Goal: Task Accomplishment & Management: Use online tool/utility

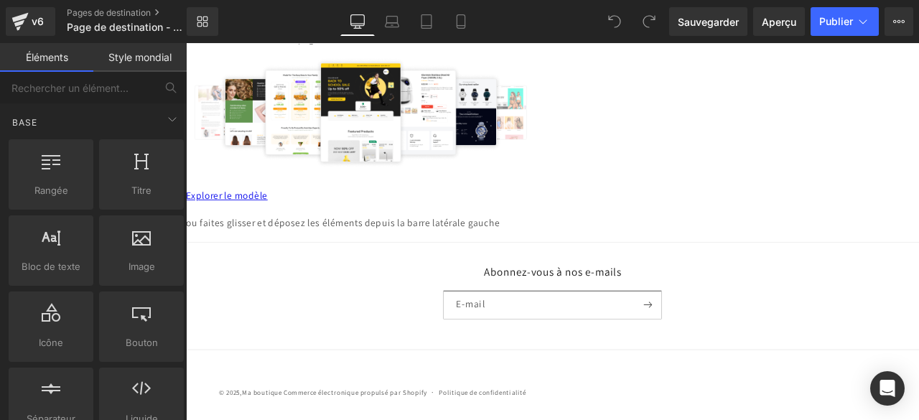
scroll to position [144, 0]
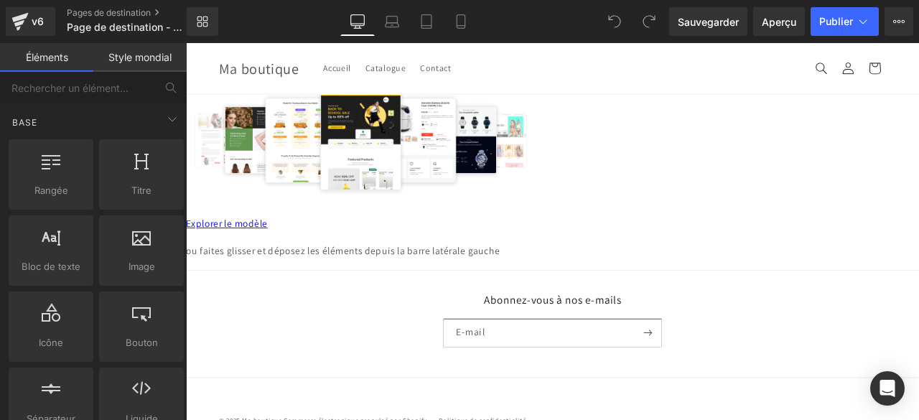
click at [283, 265] on font "Explorer le modèle" at bounding box center [234, 257] width 97 height 15
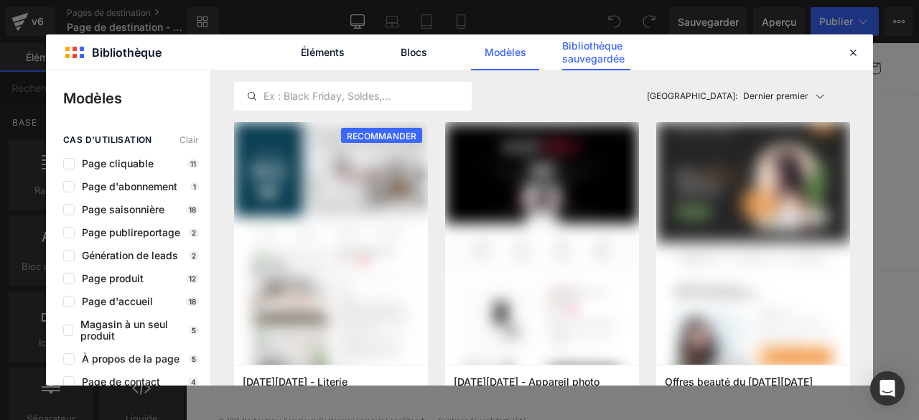
click at [584, 55] on font "Bibliothèque sauvegardée" at bounding box center [593, 51] width 62 height 25
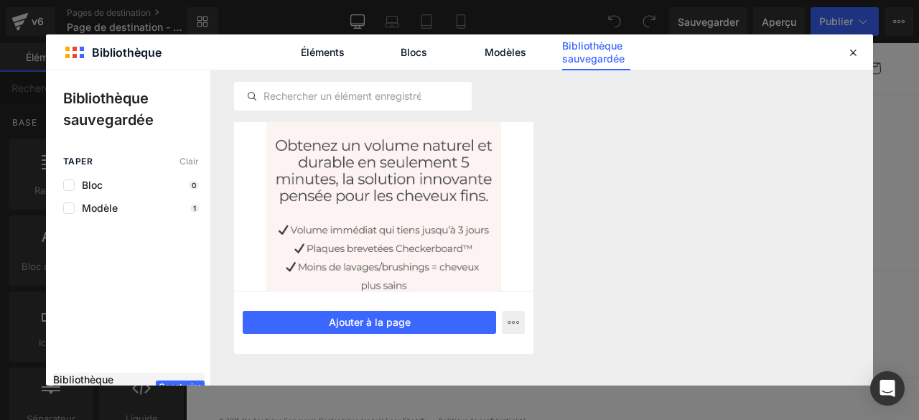
click at [413, 248] on div at bounding box center [383, 206] width 299 height 169
click at [408, 212] on div at bounding box center [383, 206] width 299 height 169
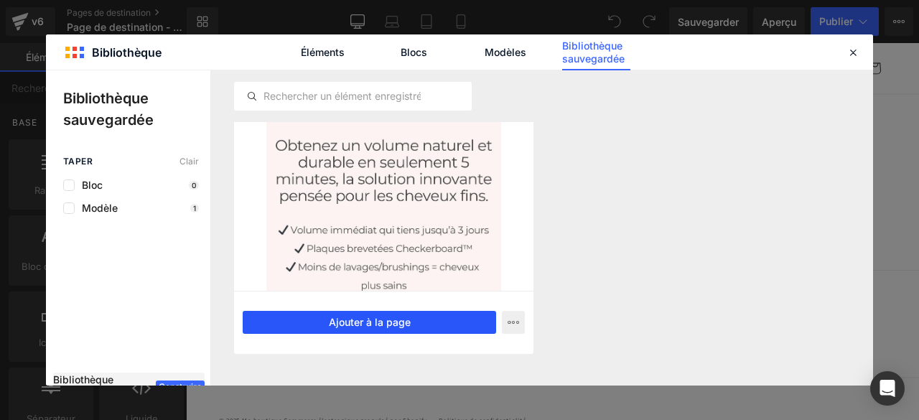
click at [422, 324] on button "Ajouter à la page" at bounding box center [369, 322] width 253 height 23
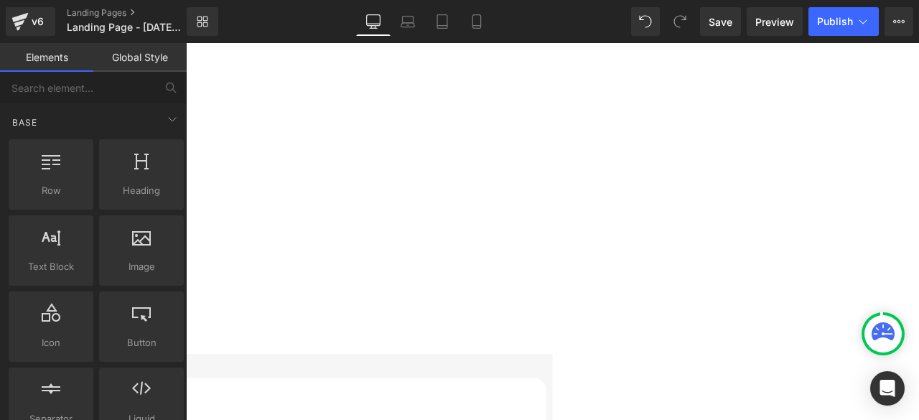
scroll to position [718, 0]
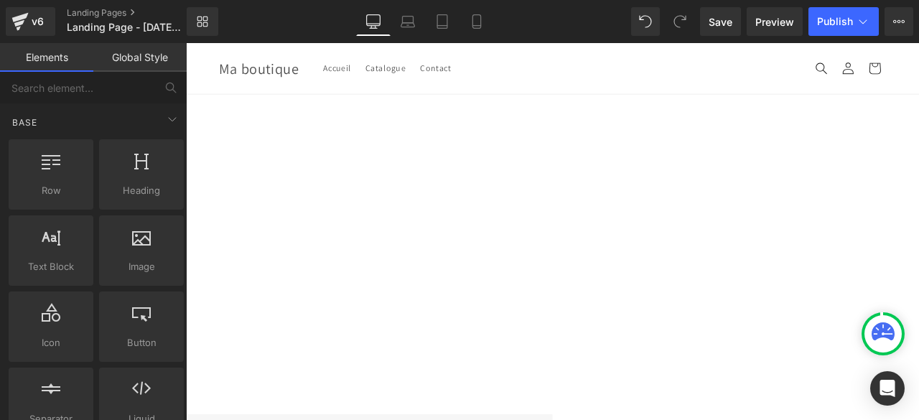
click at [186, 43] on icon at bounding box center [186, 43] width 0 height 0
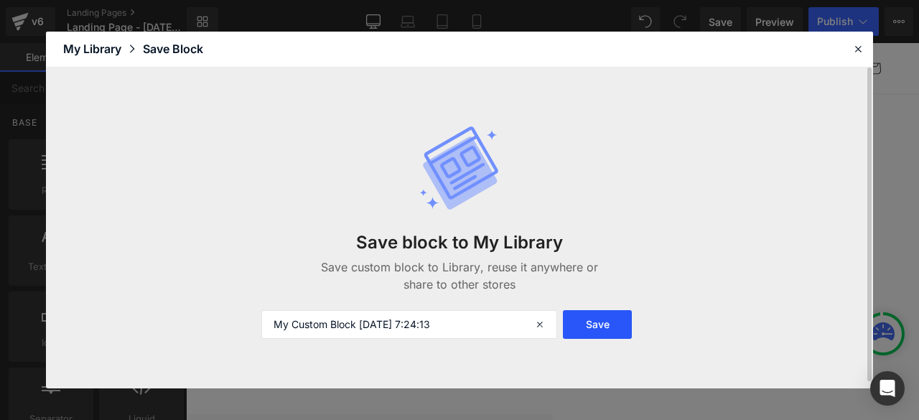
click at [595, 330] on button "Save" at bounding box center [597, 324] width 69 height 29
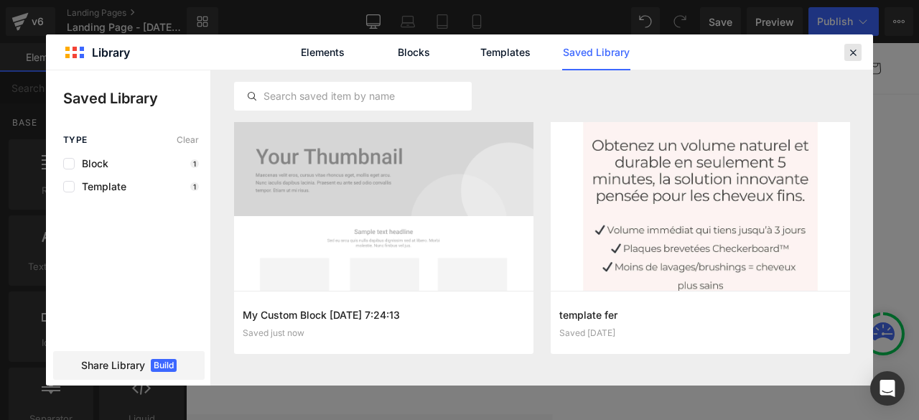
click at [851, 55] on icon at bounding box center [853, 52] width 13 height 13
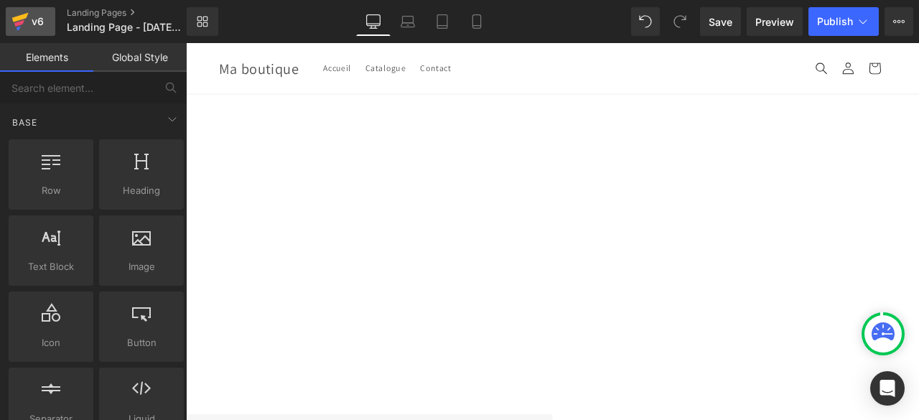
click at [34, 17] on div "v6" at bounding box center [38, 21] width 18 height 19
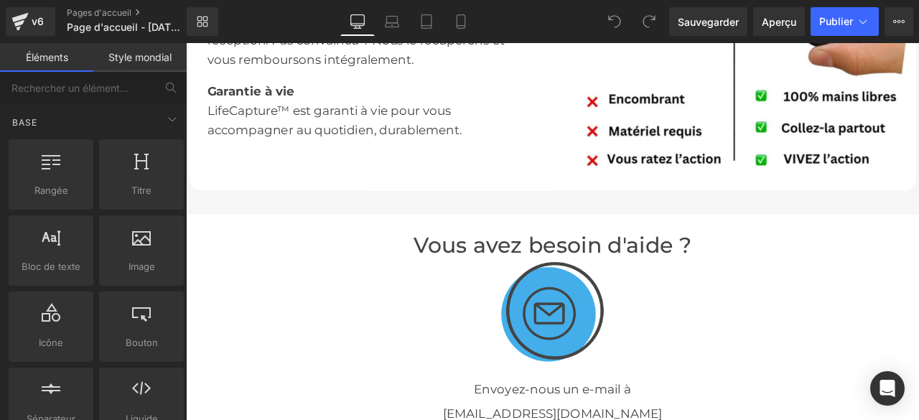
scroll to position [2154, 0]
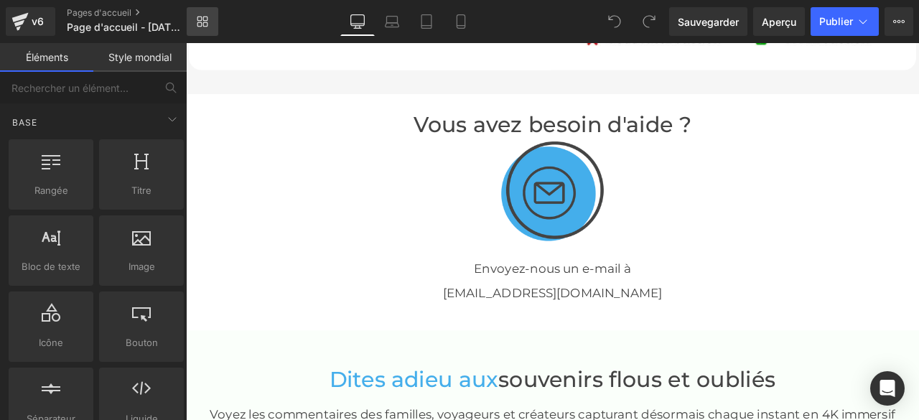
click at [207, 21] on icon at bounding box center [202, 21] width 11 height 11
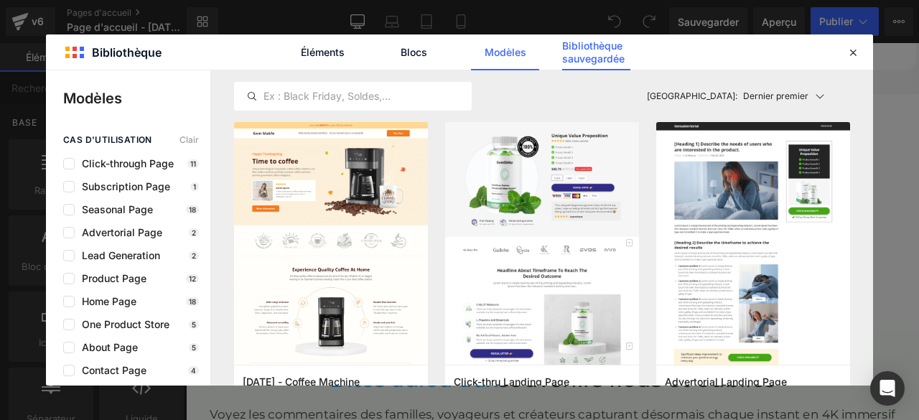
click at [588, 55] on font "Bibliothèque sauvegardée" at bounding box center [593, 51] width 62 height 25
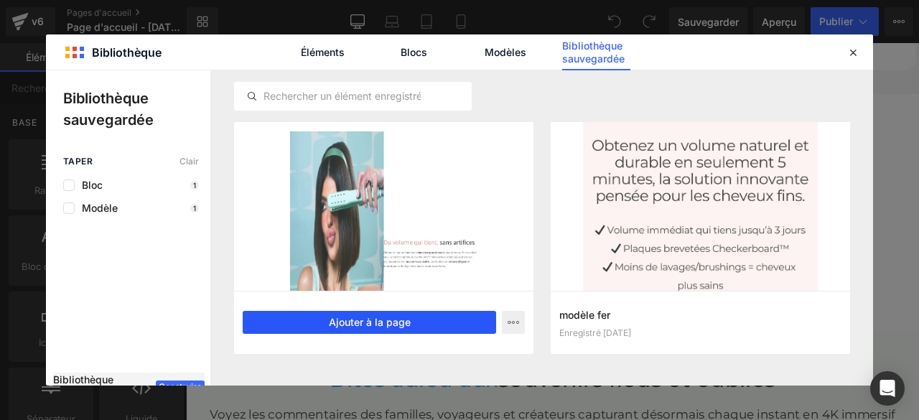
click at [398, 324] on font "Ajouter à la page" at bounding box center [370, 322] width 82 height 12
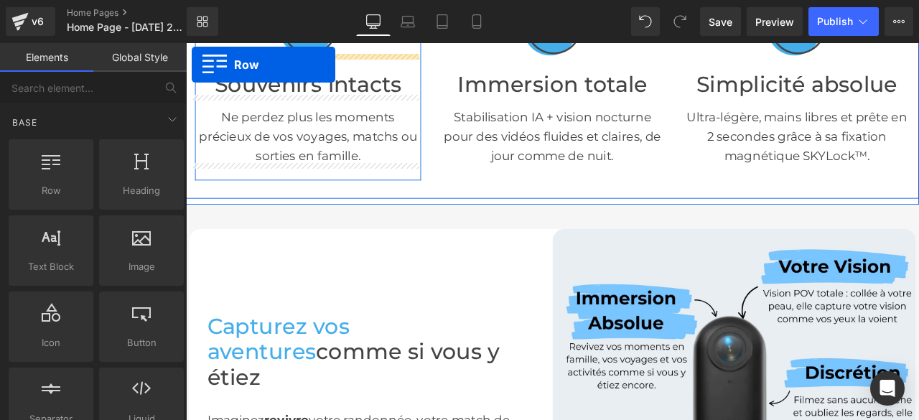
scroll to position [360, 0]
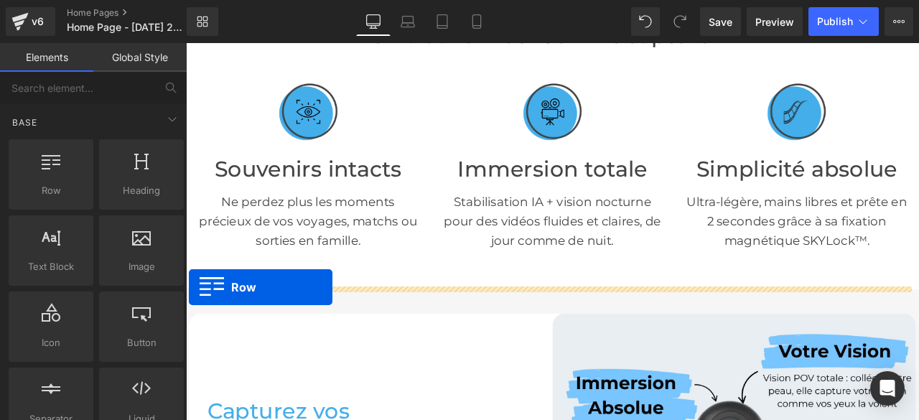
drag, startPoint x: 192, startPoint y: 128, endPoint x: 190, endPoint y: 332, distance: 204.7
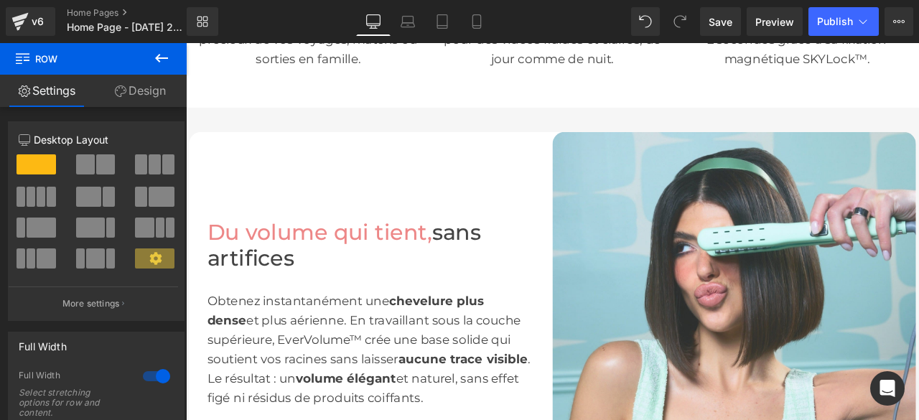
scroll to position [648, 0]
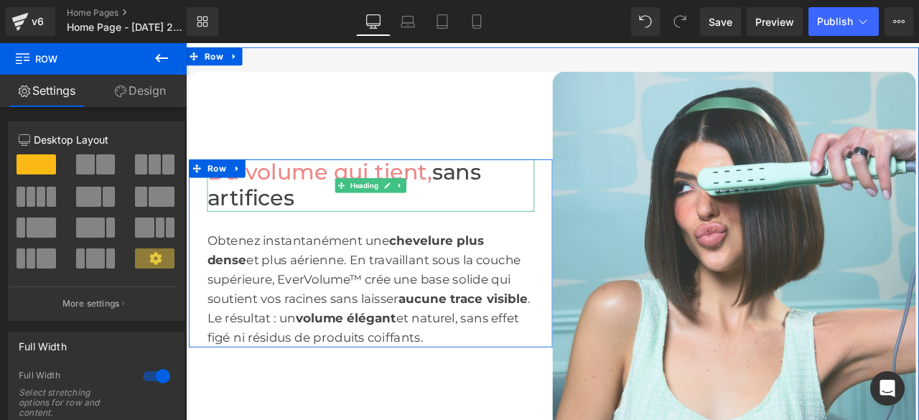
click at [333, 224] on h1 "Du volume qui tient, sans artifices" at bounding box center [405, 211] width 388 height 61
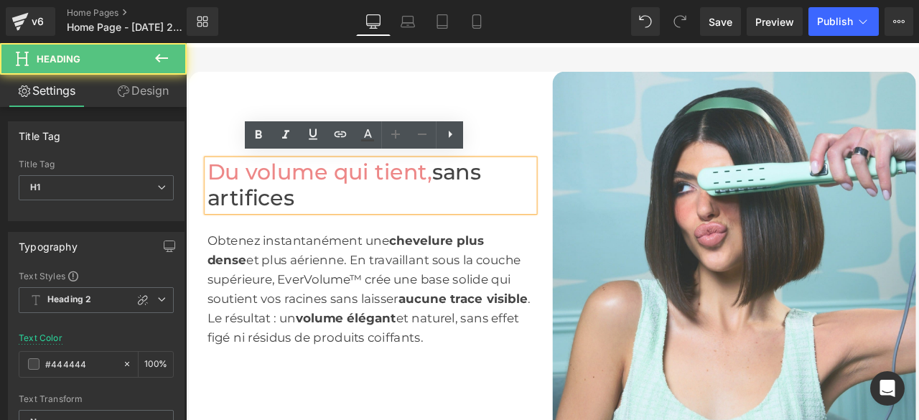
click at [324, 224] on h1 "Du volume qui tient, sans artifices" at bounding box center [405, 211] width 388 height 61
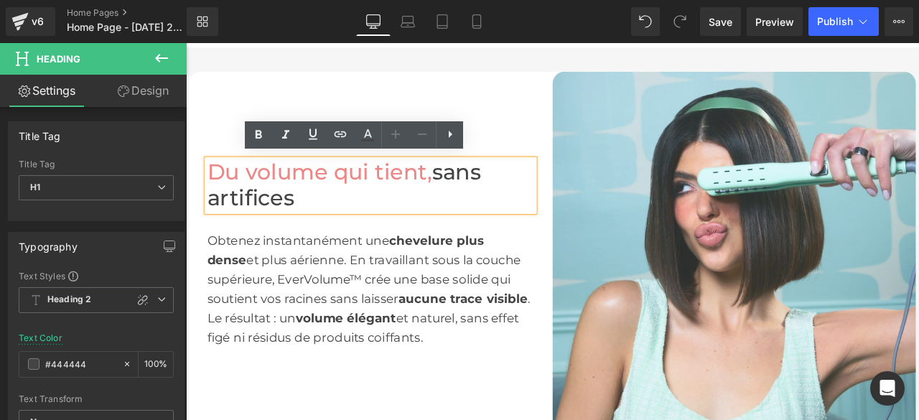
drag, startPoint x: 324, startPoint y: 225, endPoint x: 206, endPoint y: 190, distance: 122.9
click at [211, 190] on h1 "Du volume qui tient, sans artifices" at bounding box center [405, 211] width 388 height 61
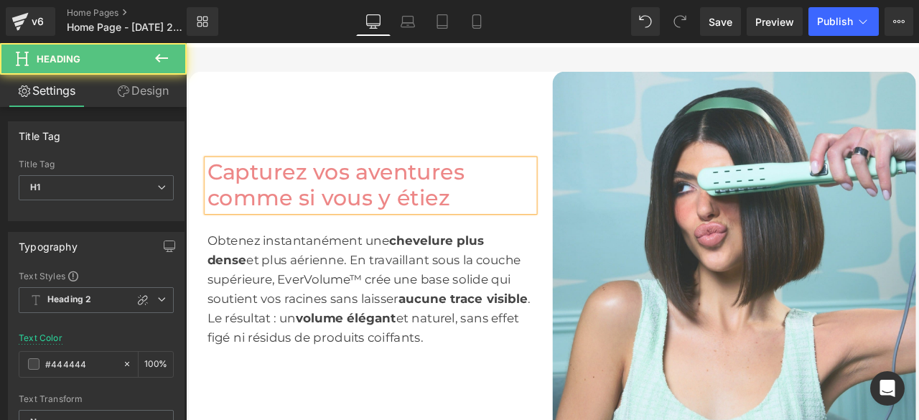
click at [508, 196] on font "Capturez vos aventures comme si vous y étiez" at bounding box center [363, 211] width 305 height 62
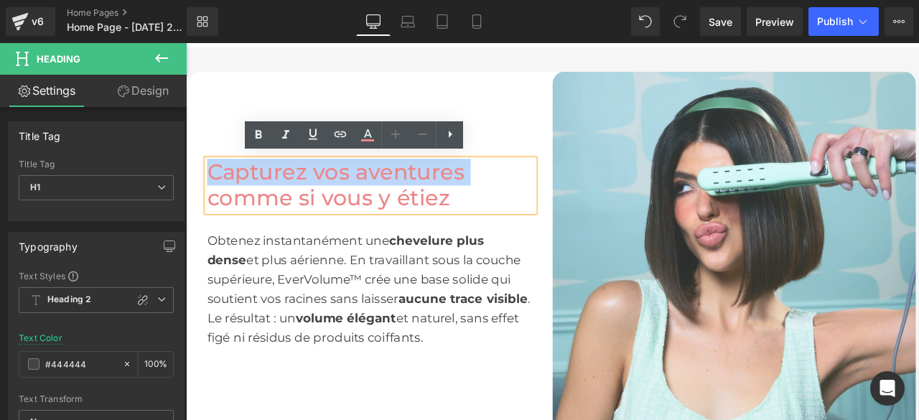
drag, startPoint x: 508, startPoint y: 195, endPoint x: 256, endPoint y: 198, distance: 252.8
click at [256, 198] on h1 "Capturez vos aventures comme si vous y étiez" at bounding box center [405, 211] width 388 height 61
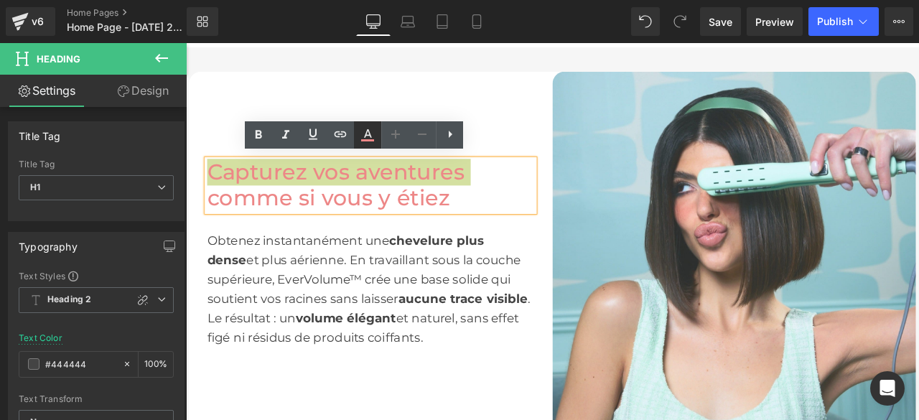
click at [365, 139] on icon at bounding box center [367, 134] width 17 height 17
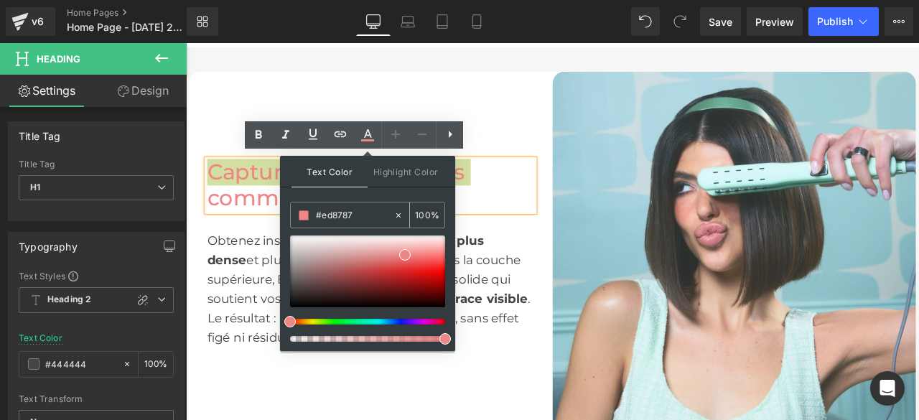
click at [398, 214] on icon at bounding box center [398, 215] width 10 height 10
drag, startPoint x: 380, startPoint y: 213, endPoint x: 341, endPoint y: 214, distance: 38.8
click at [341, 214] on input "#ed8787" at bounding box center [355, 216] width 78 height 16
click at [307, 216] on span at bounding box center [304, 215] width 10 height 10
click at [342, 225] on div "#ed8787" at bounding box center [342, 214] width 103 height 25
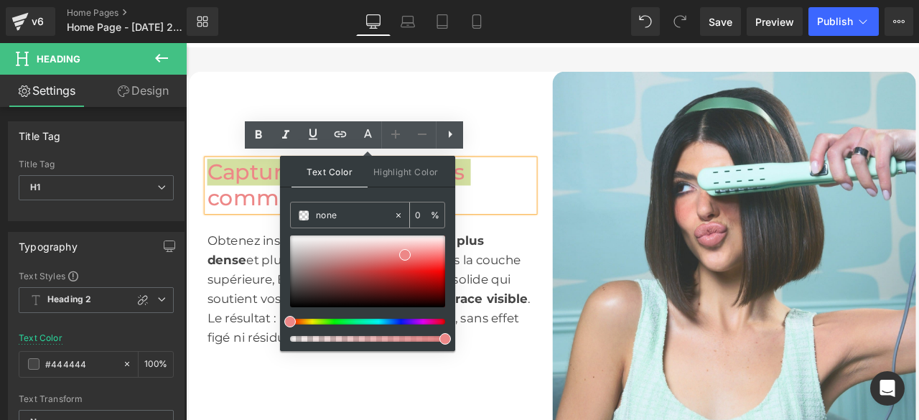
click at [340, 218] on input "#ed8787" at bounding box center [355, 216] width 78 height 16
type input "n"
paste input "#44aeeb"
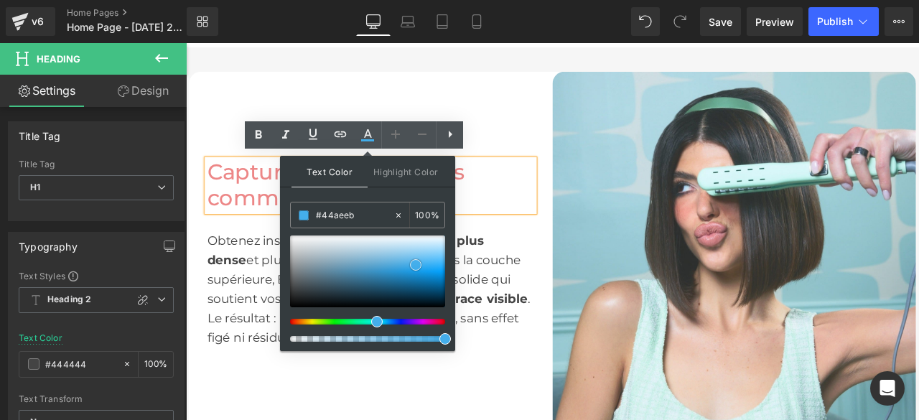
click at [416, 264] on span at bounding box center [415, 264] width 11 height 11
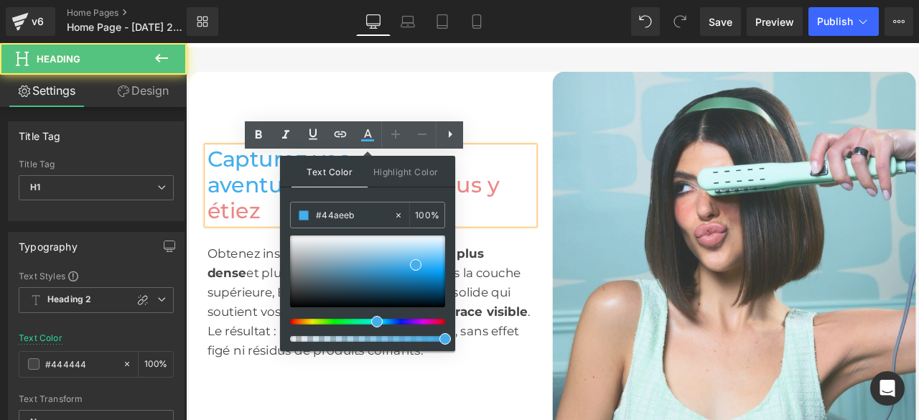
click at [527, 209] on h1 "Capturez vos aventures comme si vous y étiez" at bounding box center [405, 212] width 388 height 92
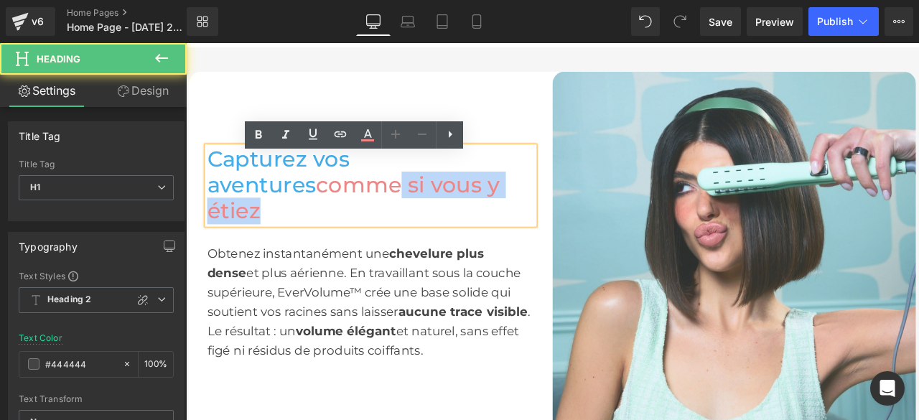
drag, startPoint x: 500, startPoint y: 227, endPoint x: 249, endPoint y: 225, distance: 250.6
click at [292, 225] on h1 "Capturez vos aventures comme si vous y étiez" at bounding box center [405, 212] width 388 height 92
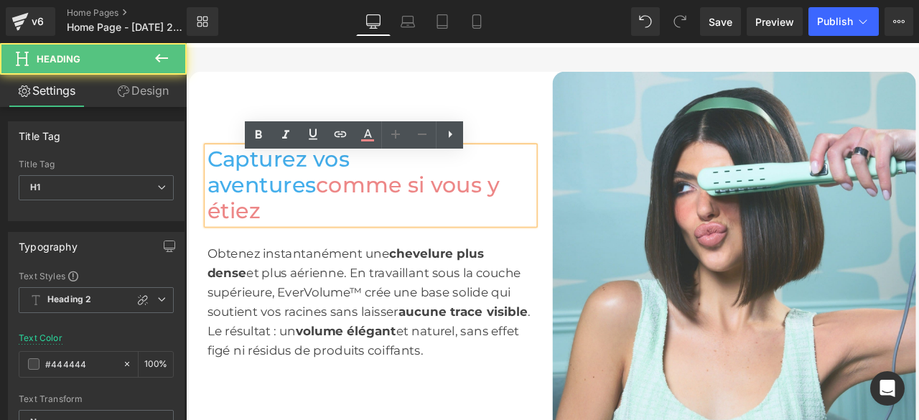
click at [251, 225] on font "comme si vous y étiez" at bounding box center [384, 226] width 347 height 62
click at [242, 225] on font "comme si vous y étiez" at bounding box center [384, 226] width 347 height 62
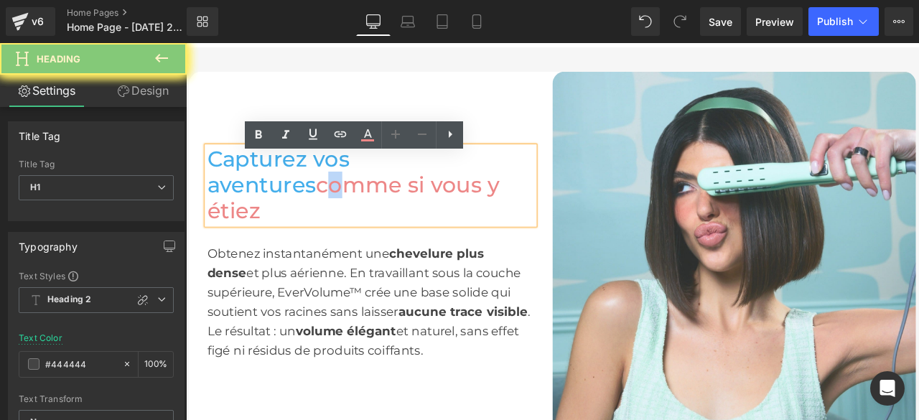
drag, startPoint x: 238, startPoint y: 225, endPoint x: 220, endPoint y: 225, distance: 18.7
click at [220, 225] on font "comme si vous y étiez" at bounding box center [384, 226] width 347 height 62
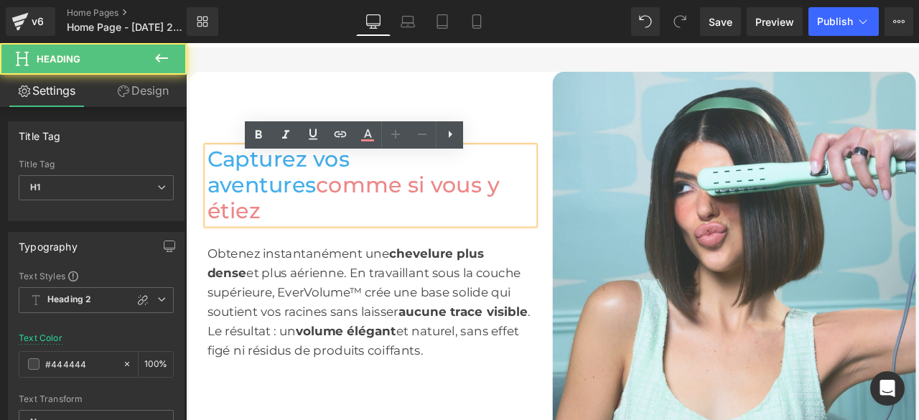
click at [503, 227] on h1 "Capturez vos aventures comme si vous y étiez" at bounding box center [405, 212] width 388 height 92
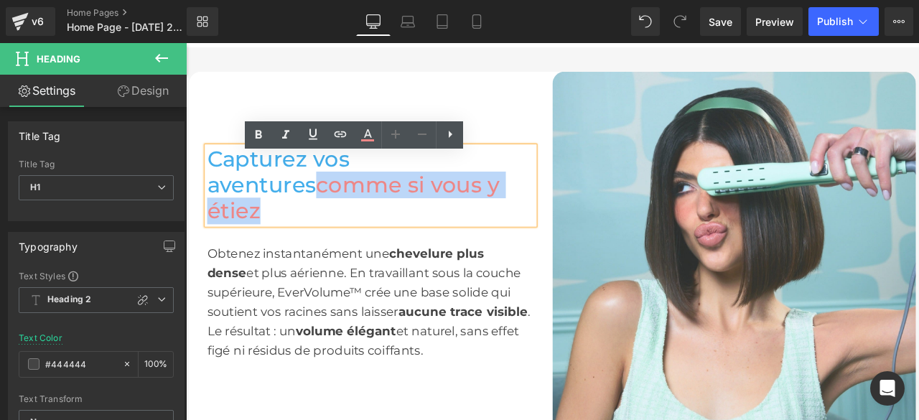
drag, startPoint x: 503, startPoint y: 228, endPoint x: 207, endPoint y: 223, distance: 296.6
click at [211, 223] on h1 "Capturez vos aventures comme si vous y étiez" at bounding box center [405, 212] width 388 height 92
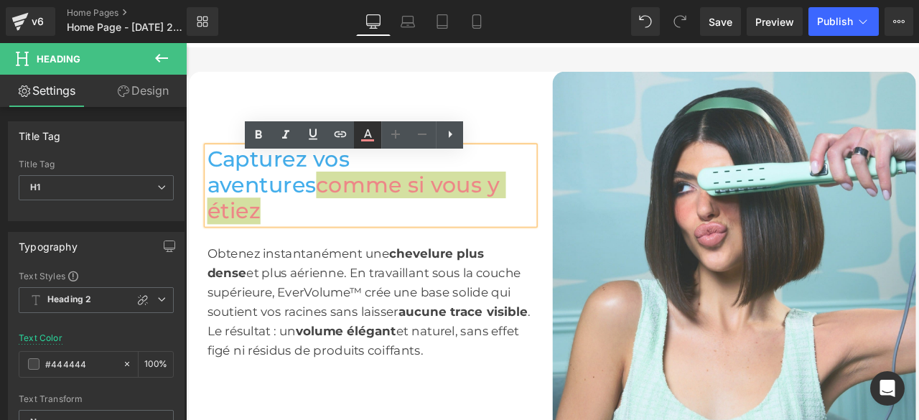
click at [370, 138] on icon at bounding box center [367, 134] width 17 height 17
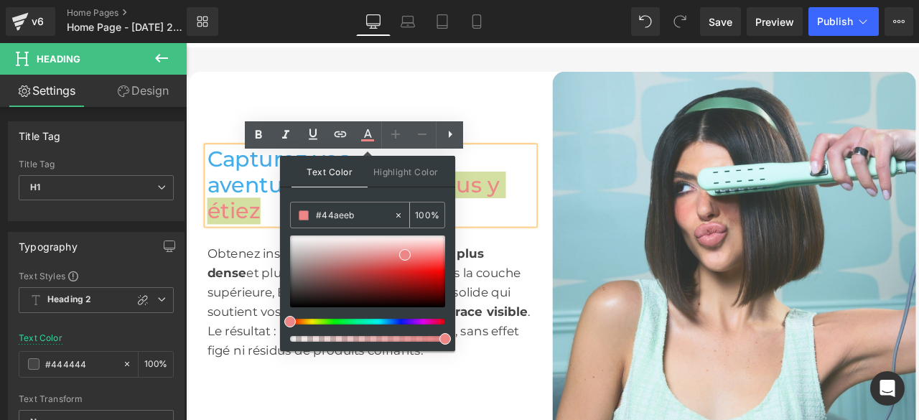
click at [398, 213] on icon at bounding box center [398, 215] width 4 height 4
drag, startPoint x: 358, startPoint y: 215, endPoint x: 290, endPoint y: 218, distance: 67.6
click at [291, 218] on div "#44aeeb" at bounding box center [342, 214] width 103 height 25
type input "none"
type input "444444"
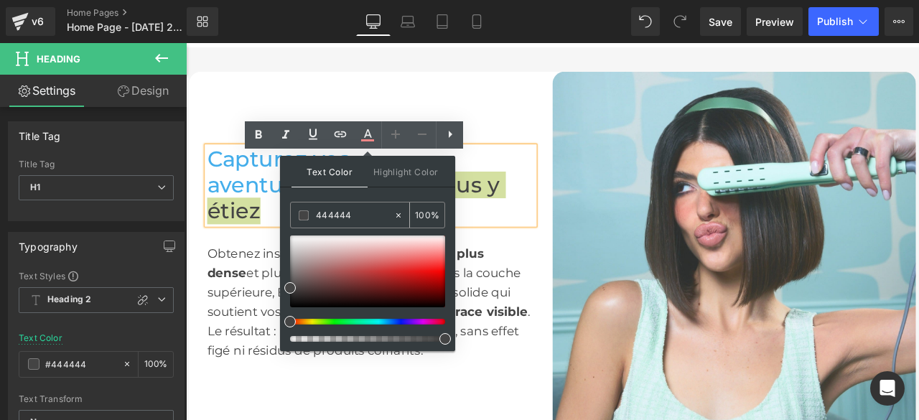
click at [304, 215] on span at bounding box center [304, 215] width 10 height 10
click at [551, 144] on div "Capturez vos aventures comme si vous y étiez Heading Obtenez instantanément une…" at bounding box center [405, 292] width 431 height 431
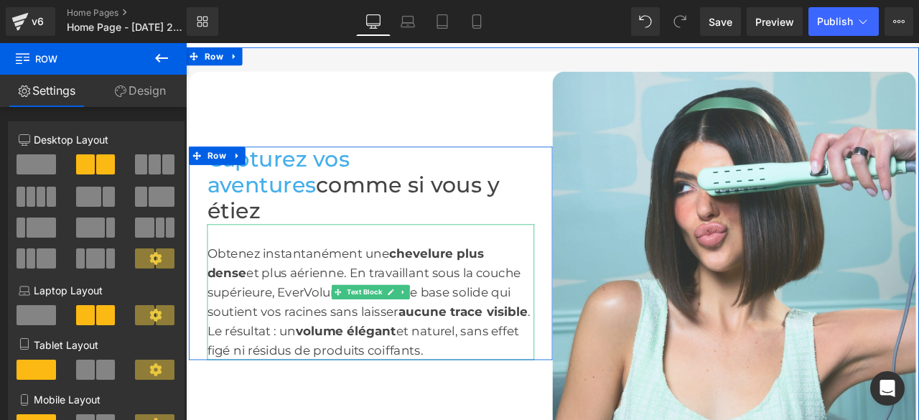
click at [469, 388] on div "Obtenez instantanément une chevelure plus dense et plus aérienne. En travaillan…" at bounding box center [405, 338] width 388 height 161
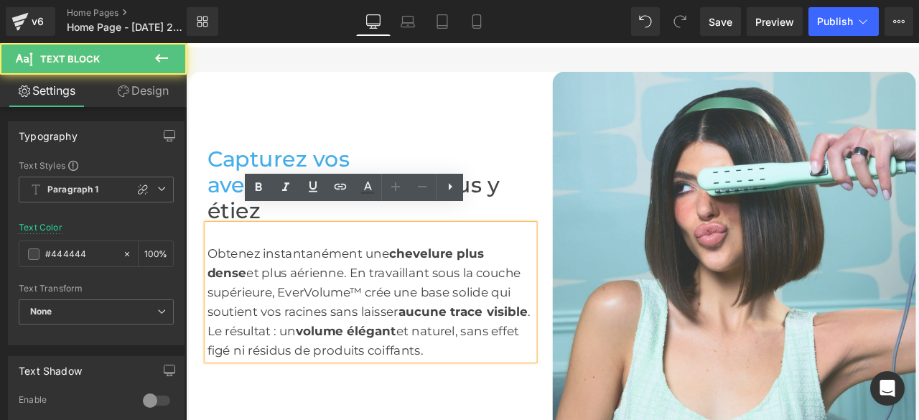
click at [470, 388] on div "Obtenez instantanément une chevelure plus dense et plus aérienne. En travaillan…" at bounding box center [405, 338] width 388 height 161
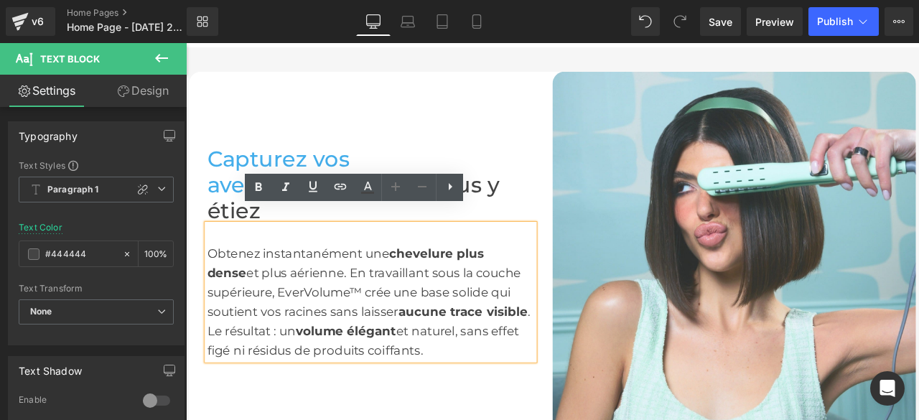
drag, startPoint x: 469, startPoint y: 393, endPoint x: 208, endPoint y: 271, distance: 287.5
click at [211, 271] on div "Obtenez instantanément une chevelure plus dense et plus aérienne. En travaillan…" at bounding box center [405, 338] width 388 height 161
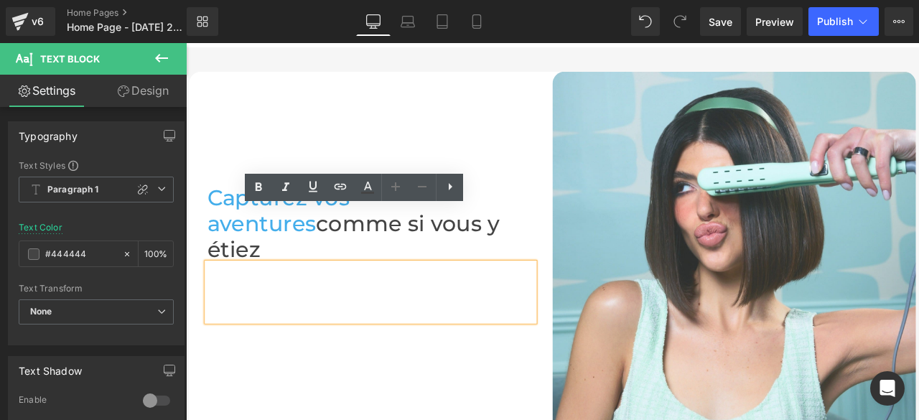
scroll to position [694, 0]
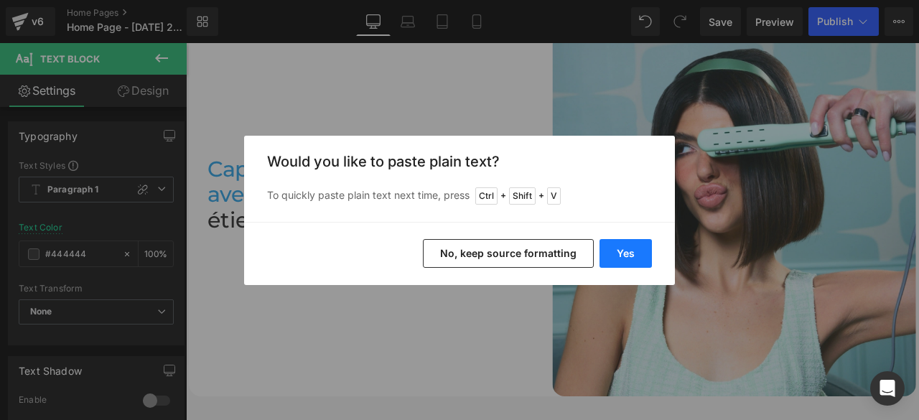
click at [618, 253] on button "Yes" at bounding box center [626, 253] width 52 height 29
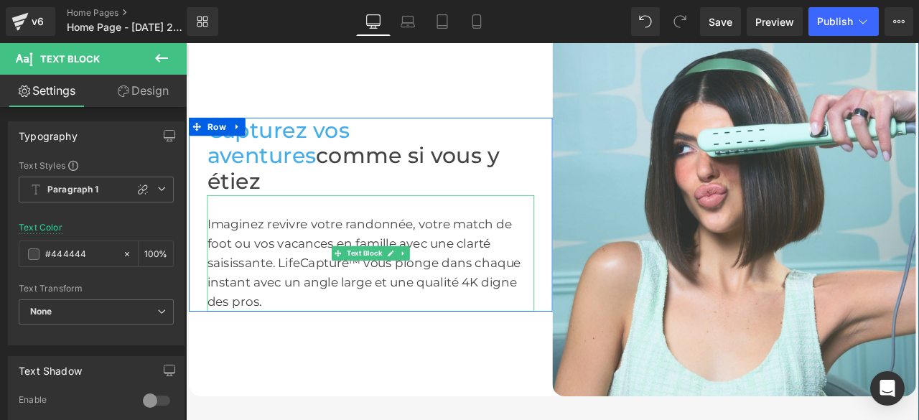
click at [324, 241] on div "Imaginez revivre votre randonnée, votre match de foot ou vos vacances en famill…" at bounding box center [405, 292] width 388 height 138
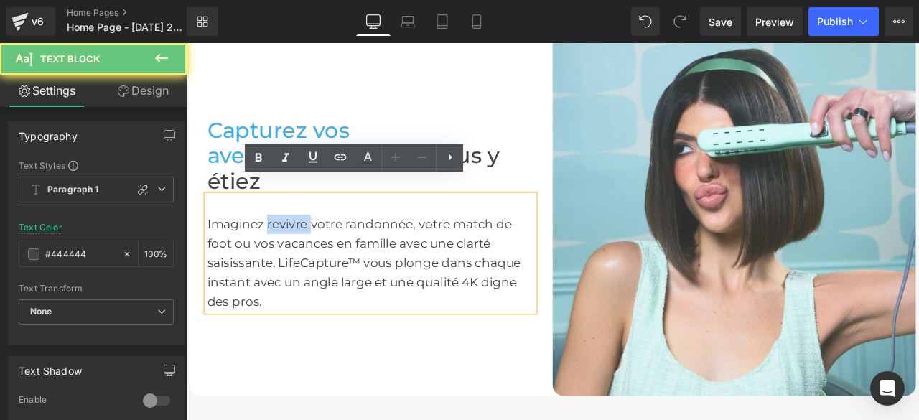
drag, startPoint x: 324, startPoint y: 241, endPoint x: 282, endPoint y: 239, distance: 41.7
click at [282, 239] on div "Imaginez revivre votre randonnée, votre match de foot ou vos vacances en famill…" at bounding box center [405, 292] width 388 height 138
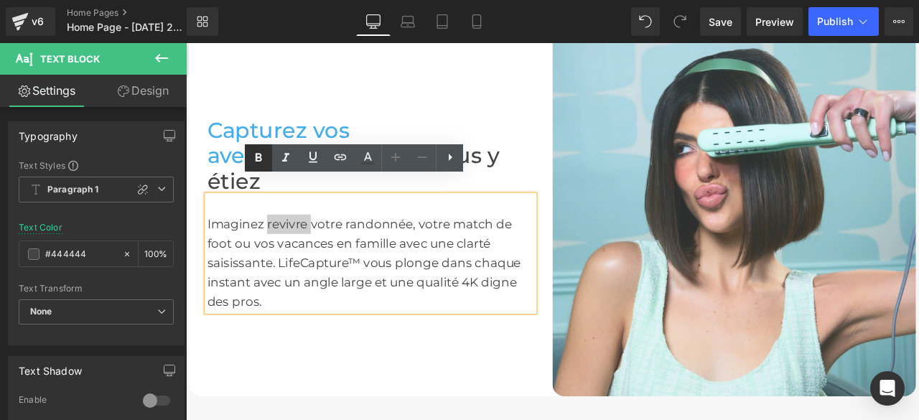
click at [261, 159] on icon at bounding box center [259, 157] width 6 height 9
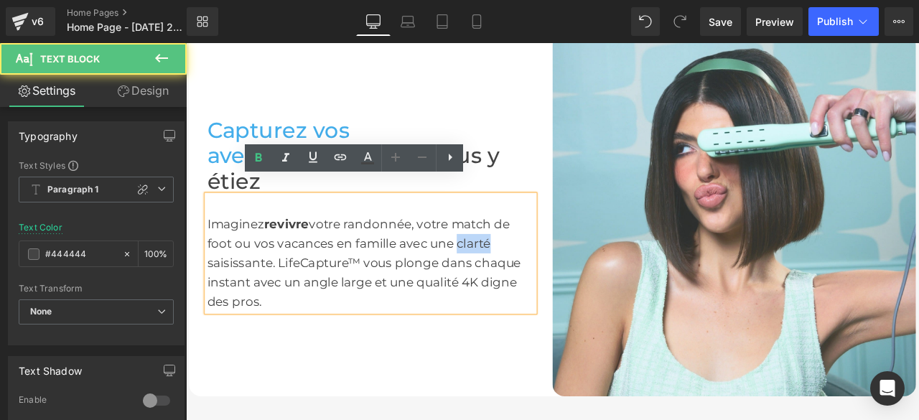
drag, startPoint x: 508, startPoint y: 260, endPoint x: 543, endPoint y: 261, distance: 34.5
click at [543, 261] on div "Imaginez revivre votre randonnée, votre match de foot ou vos vacances en famill…" at bounding box center [405, 292] width 388 height 138
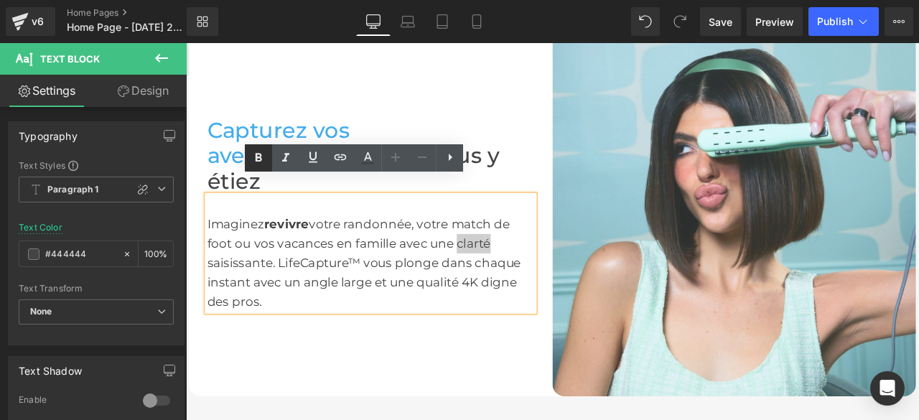
click at [261, 156] on icon at bounding box center [258, 157] width 17 height 17
click at [281, 284] on div "Imaginez revivre votre randonnée, votre match de foot ou vos vacances en famill…" at bounding box center [405, 292] width 388 height 138
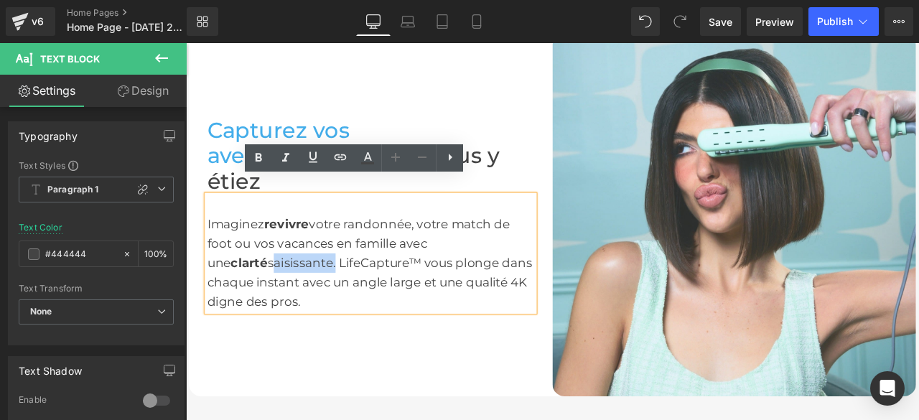
drag, startPoint x: 275, startPoint y: 286, endPoint x: 207, endPoint y: 279, distance: 68.6
click at [211, 279] on div "Imaginez revivre votre randonnée, votre match de foot ou vos vacances en famill…" at bounding box center [405, 292] width 388 height 138
click at [264, 163] on icon at bounding box center [258, 157] width 17 height 17
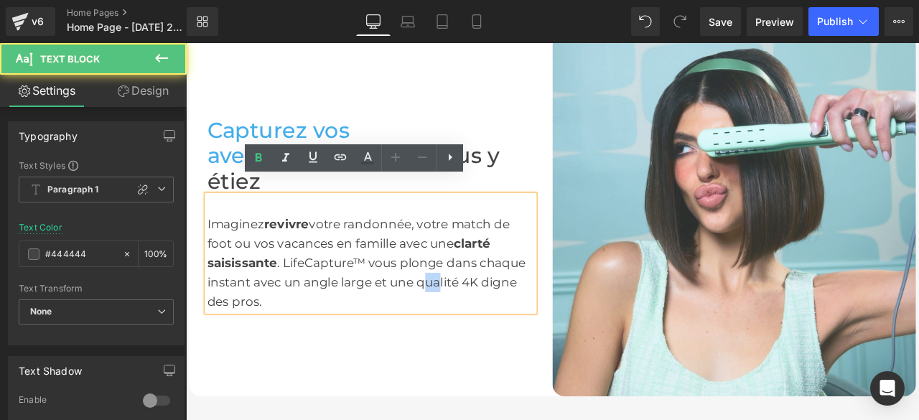
drag, startPoint x: 460, startPoint y: 308, endPoint x: 479, endPoint y: 308, distance: 19.4
click at [479, 308] on div "Imaginez revivre votre randonnée, votre match de foot ou vos vacances en famill…" at bounding box center [405, 292] width 388 height 138
click at [455, 306] on div "Imaginez revivre votre randonnée, votre match de foot ou vos vacances en famill…" at bounding box center [405, 292] width 388 height 138
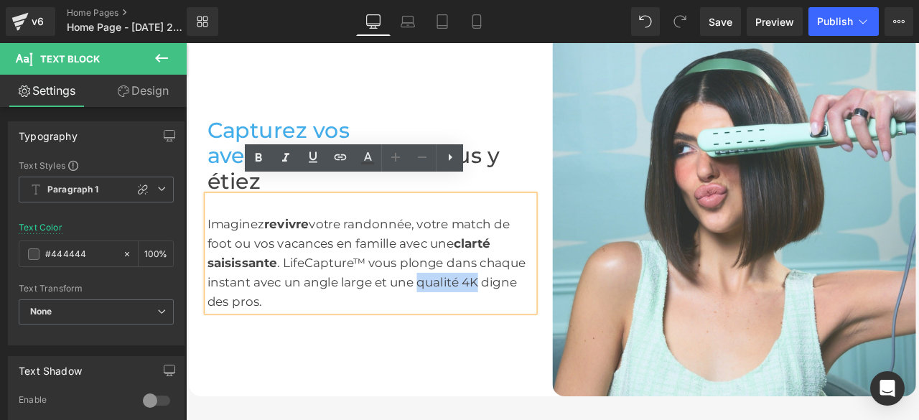
drag, startPoint x: 455, startPoint y: 306, endPoint x: 519, endPoint y: 309, distance: 64.7
click at [519, 309] on div "Imaginez revivre votre randonnée, votre match de foot ou vos vacances en famill…" at bounding box center [405, 292] width 388 height 138
click at [256, 157] on icon at bounding box center [259, 157] width 6 height 9
click at [458, 404] on div "Capturez vos aventures comme si vous y étiez Heading Imaginez revivre votre ran…" at bounding box center [405, 246] width 431 height 431
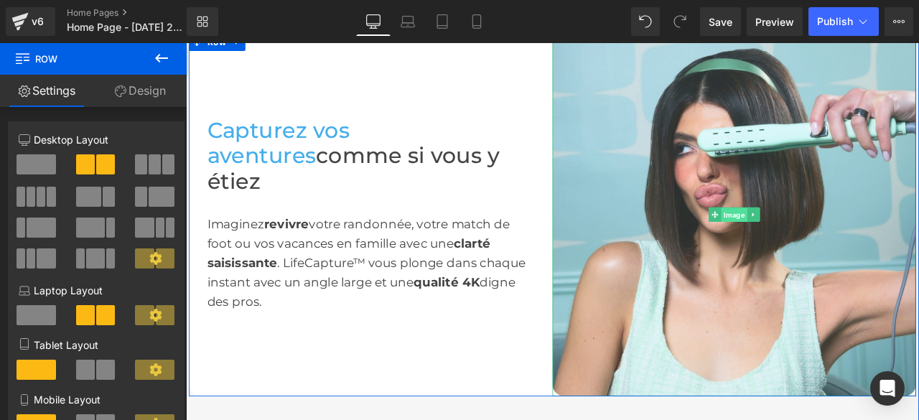
click at [837, 240] on span "Image" at bounding box center [836, 246] width 31 height 17
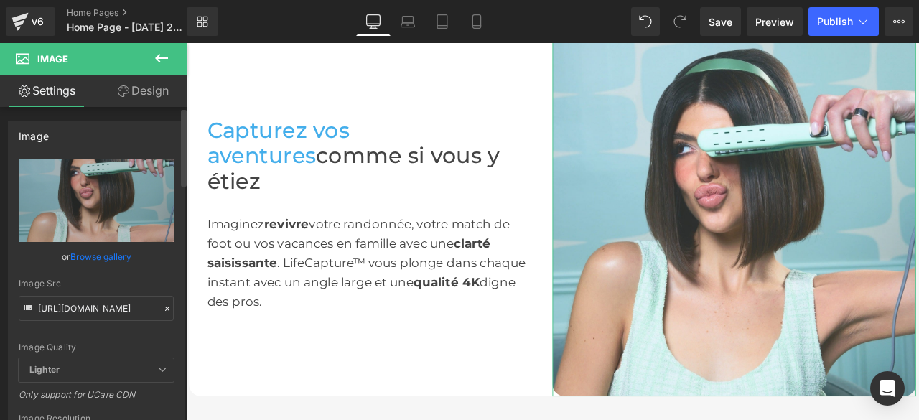
click at [162, 307] on icon at bounding box center [167, 309] width 10 height 10
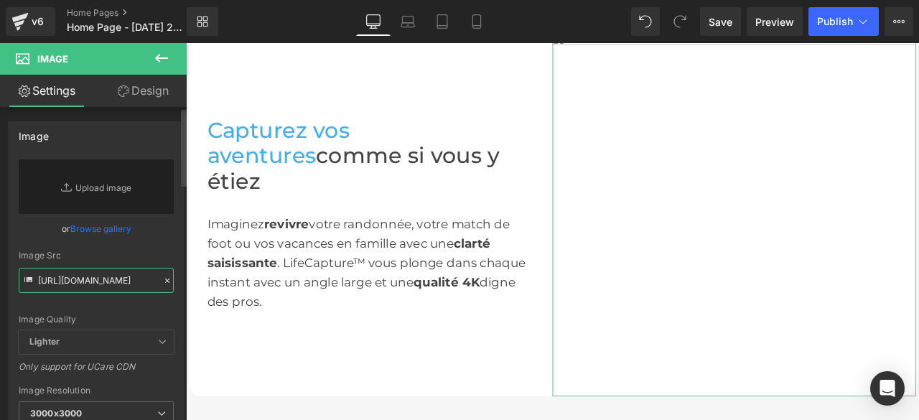
click at [118, 285] on input "[URL][DOMAIN_NAME]" at bounding box center [96, 280] width 155 height 25
paste input "[URL][DOMAIN_NAME]"
type input "[URL][DOMAIN_NAME]"
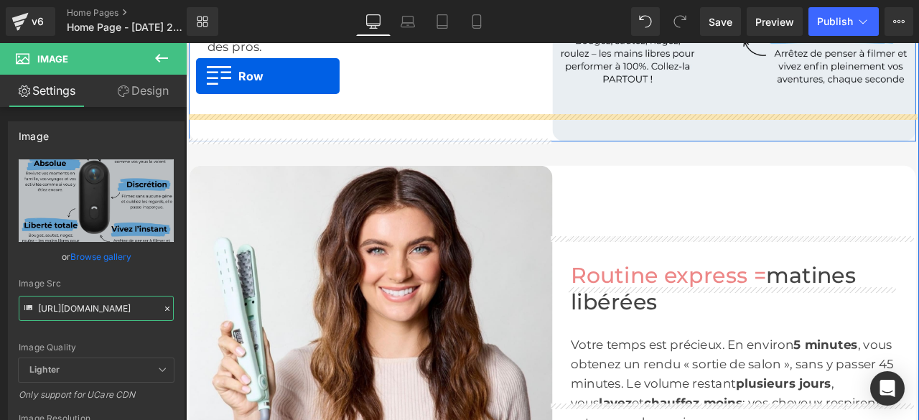
scroll to position [909, 0]
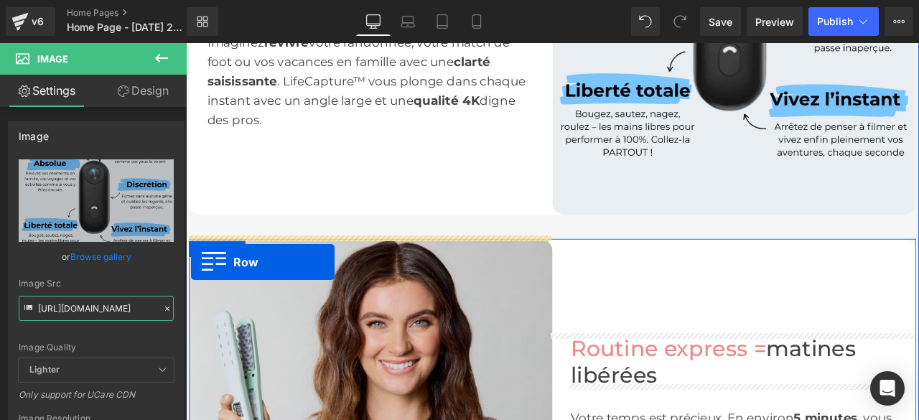
drag, startPoint x: 194, startPoint y: 243, endPoint x: 192, endPoint y: 303, distance: 60.4
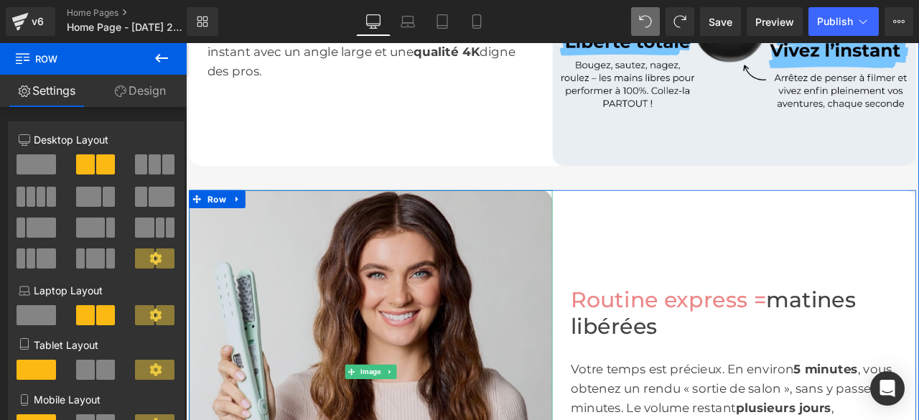
scroll to position [1110, 0]
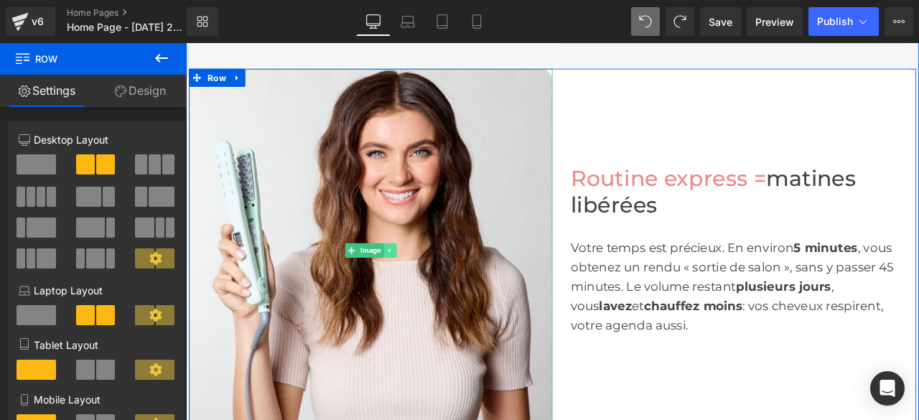
click at [424, 285] on icon at bounding box center [428, 289] width 8 height 9
click at [433, 287] on icon at bounding box center [436, 289] width 8 height 8
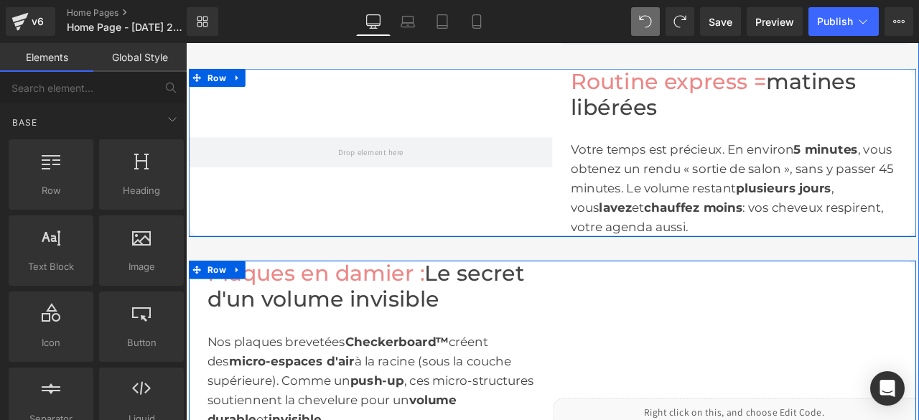
scroll to position [1254, 0]
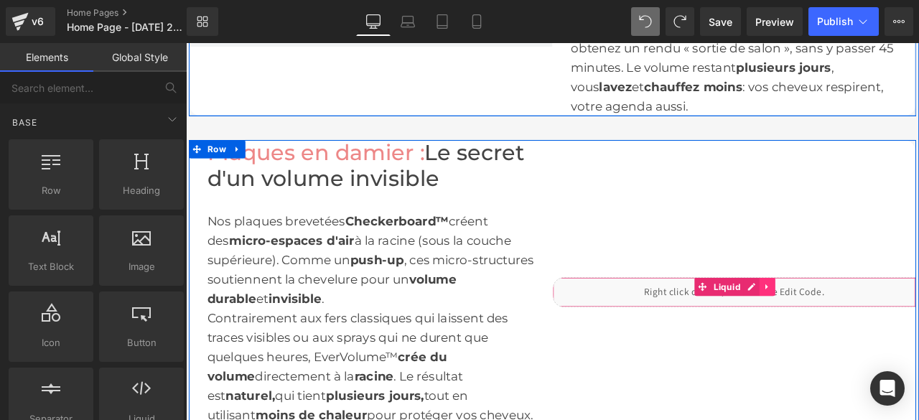
click at [870, 332] on icon at bounding box center [875, 332] width 10 height 11
click at [860, 330] on icon at bounding box center [865, 332] width 10 height 11
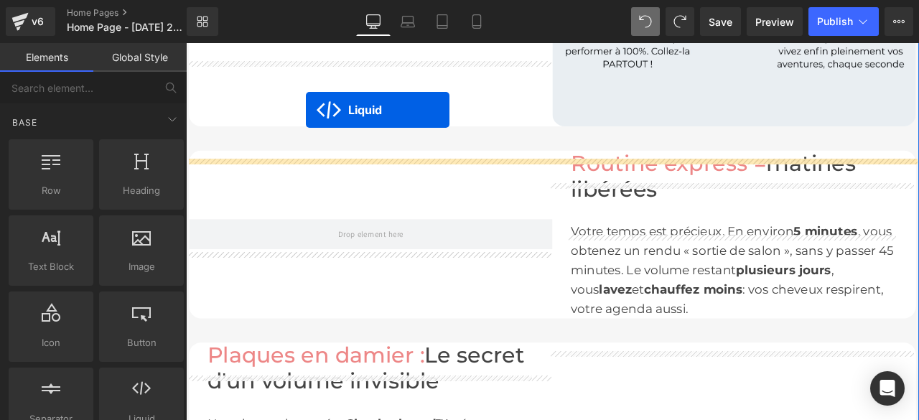
scroll to position [956, 0]
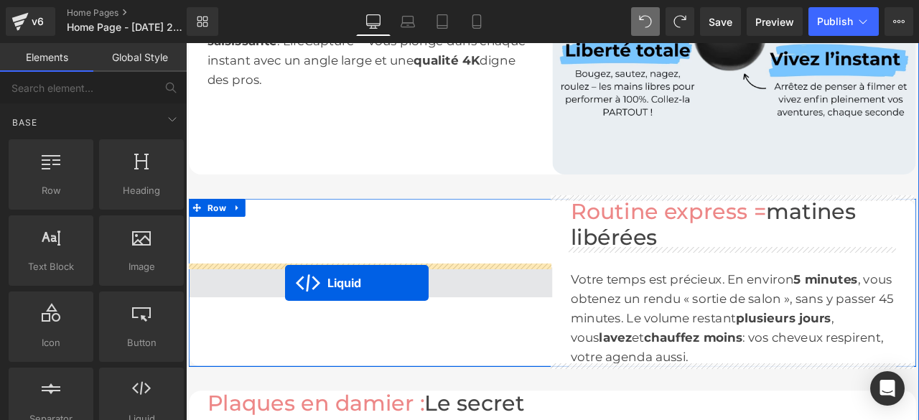
drag, startPoint x: 792, startPoint y: 258, endPoint x: 303, endPoint y: 327, distance: 493.7
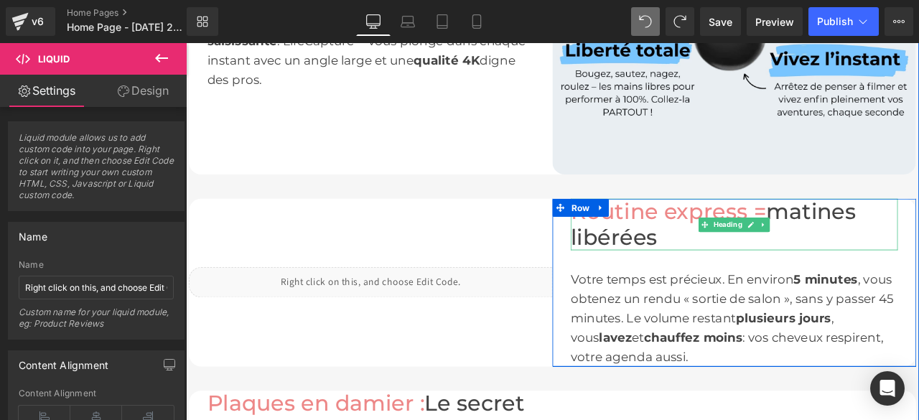
click at [752, 268] on h1 "Routine express = matines libérées" at bounding box center [836, 258] width 388 height 61
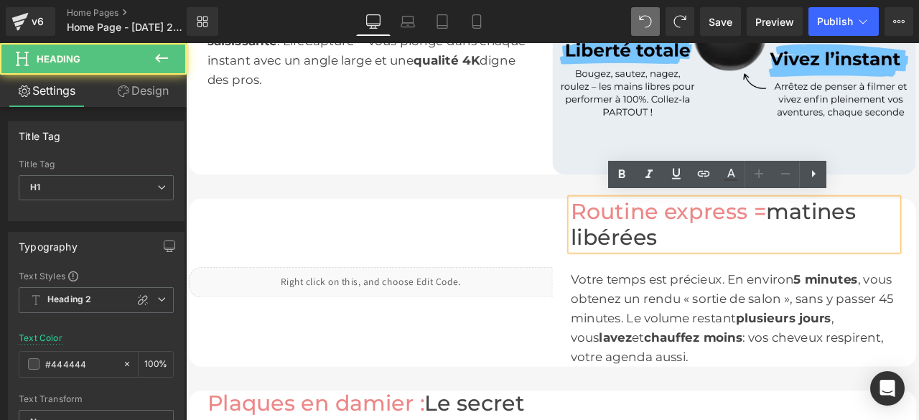
click at [750, 273] on h1 "Routine express = matines libérées" at bounding box center [836, 258] width 388 height 61
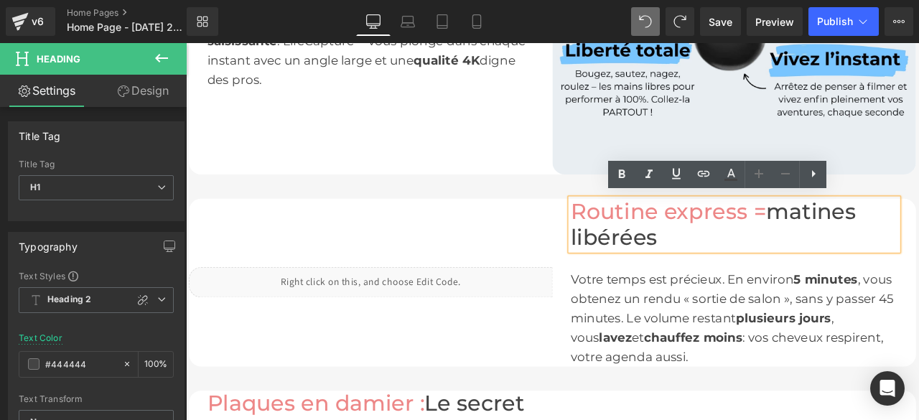
click at [648, 237] on font "Routine express =" at bounding box center [758, 242] width 232 height 31
drag, startPoint x: 638, startPoint y: 237, endPoint x: 763, endPoint y: 279, distance: 131.7
click at [763, 279] on h1 "Routine express = matines libérées" at bounding box center [836, 258] width 388 height 61
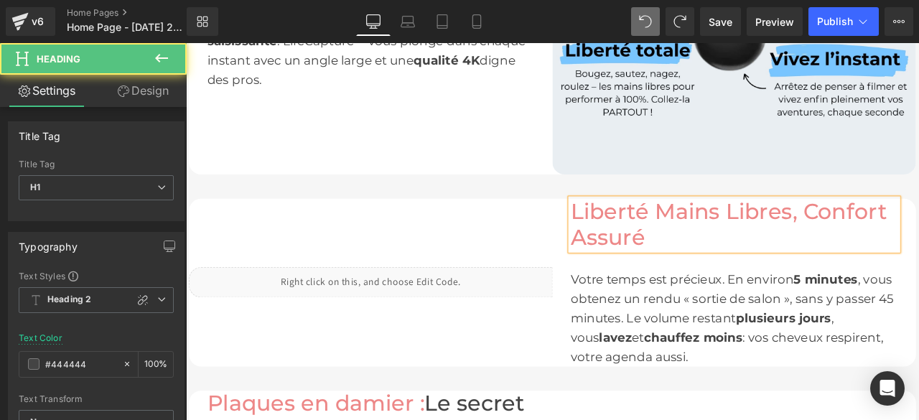
click at [904, 243] on span "Liberté Mains Libres, Confort Assuré" at bounding box center [829, 258] width 375 height 62
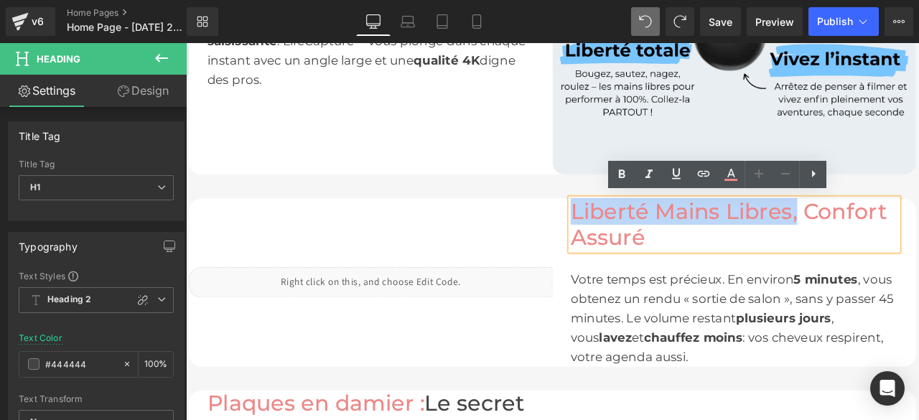
drag, startPoint x: 904, startPoint y: 244, endPoint x: 635, endPoint y: 236, distance: 268.7
click at [642, 236] on span "Liberté Mains Libres, Confort Assuré" at bounding box center [829, 258] width 375 height 62
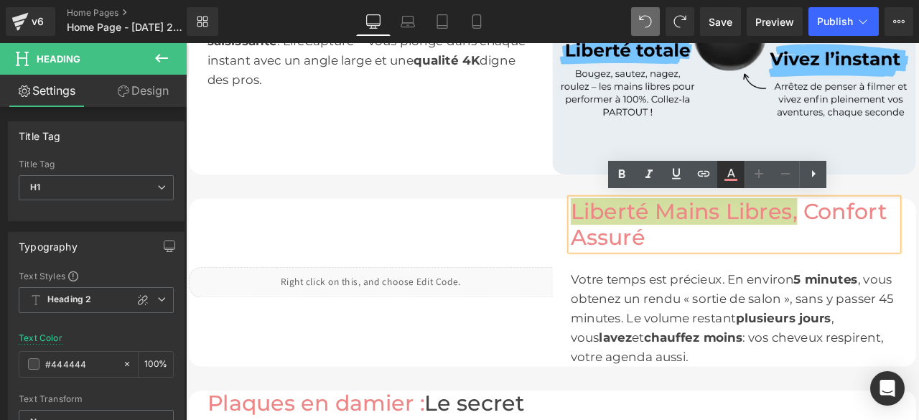
click at [731, 179] on icon at bounding box center [731, 180] width 13 height 2
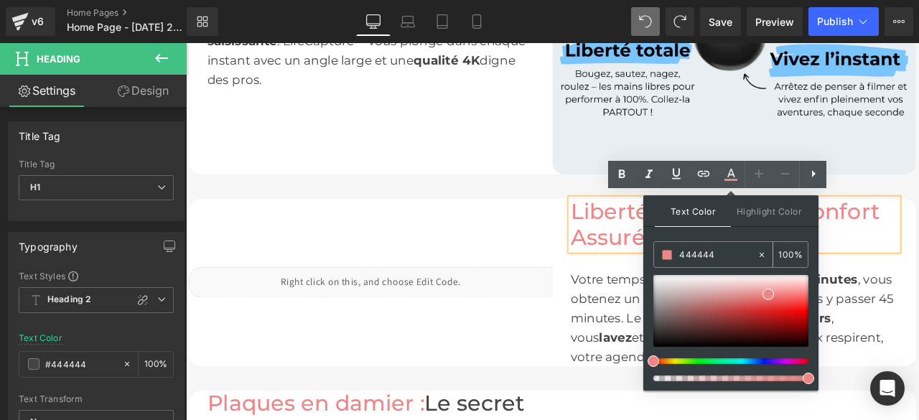
click at [763, 252] on icon at bounding box center [762, 255] width 10 height 10
click at [711, 258] on input "444444" at bounding box center [718, 255] width 78 height 16
drag, startPoint x: 711, startPoint y: 258, endPoint x: 688, endPoint y: 257, distance: 23.0
click at [688, 257] on input "444444" at bounding box center [718, 255] width 78 height 16
type input "none"
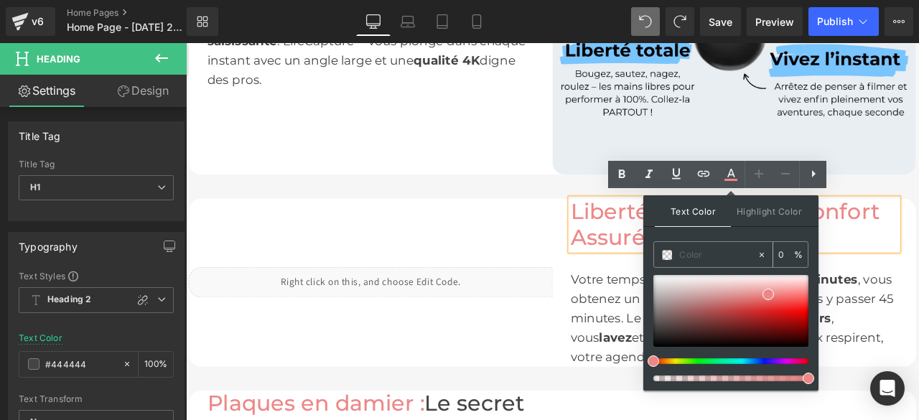
paste input "#44aeeb"
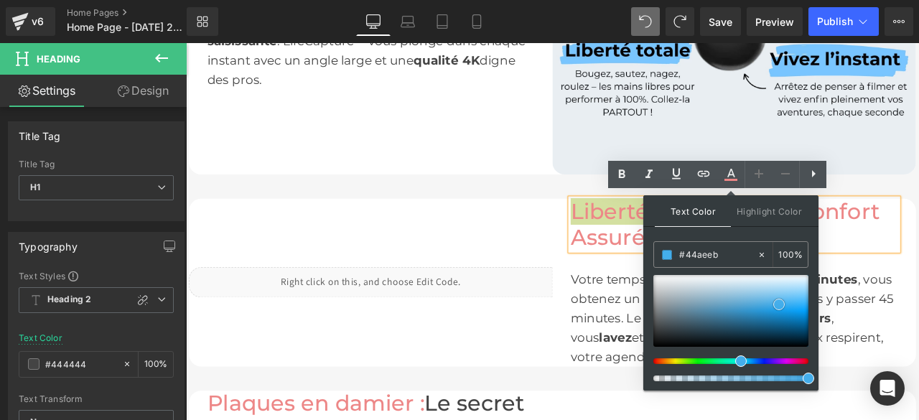
click at [778, 304] on span at bounding box center [778, 304] width 11 height 11
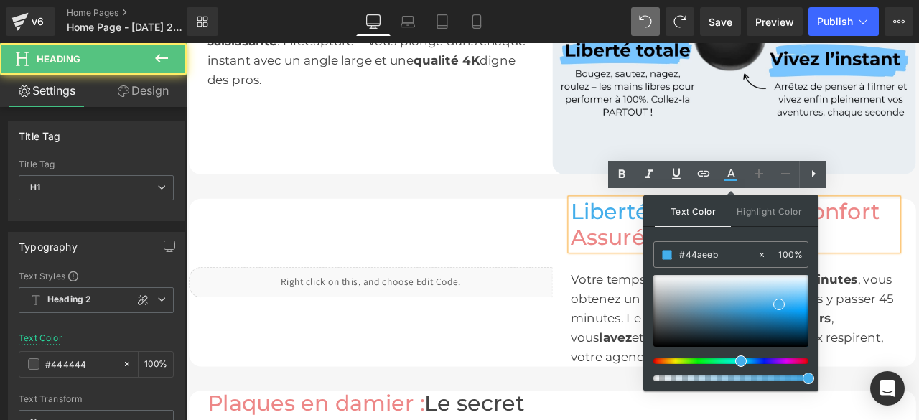
click at [918, 281] on h1 "Liberté Mains Libres, Confort Assuré" at bounding box center [836, 258] width 388 height 61
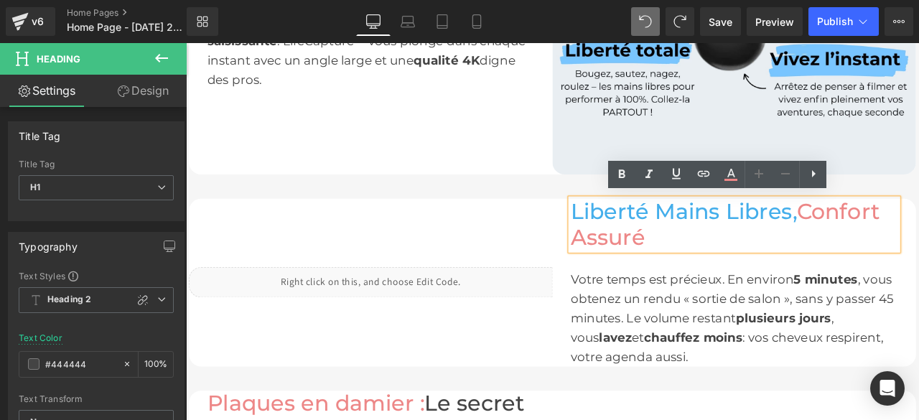
click at [914, 238] on span "Confort Assuré" at bounding box center [825, 258] width 367 height 62
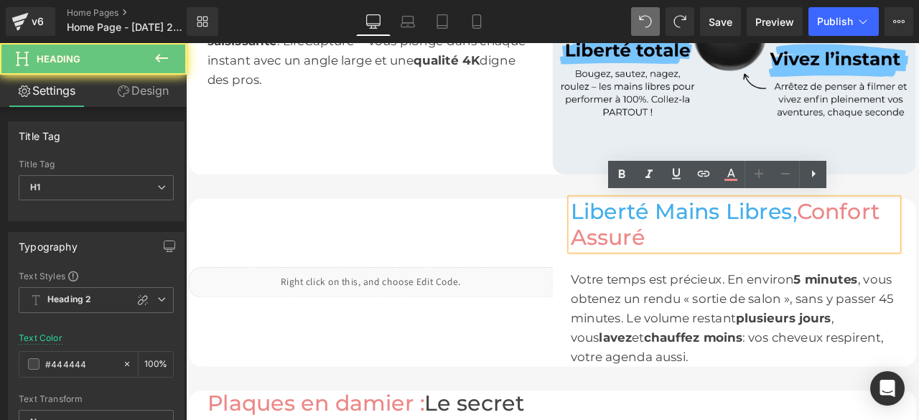
drag, startPoint x: 914, startPoint y: 238, endPoint x: 947, endPoint y: 261, distance: 40.7
click at [918, 261] on h1 "Liberté Mains Libres, Confort Assuré" at bounding box center [836, 258] width 388 height 61
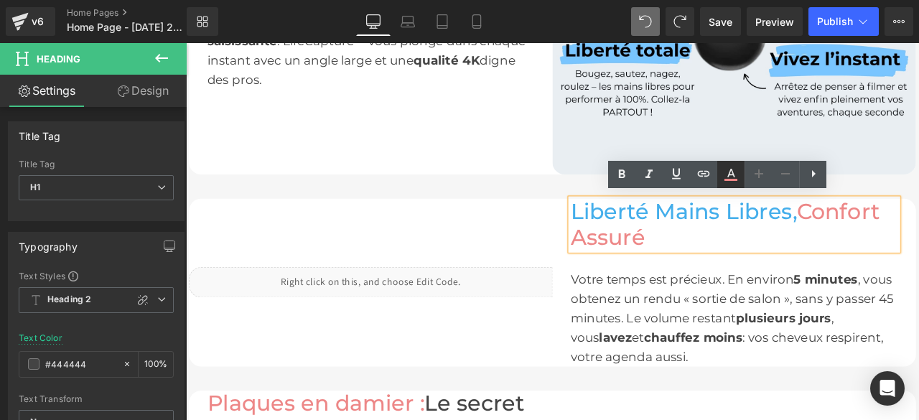
click at [728, 174] on icon at bounding box center [730, 174] width 17 height 17
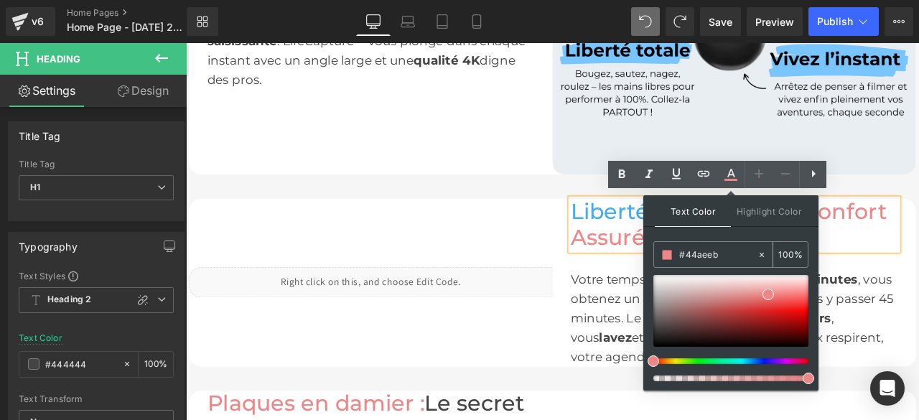
click at [765, 253] on icon at bounding box center [762, 255] width 10 height 10
click at [713, 256] on input "#44aeeb" at bounding box center [718, 255] width 78 height 16
type input "n"
type input "444444"
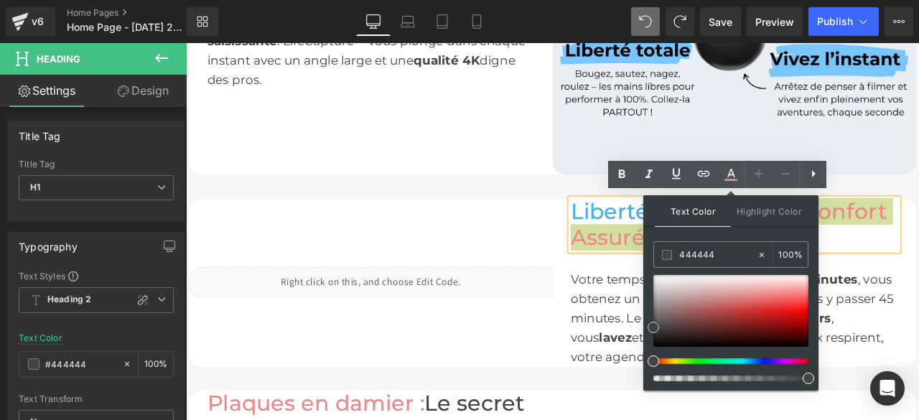
click at [653, 327] on span at bounding box center [653, 327] width 11 height 11
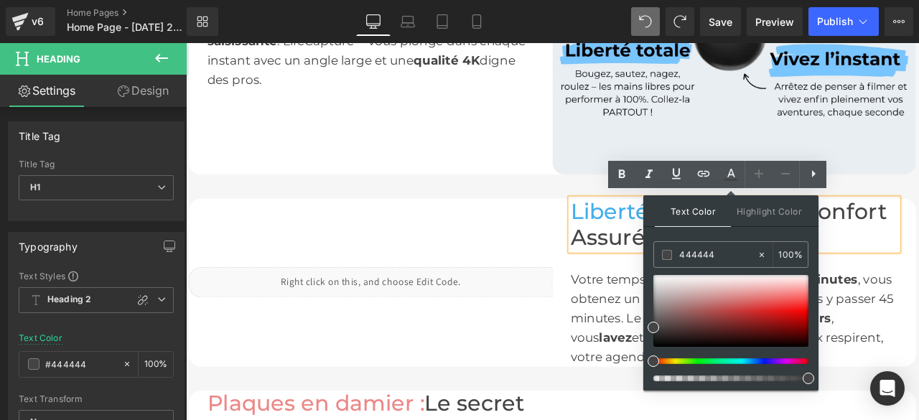
click at [584, 271] on div "Liquid" at bounding box center [405, 327] width 431 height 199
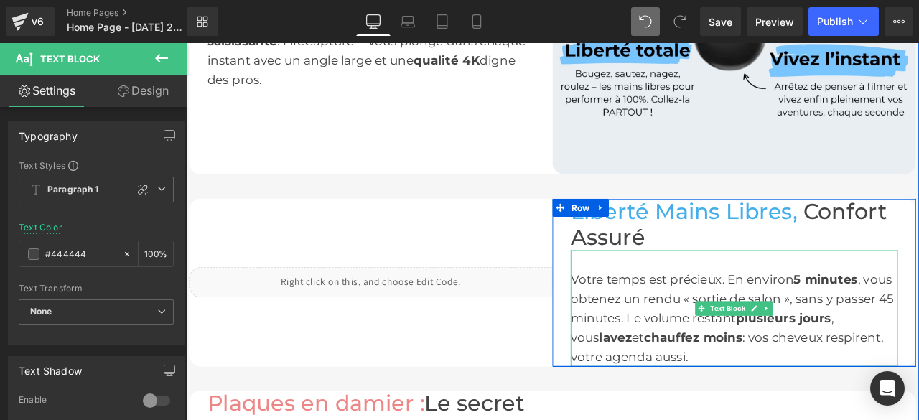
click at [642, 320] on font "Votre temps est précieux. En environ" at bounding box center [774, 323] width 264 height 17
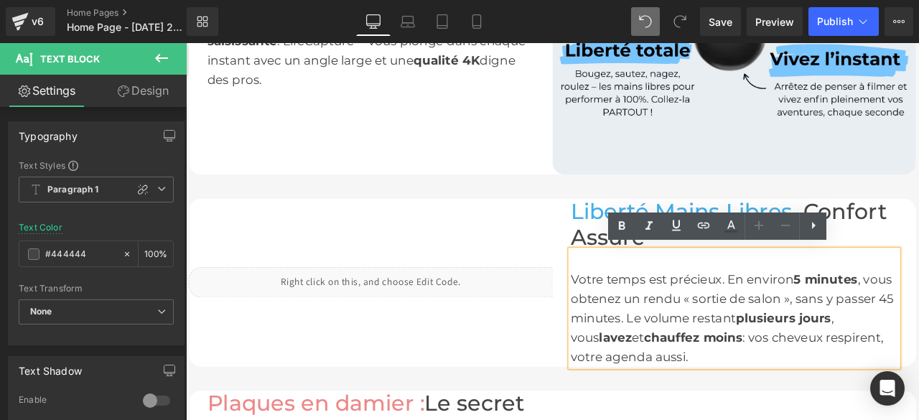
click at [746, 410] on div "Votre temps est précieux. En environ 5 minutes , vous obtenez un rendu « sortie…" at bounding box center [836, 358] width 388 height 138
drag, startPoint x: 735, startPoint y: 411, endPoint x: 637, endPoint y: 316, distance: 136.6
click at [642, 316] on div "Votre temps est précieux. En environ 5 minutes , vous obtenez un rendu « sortie…" at bounding box center [836, 358] width 388 height 138
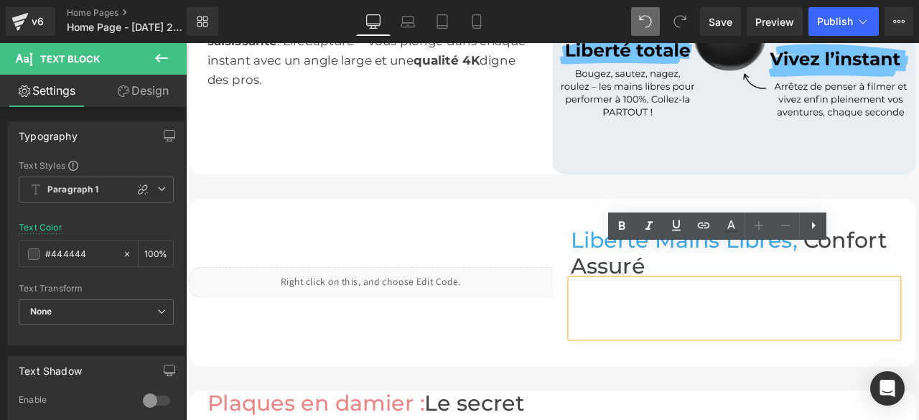
scroll to position [991, 0]
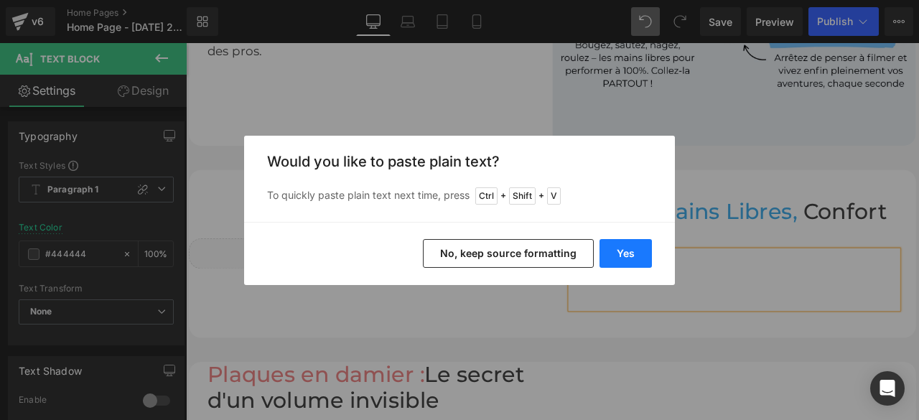
click at [612, 256] on button "Yes" at bounding box center [626, 253] width 52 height 29
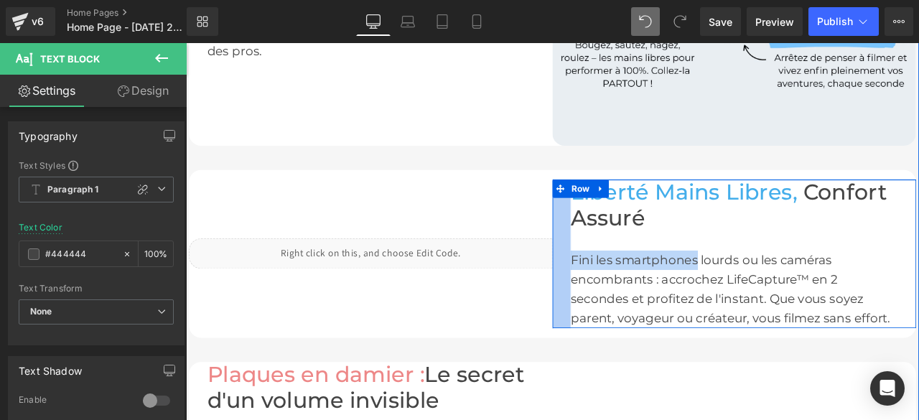
drag, startPoint x: 784, startPoint y: 299, endPoint x: 635, endPoint y: 297, distance: 148.7
click at [635, 297] on div "Liberté Mains Libres, Confort Assuré Heading Fini les smartphones lourds ou les…" at bounding box center [835, 293] width 431 height 176
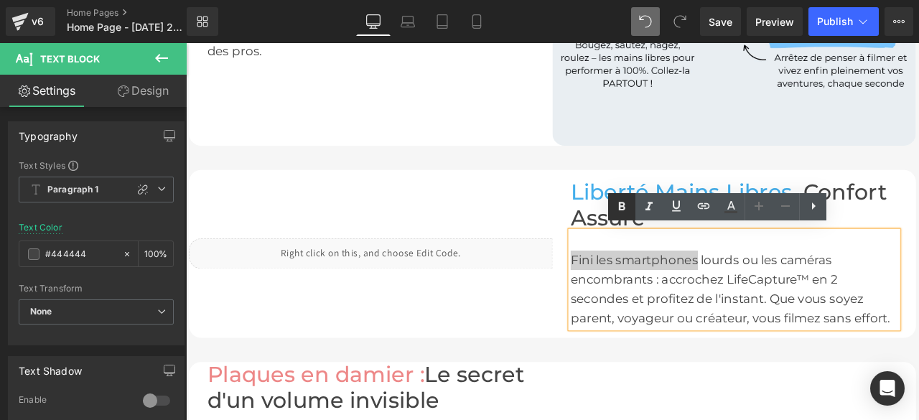
click at [625, 210] on icon at bounding box center [621, 206] width 17 height 17
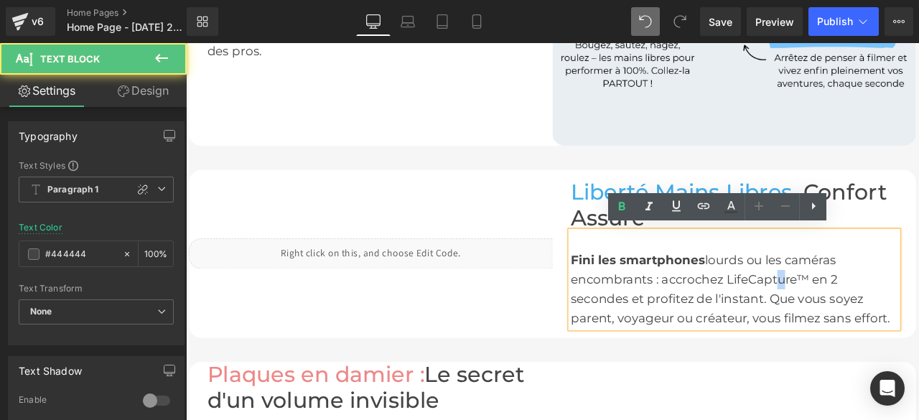
drag, startPoint x: 876, startPoint y: 318, endPoint x: 884, endPoint y: 318, distance: 7.9
click at [884, 318] on div "Fini les smartphones lourds ou les caméras encombrants : accrochez LifeCapture™…" at bounding box center [836, 323] width 388 height 115
click at [916, 312] on div "Fini les smartphones lourds ou les caméras encombrants : accrochez LifeCapture™…" at bounding box center [836, 323] width 388 height 115
drag, startPoint x: 913, startPoint y: 315, endPoint x: 819, endPoint y: 317, distance: 93.4
click at [819, 317] on div "Fini les smartphones lourds ou les caméras encombrants : accrochez LifeCapture™…" at bounding box center [836, 323] width 388 height 115
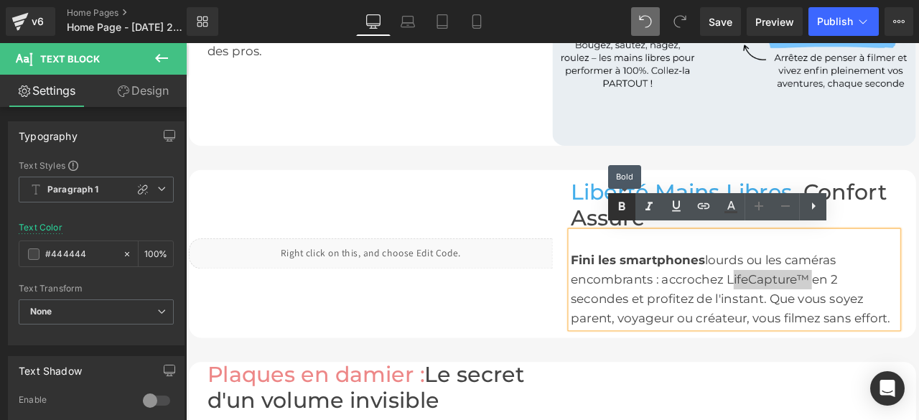
click at [622, 205] on icon at bounding box center [621, 206] width 17 height 17
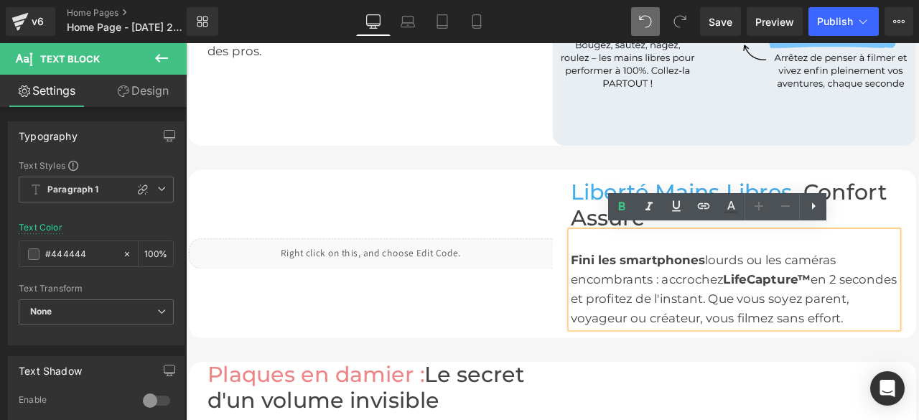
click at [918, 317] on div "Fini les smartphones lourds ou les caméras encombrants : accrochez LifeCapture™…" at bounding box center [836, 323] width 388 height 115
drag, startPoint x: 952, startPoint y: 317, endPoint x: 702, endPoint y: 338, distance: 250.8
click at [702, 338] on div "Fini les smartphones lourds ou les caméras encombrants : accrochez LifeCapture™…" at bounding box center [836, 323] width 388 height 115
click at [624, 204] on icon at bounding box center [622, 206] width 6 height 9
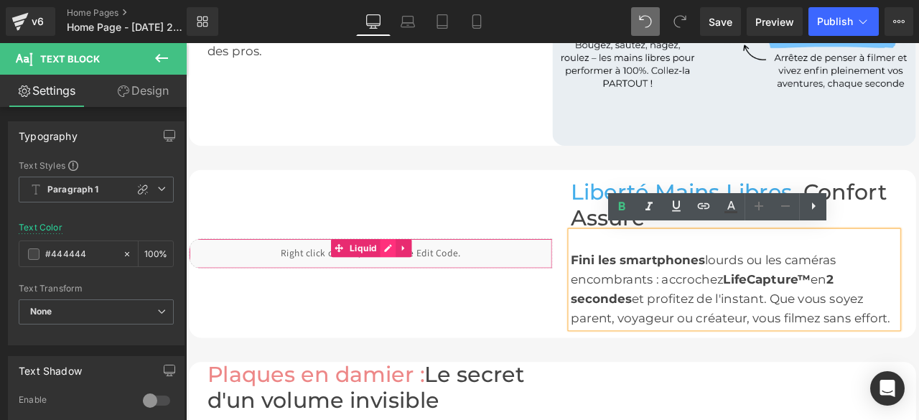
click at [419, 284] on div "Liquid" at bounding box center [405, 292] width 431 height 36
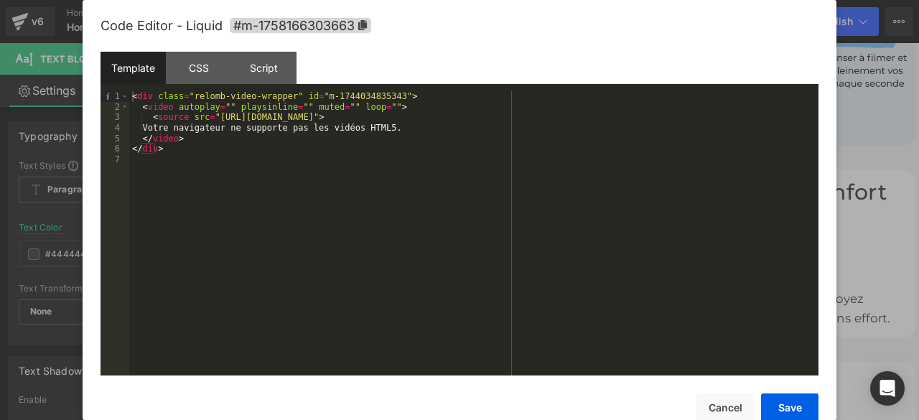
click at [556, 117] on div "< div class = "relomb-video-wrapper" id = "m-1744034835343" > < video autoplay …" at bounding box center [473, 243] width 689 height 305
click at [213, 115] on div "< div class = "relomb-video-wrapper" id = "m-1744034835343" > < video autoplay …" at bounding box center [473, 243] width 689 height 305
click at [214, 115] on div "< div class = "relomb-video-wrapper" id = "m-1744034835343" > < video autoplay …" at bounding box center [473, 233] width 689 height 284
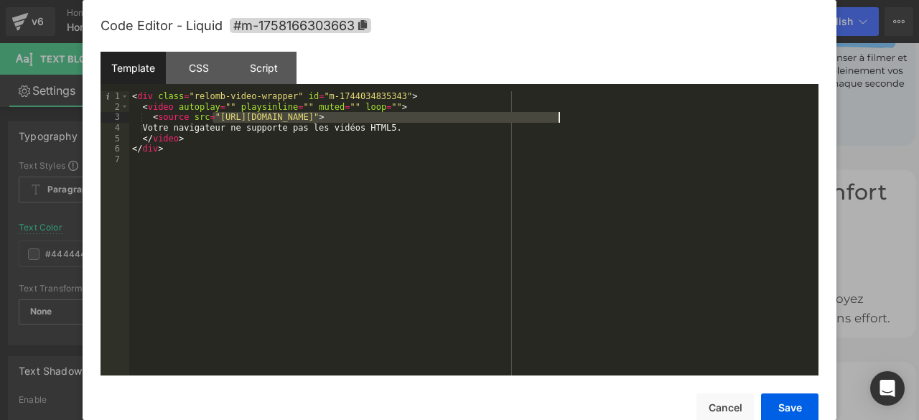
drag, startPoint x: 214, startPoint y: 115, endPoint x: 560, endPoint y: 121, distance: 346.2
click at [560, 121] on div "< div class = "relomb-video-wrapper" id = "m-1744034835343" > < video autoplay …" at bounding box center [473, 243] width 689 height 305
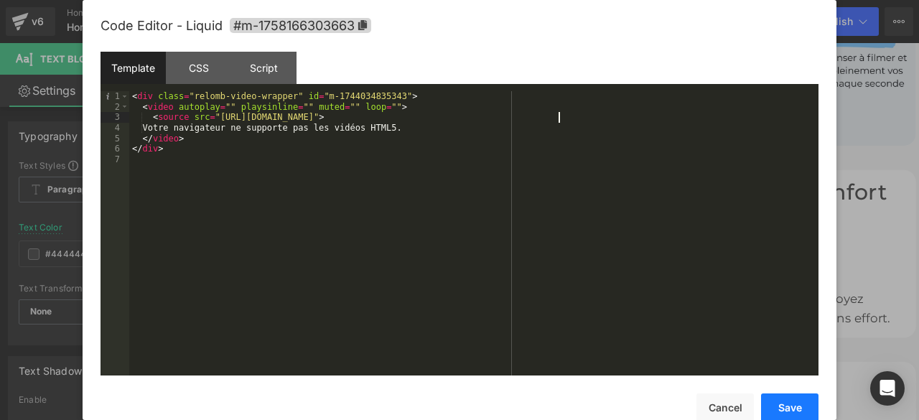
click at [795, 412] on button "Save" at bounding box center [789, 407] width 57 height 29
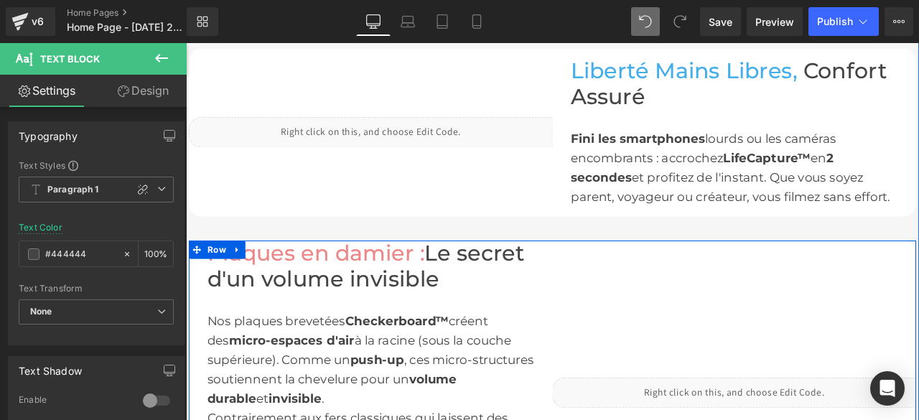
scroll to position [1206, 0]
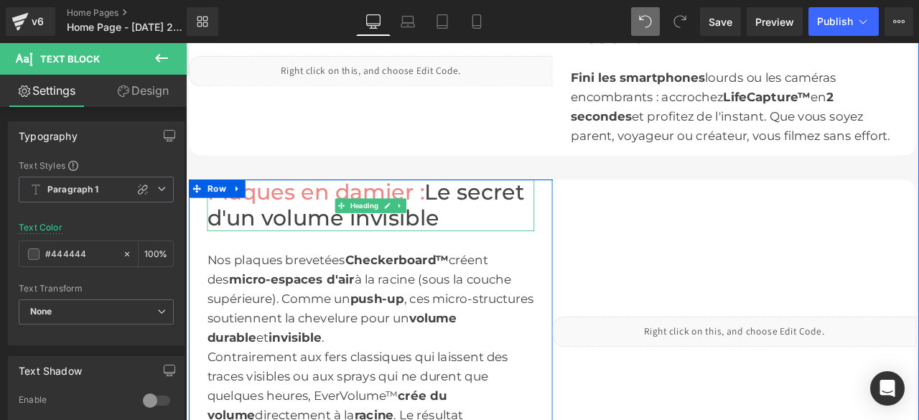
click at [495, 249] on h1 "Plaques en damier : Le secret d'un volume invisible" at bounding box center [405, 235] width 388 height 61
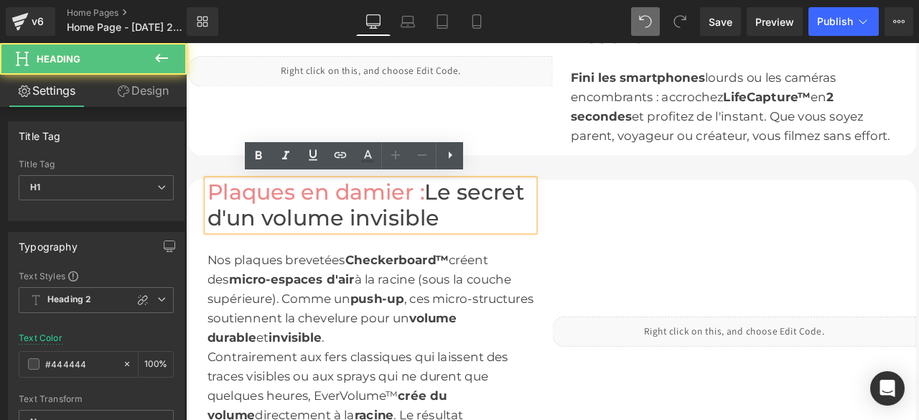
click at [485, 250] on h1 "Plaques en damier : Le secret d'un volume invisible" at bounding box center [405, 235] width 388 height 61
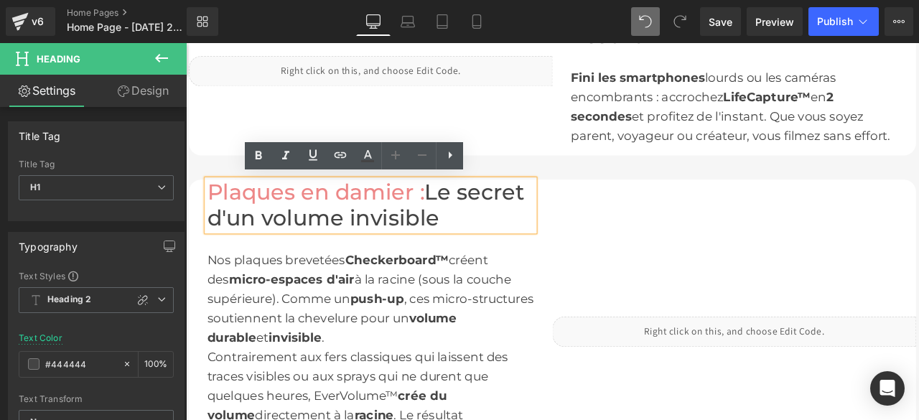
drag, startPoint x: 485, startPoint y: 250, endPoint x: 210, endPoint y: 209, distance: 278.0
click at [210, 209] on div "Liquid Plaques en damier : Le secret d'un volume invisible Heading Nos plaques …" at bounding box center [621, 385] width 862 height 360
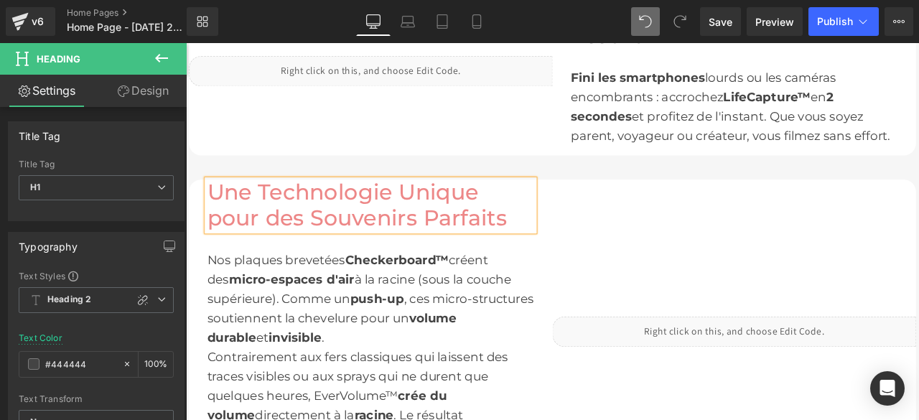
click at [526, 225] on span "Une Technologie Unique pour des Souvenirs Parfaits" at bounding box center [388, 236] width 355 height 62
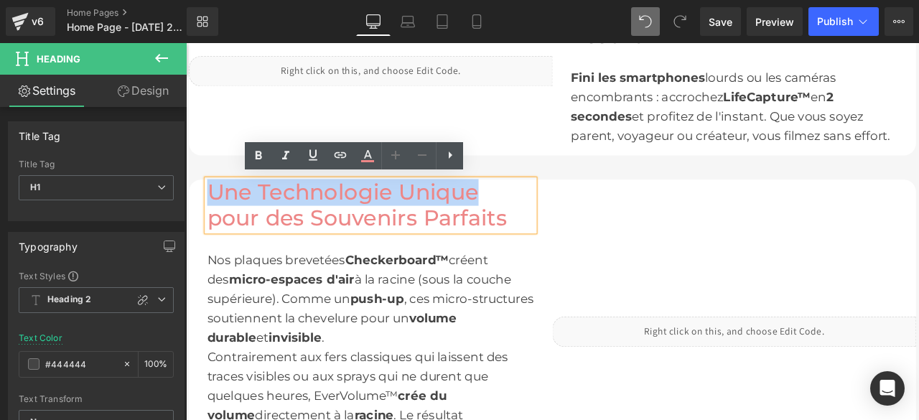
drag, startPoint x: 526, startPoint y: 220, endPoint x: 208, endPoint y: 213, distance: 317.4
click at [208, 213] on div "Liquid Une Technologie Unique pour des Souvenirs Parfaits Heading Nos plaques b…" at bounding box center [621, 385] width 862 height 360
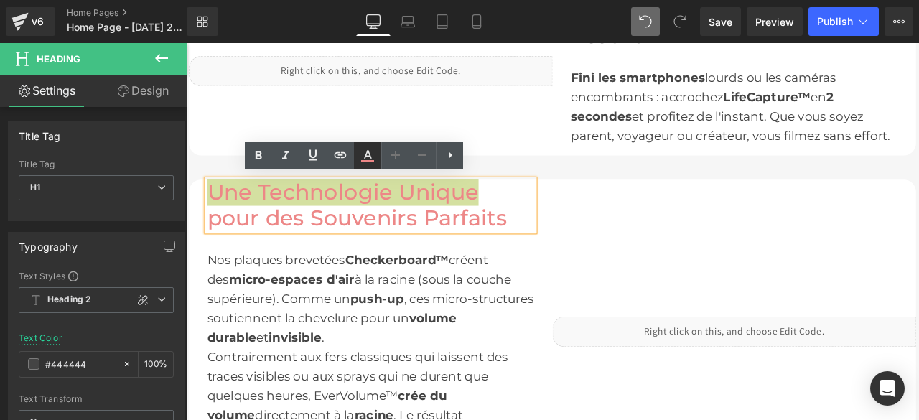
click at [366, 160] on icon at bounding box center [367, 161] width 13 height 2
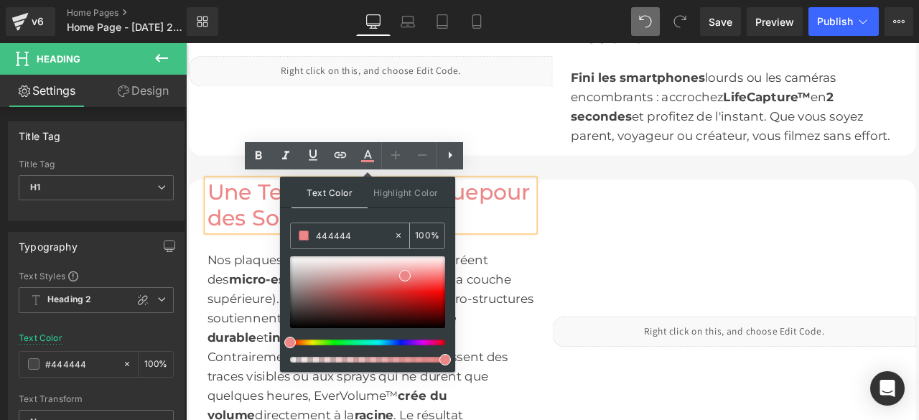
click at [398, 236] on icon at bounding box center [398, 235] width 4 height 4
click at [363, 236] on input "444444" at bounding box center [355, 236] width 78 height 16
type input "n"
paste input "#44aeeb"
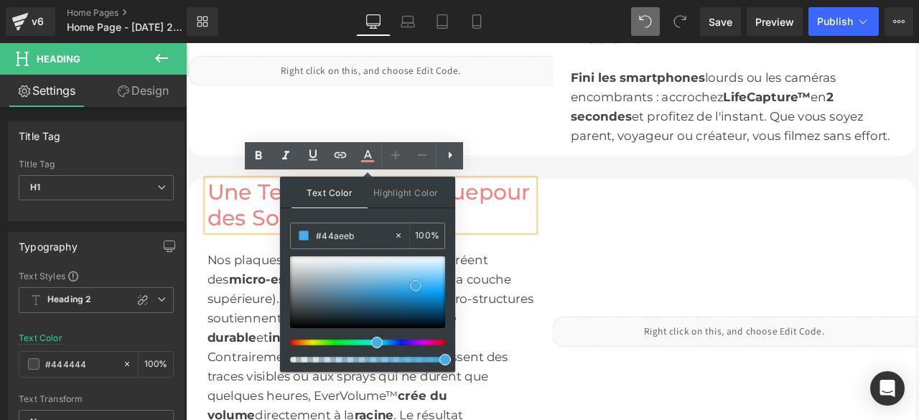
click at [415, 285] on span at bounding box center [415, 285] width 11 height 11
click at [564, 253] on h1 "Une Technologie Unique pour des Souvenirs Parfaits" at bounding box center [405, 235] width 388 height 61
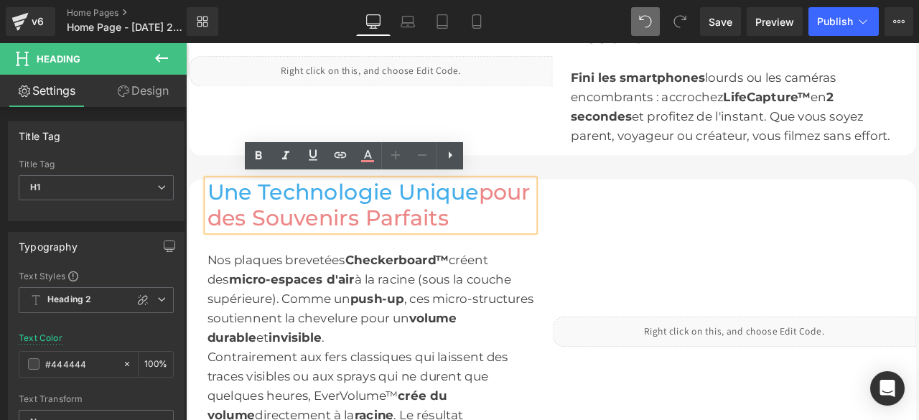
drag, startPoint x: 564, startPoint y: 253, endPoint x: 212, endPoint y: 252, distance: 351.8
click at [212, 252] on h1 "Une Technologie Unique pour des Souvenirs Parfaits" at bounding box center [405, 235] width 388 height 61
click at [369, 157] on icon at bounding box center [367, 155] width 17 height 17
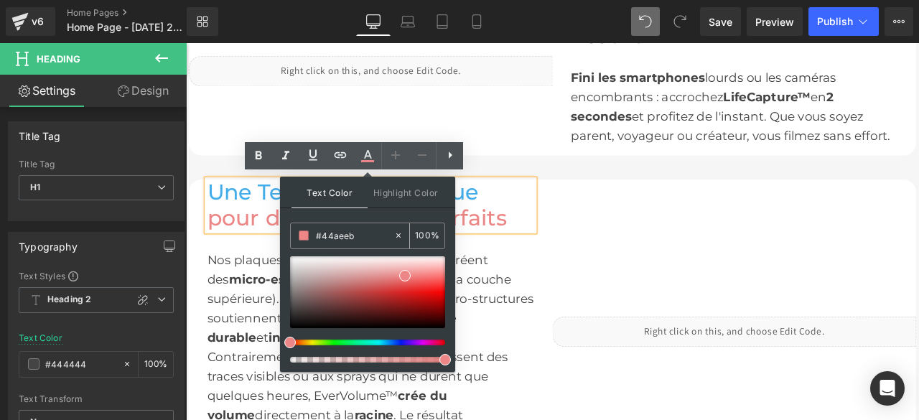
click at [400, 233] on icon at bounding box center [398, 235] width 10 height 10
click at [365, 233] on input "#44aeeb" at bounding box center [355, 236] width 78 height 16
type input "n"
type input "444444"
click at [288, 307] on span at bounding box center [289, 308] width 11 height 11
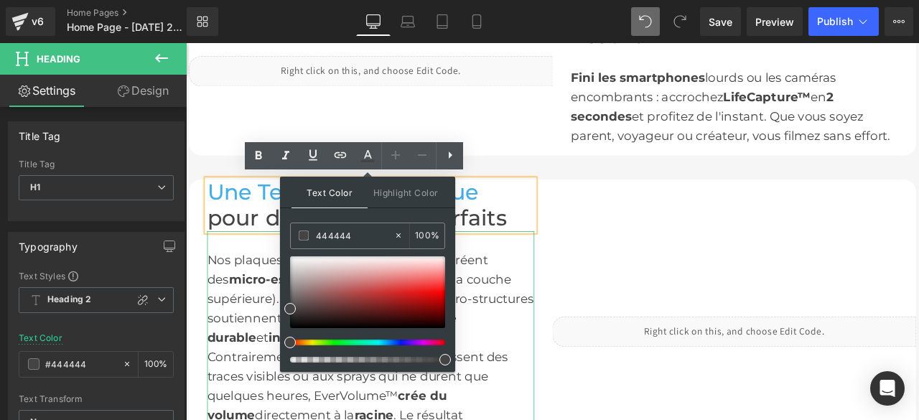
click at [560, 385] on div "Nos plaques brevetées Checkerboard™ créent des micro-espaces d'air à la racine …" at bounding box center [405, 346] width 388 height 115
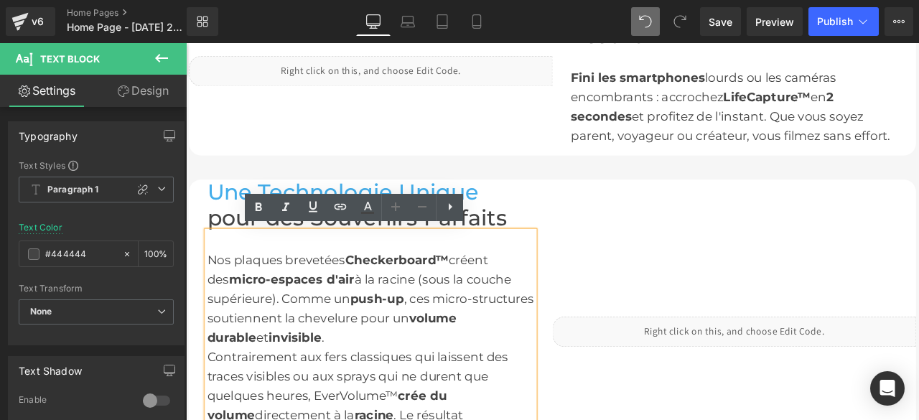
scroll to position [1350, 0]
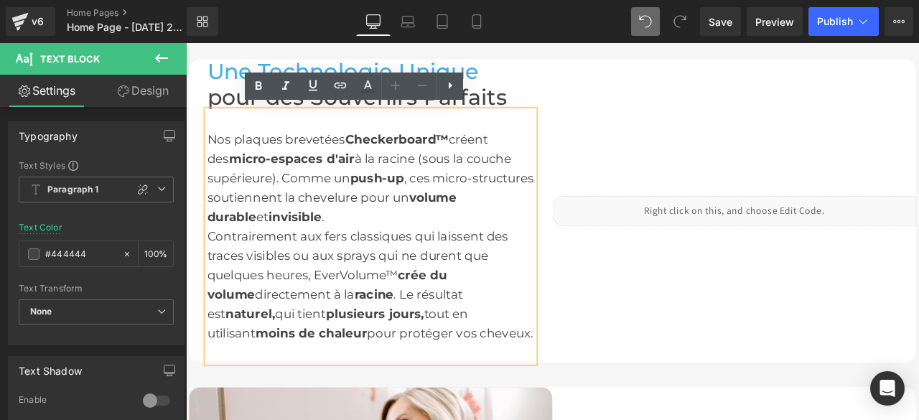
click at [461, 387] on div "Contrairement aux fers classiques qui laissent des traces visibles ou aux spray…" at bounding box center [405, 330] width 388 height 138
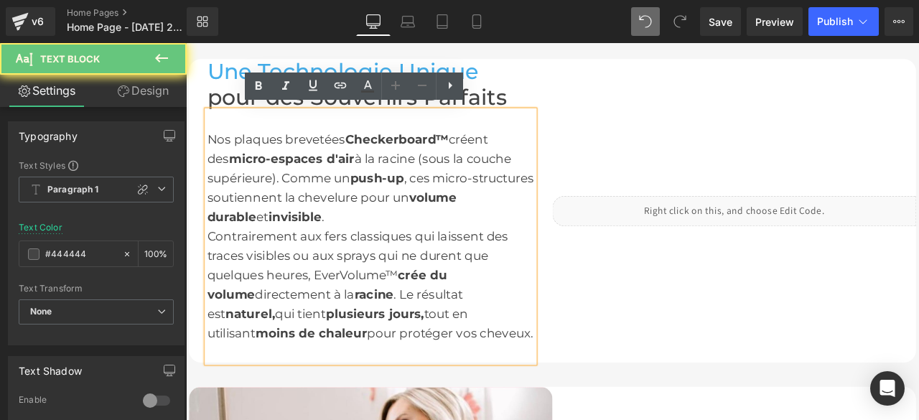
click at [317, 154] on font "Nos plaques brevetées" at bounding box center [293, 157] width 164 height 17
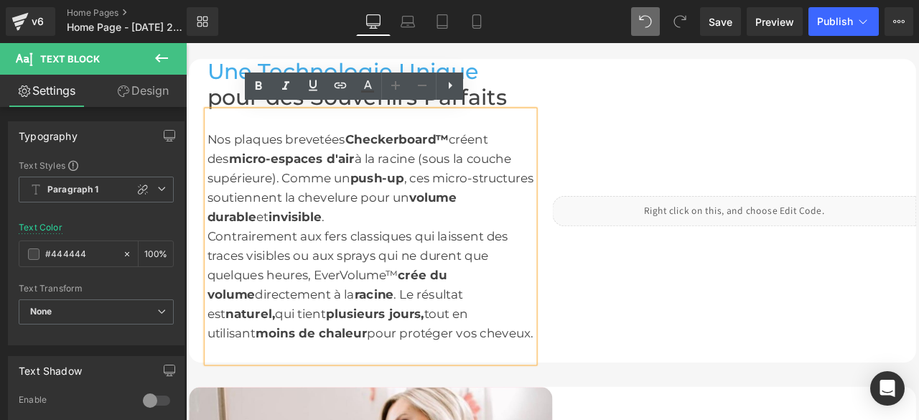
drag, startPoint x: 460, startPoint y: 385, endPoint x: 246, endPoint y: 192, distance: 288.3
click at [246, 192] on div "Nos plaques brevetées Checkerboard™ créent des micro-espaces d'air à la racine …" at bounding box center [405, 272] width 388 height 299
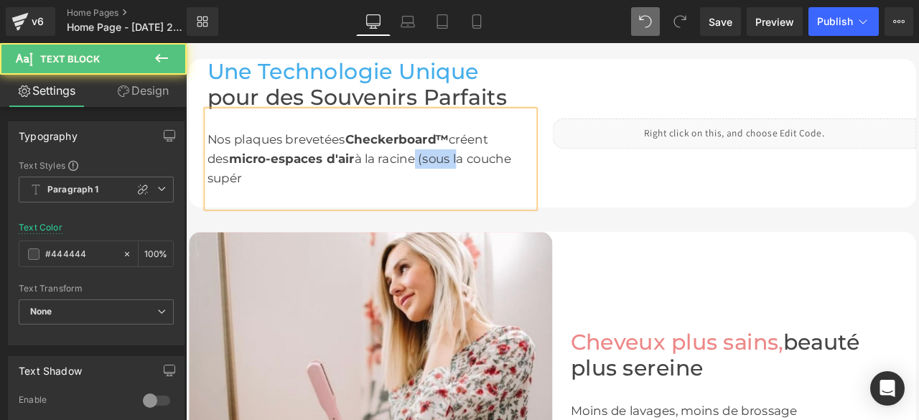
drag, startPoint x: 426, startPoint y: 167, endPoint x: 415, endPoint y: 167, distance: 10.8
click at [416, 172] on font "à la racine (sous la couche supér" at bounding box center [391, 192] width 360 height 40
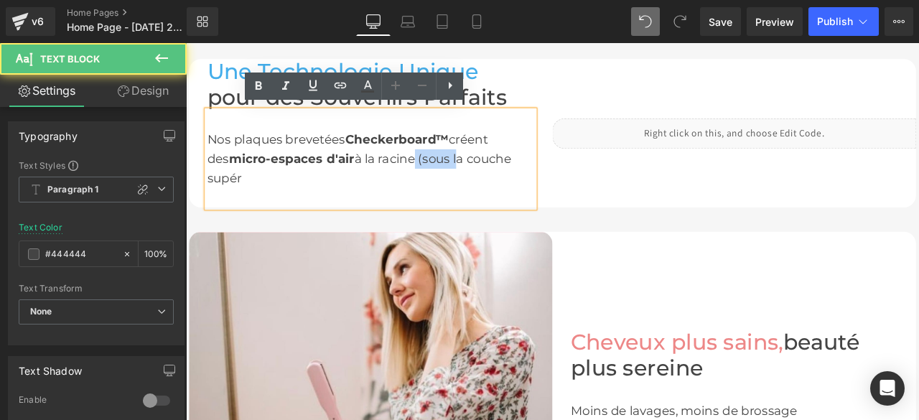
click at [572, 176] on font "à la racine (sous la couche supér" at bounding box center [391, 192] width 360 height 40
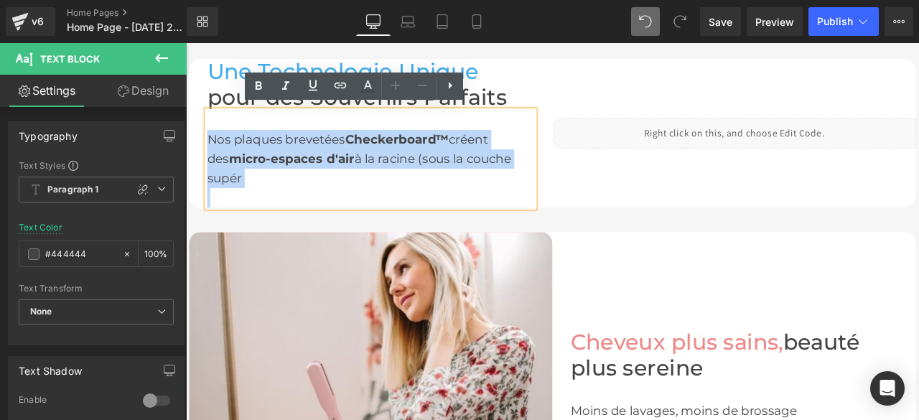
drag, startPoint x: 583, startPoint y: 176, endPoint x: 217, endPoint y: 155, distance: 366.8
click at [217, 155] on div "Nos plaques brevetées Checkerboard™ créent des micro-espaces d'air à la racine …" at bounding box center [405, 180] width 388 height 69
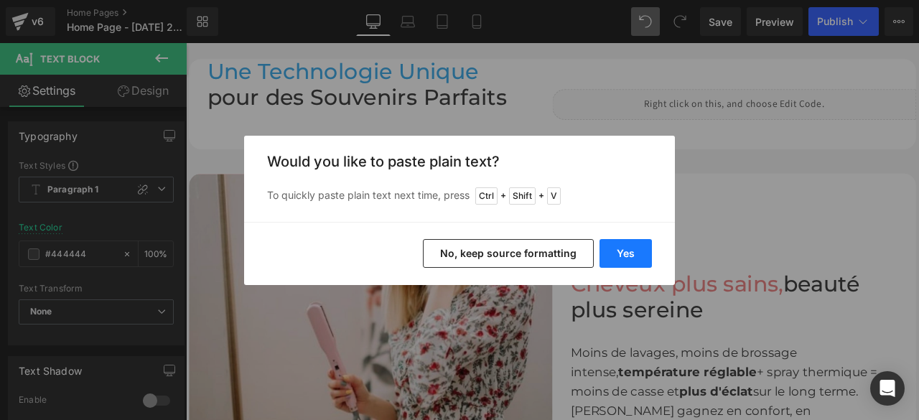
click at [617, 256] on button "Yes" at bounding box center [626, 253] width 52 height 29
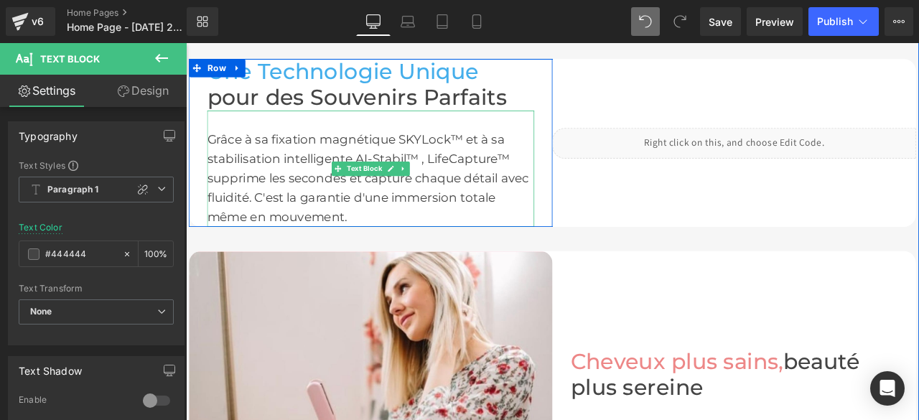
click at [309, 155] on div "Grâce à sa fixation magnétique SKYLock™ et à sa stabilisation intelligente AI-S…" at bounding box center [405, 203] width 388 height 115
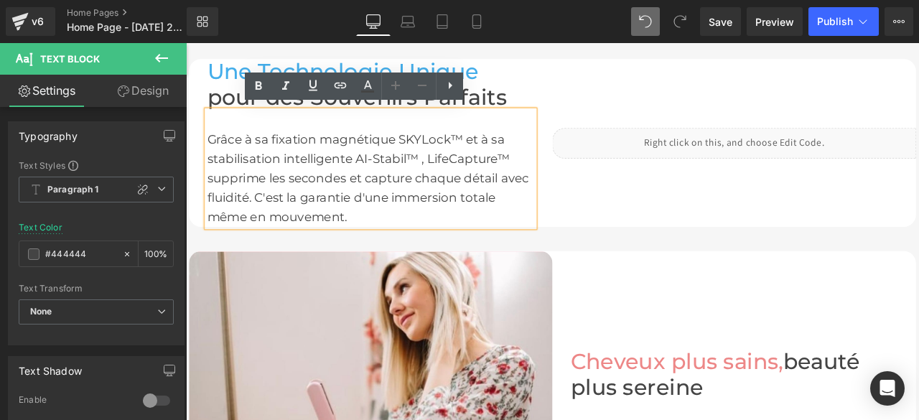
click at [281, 154] on div "Grâce à sa fixation magnétique SKYLock™ et à sa stabilisation intelligente AI-S…" at bounding box center [405, 203] width 388 height 115
drag, startPoint x: 314, startPoint y: 154, endPoint x: 503, endPoint y: 156, distance: 189.6
click at [503, 156] on div "Grâce à sa fixation magnétique SKYLock™ et à sa stabilisation intelligente AI-S…" at bounding box center [405, 203] width 388 height 115
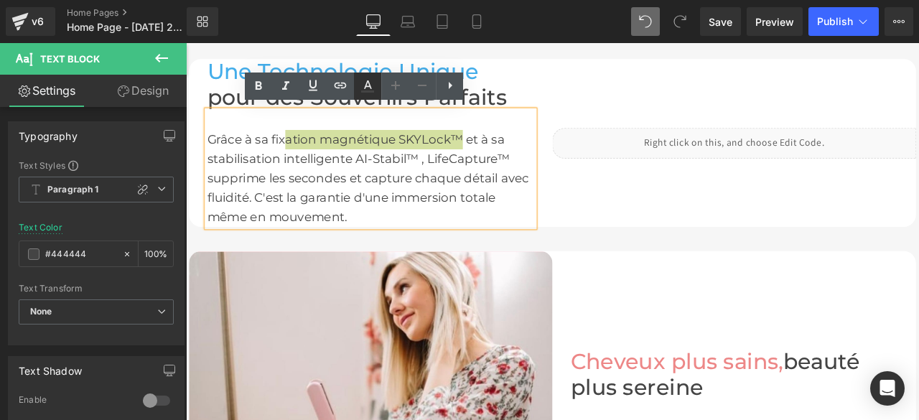
click at [370, 87] on icon at bounding box center [368, 84] width 8 height 9
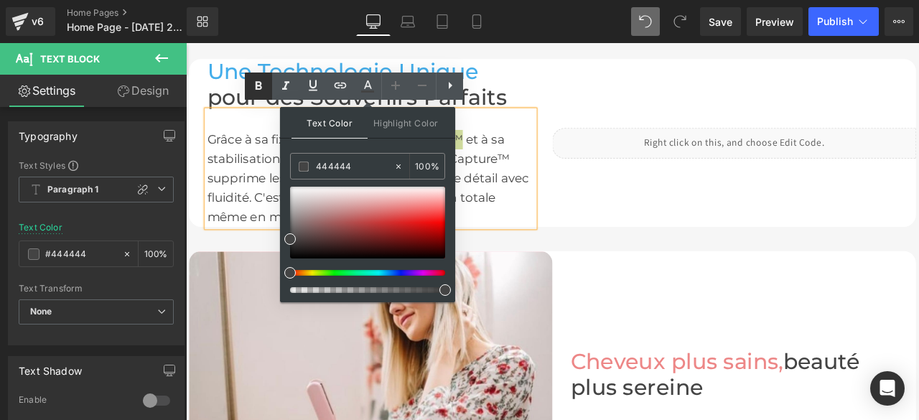
click at [256, 88] on icon at bounding box center [258, 86] width 17 height 17
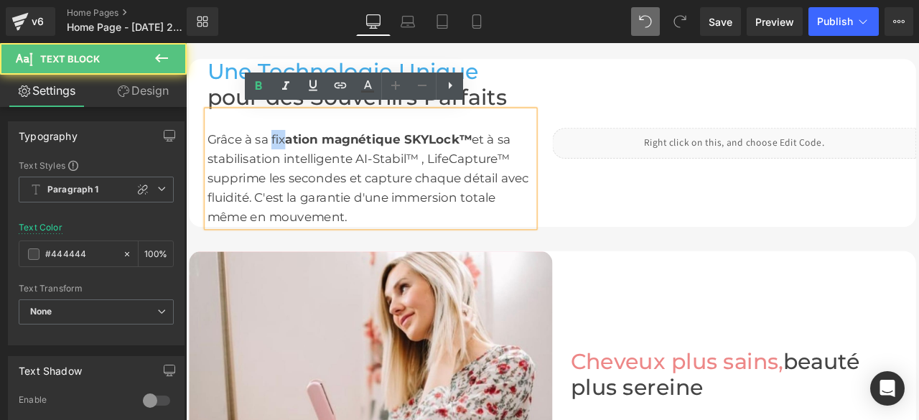
drag, startPoint x: 281, startPoint y: 152, endPoint x: 298, endPoint y: 152, distance: 17.2
click at [298, 152] on div "Grâce à sa fix ation magnétique SKYLock™ et à sa stabilisation intelligente AI-…" at bounding box center [405, 203] width 388 height 115
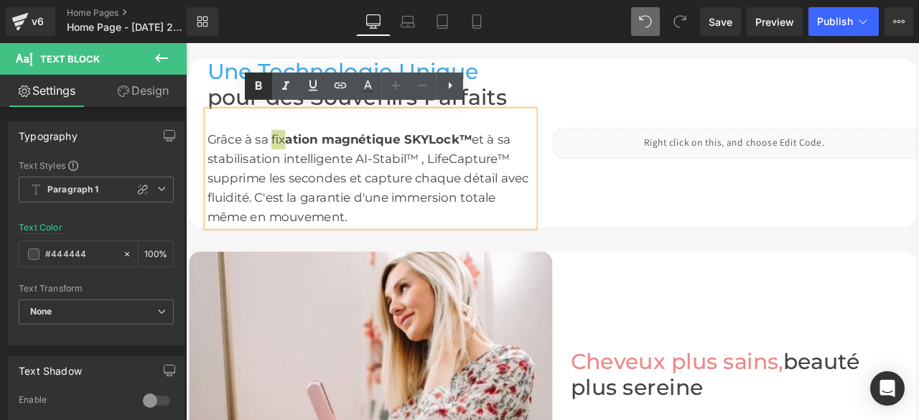
click at [258, 88] on icon at bounding box center [258, 86] width 17 height 17
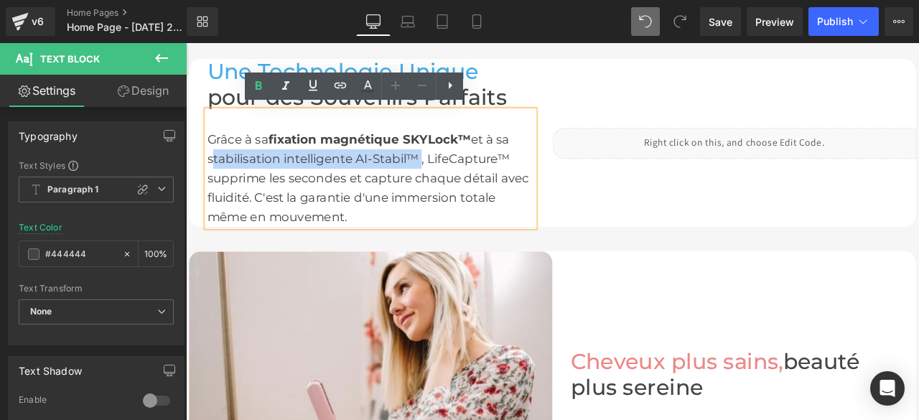
drag, startPoint x: 208, startPoint y: 175, endPoint x: 457, endPoint y: 174, distance: 249.9
click at [457, 174] on div "Grâce à sa fixation magnétique SKYLock™ et à sa stabilisation intelligente AI-S…" at bounding box center [405, 203] width 388 height 115
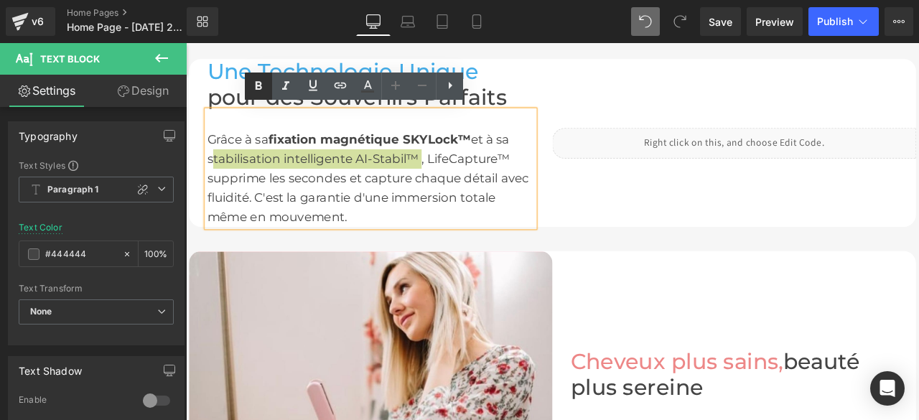
click at [259, 85] on icon at bounding box center [259, 86] width 6 height 9
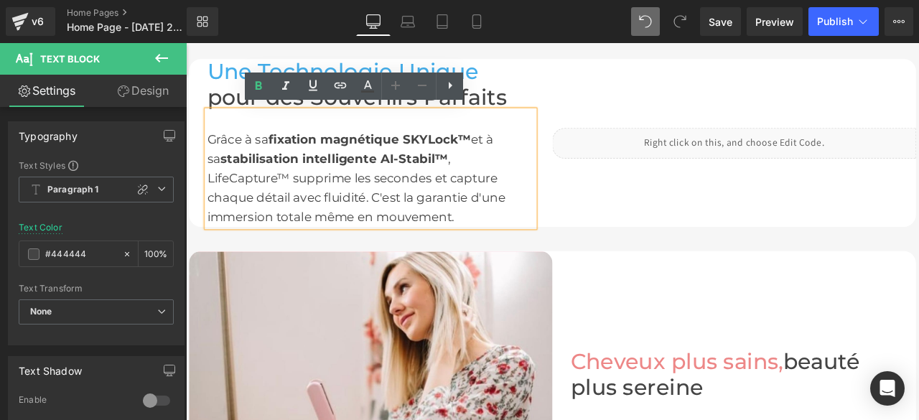
click at [548, 198] on div "Grâce à sa fixation magnétique SKYLock™ et à sa stabilisation intelligente AI-S…" at bounding box center [405, 203] width 388 height 115
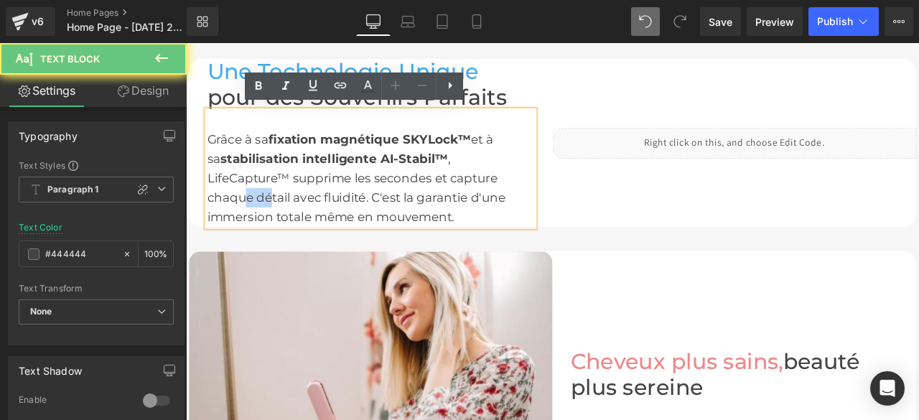
drag, startPoint x: 517, startPoint y: 200, endPoint x: 485, endPoint y: 201, distance: 31.6
click at [485, 201] on div "Grâce à sa fixation magnétique SKYLock™ et à sa stabilisation intelligente AI-S…" at bounding box center [405, 203] width 388 height 115
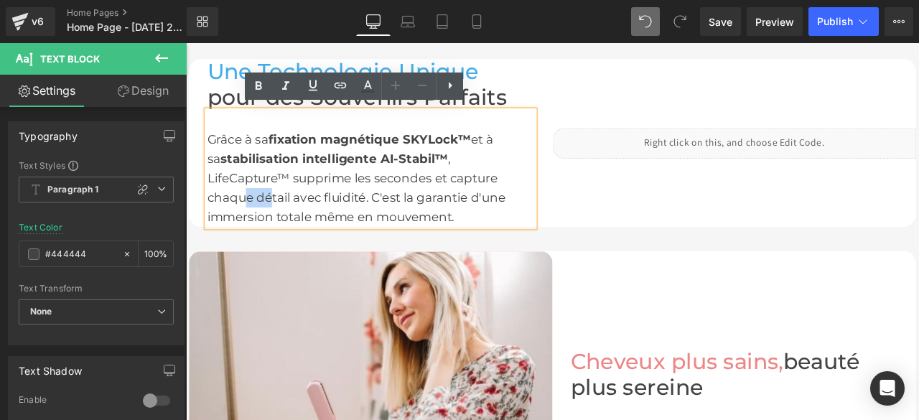
click at [549, 200] on div "Grâce à sa fixation magnétique SKYLock™ et à sa stabilisation intelligente AI-S…" at bounding box center [405, 203] width 388 height 115
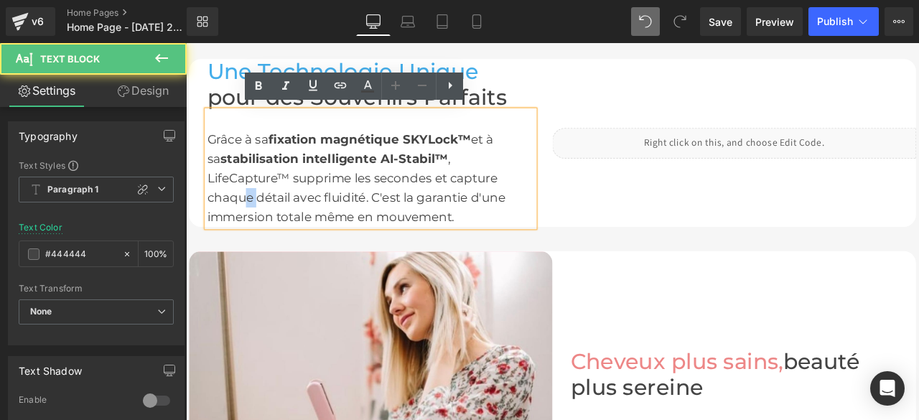
drag, startPoint x: 506, startPoint y: 199, endPoint x: 483, endPoint y: 200, distance: 23.0
click at [483, 200] on div "Grâce à sa fixation magnétique SKYLock™ et à sa stabilisation intelligente AI-S…" at bounding box center [405, 203] width 388 height 115
click at [395, 203] on div "Grâce à sa fixation magnétique SKYLock™ et à sa stabilisation intelligente AI-S…" at bounding box center [405, 203] width 388 height 115
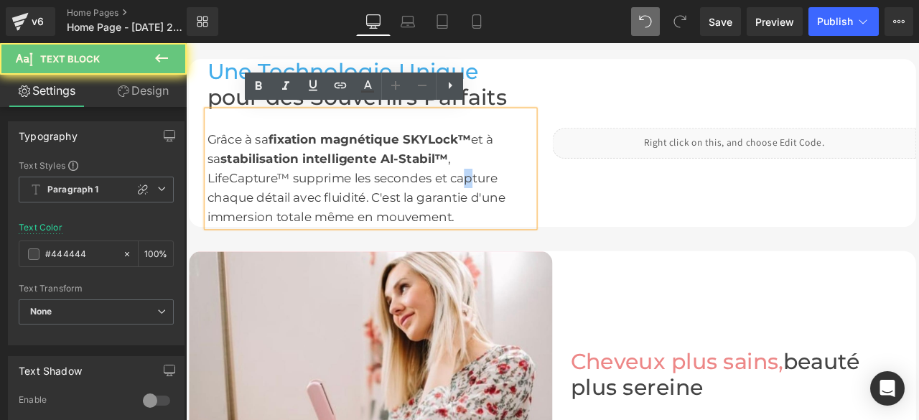
drag, startPoint x: 398, startPoint y: 200, endPoint x: 411, endPoint y: 200, distance: 13.6
click at [411, 200] on div "Grâce à sa fixation magnétique SKYLock™ et à sa stabilisation intelligente AI-S…" at bounding box center [405, 203] width 388 height 115
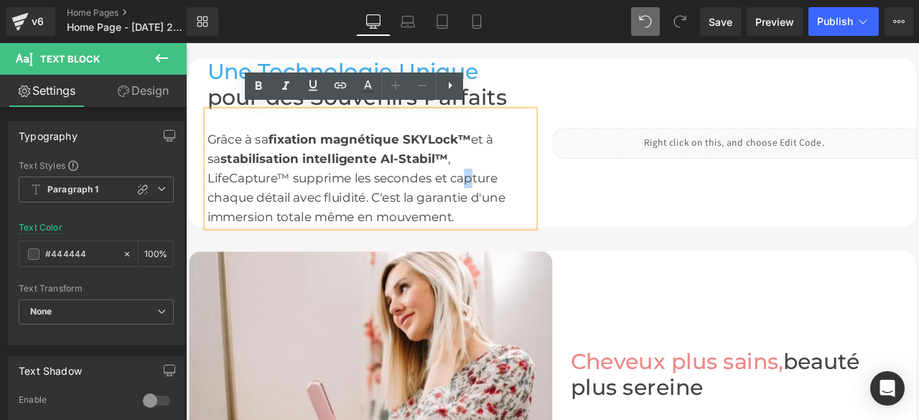
click at [391, 198] on div "Grâce à sa fixation magnétique SKYLock™ et à sa stabilisation intelligente AI-S…" at bounding box center [405, 203] width 388 height 115
drag, startPoint x: 394, startPoint y: 198, endPoint x: 549, endPoint y: 202, distance: 155.1
click at [549, 202] on div "Grâce à sa fixation magnétique SKYLock™ et à sa stabilisation intelligente AI-S…" at bounding box center [405, 203] width 388 height 115
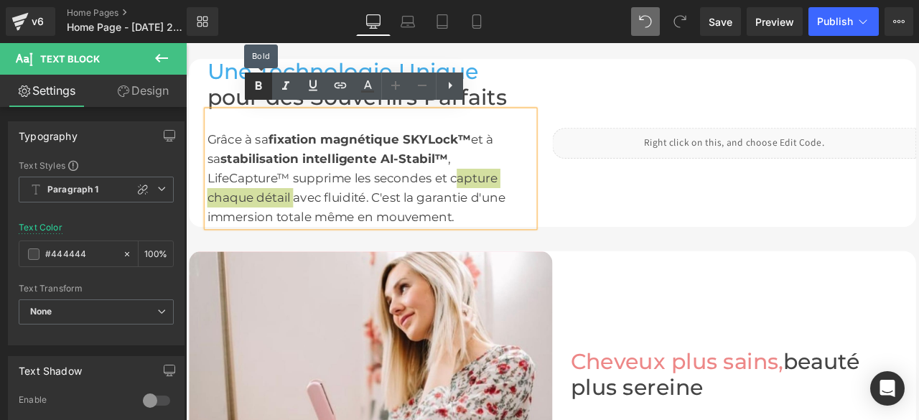
click at [263, 84] on icon at bounding box center [258, 86] width 17 height 17
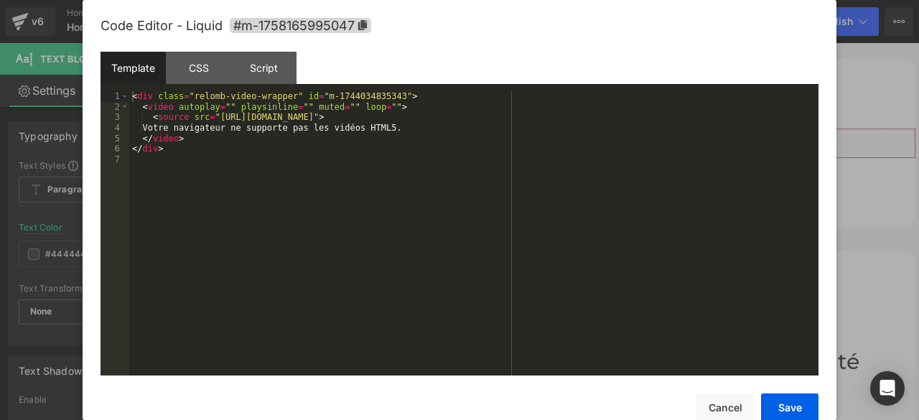
click at [822, 149] on div "Liquid" at bounding box center [835, 162] width 431 height 36
click at [557, 115] on div "< div class = "relomb-video-wrapper" id = "m-1744034835343" > < video autoplay …" at bounding box center [473, 243] width 689 height 305
click at [557, 116] on div "< div class = "relomb-video-wrapper" id = "m-1744034835343" > < video autoplay …" at bounding box center [473, 243] width 689 height 305
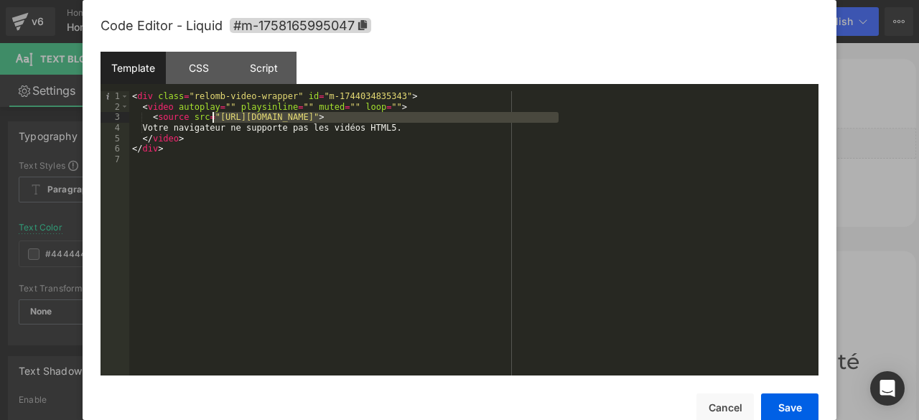
drag, startPoint x: 557, startPoint y: 116, endPoint x: 220, endPoint y: 116, distance: 336.8
click at [220, 116] on div "< div class = "relomb-video-wrapper" id = "m-1744034835343" > < video autoplay …" at bounding box center [473, 243] width 689 height 305
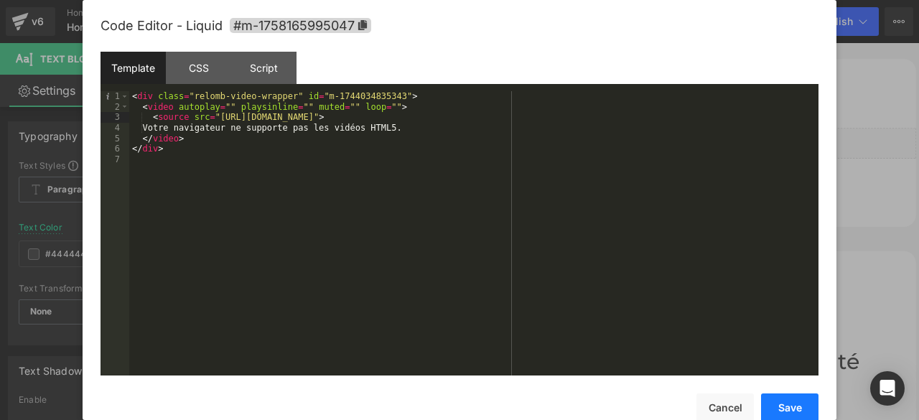
click at [781, 404] on button "Save" at bounding box center [789, 407] width 57 height 29
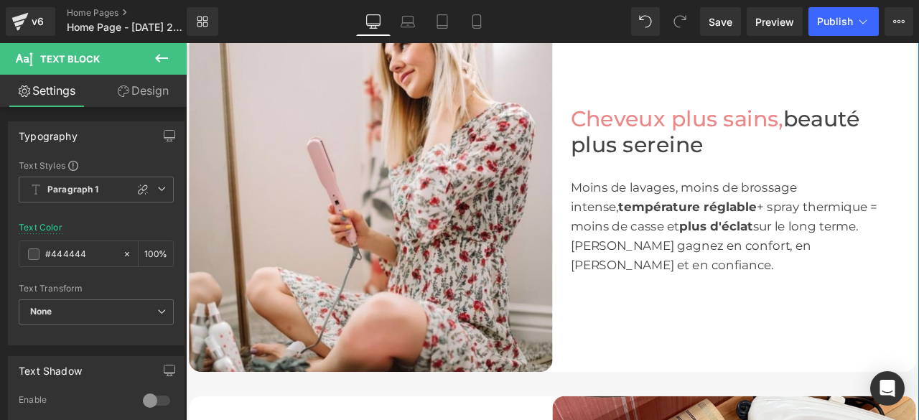
scroll to position [1709, 0]
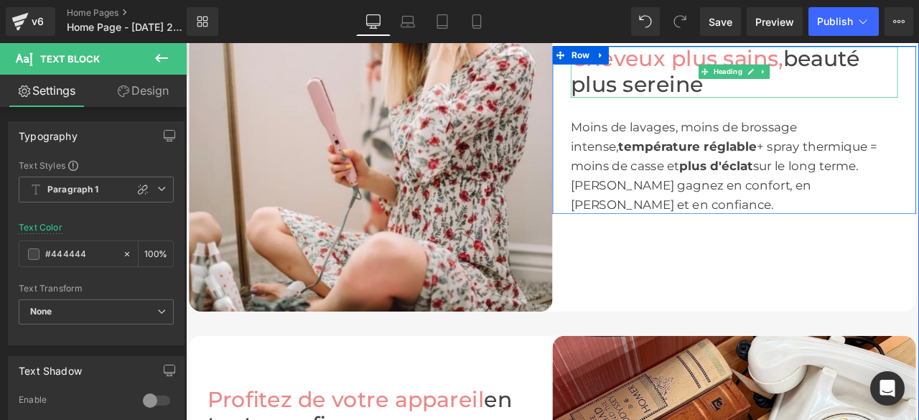
click at [797, 101] on h1 "Cheveux plus sains, beauté plus sereine" at bounding box center [836, 77] width 388 height 61
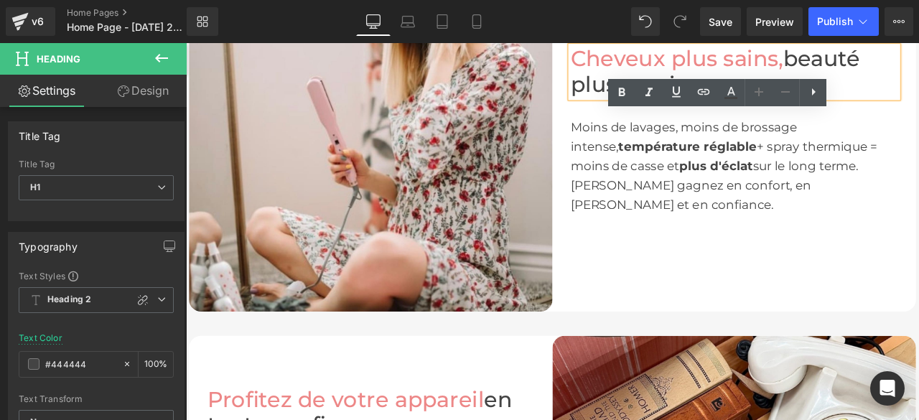
click at [918, 102] on h1 "Cheveux plus sains, beauté plus sereine" at bounding box center [836, 77] width 388 height 61
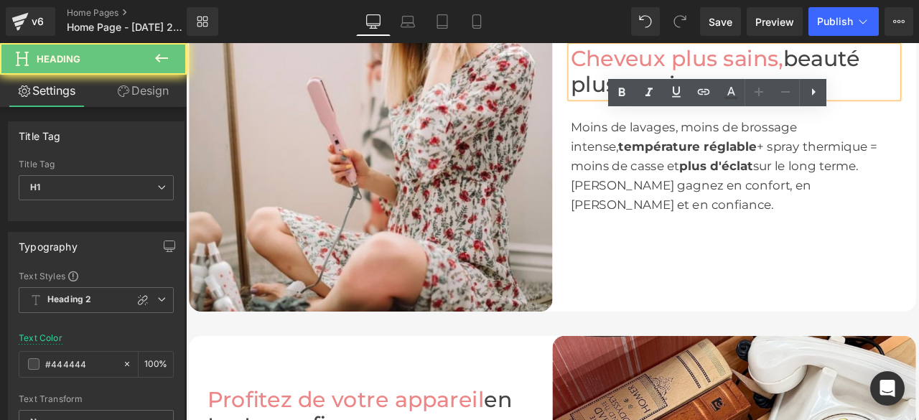
click at [918, 108] on h1 "Cheveux plus sains, beauté plus sereine" at bounding box center [836, 77] width 388 height 61
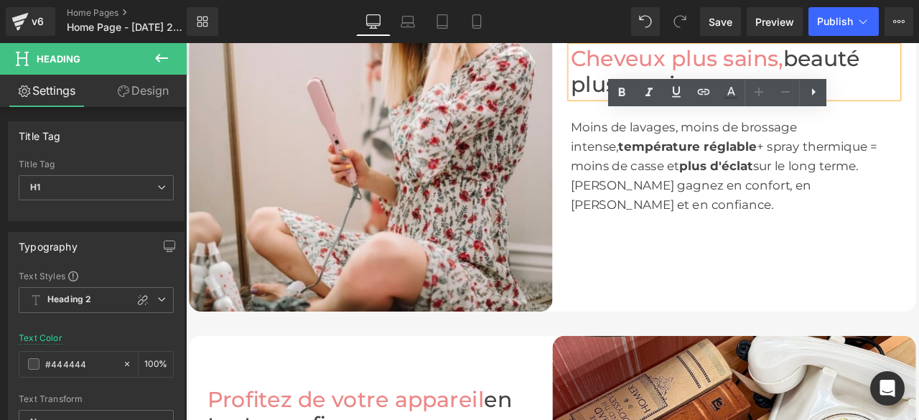
click at [918, 192] on font "sur le long terme. [PERSON_NAME] gagnez en confort, en [PERSON_NAME] et en conf…" at bounding box center [812, 211] width 341 height 63
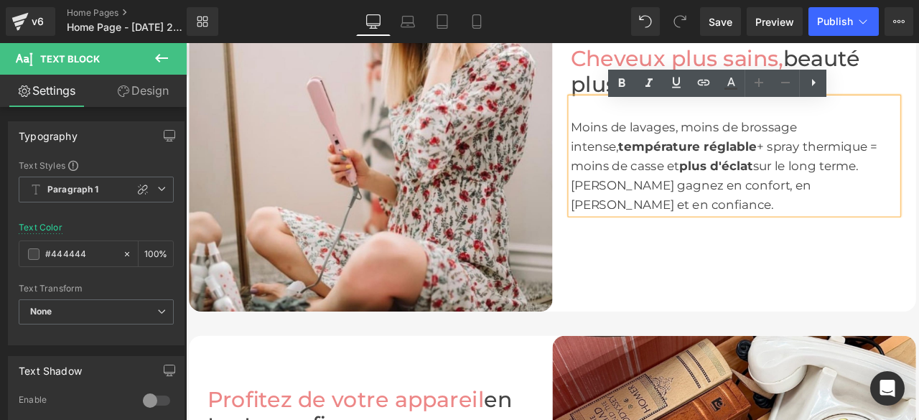
click at [649, 103] on font "beauté plus sereine" at bounding box center [813, 77] width 343 height 62
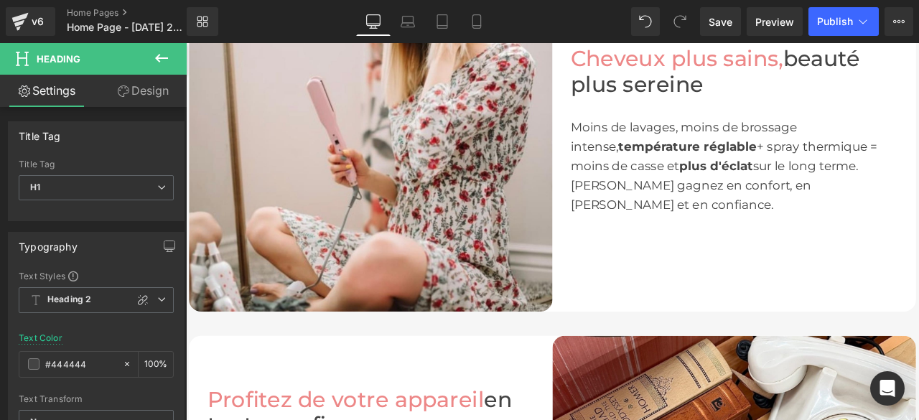
click at [162, 55] on icon at bounding box center [161, 58] width 17 height 17
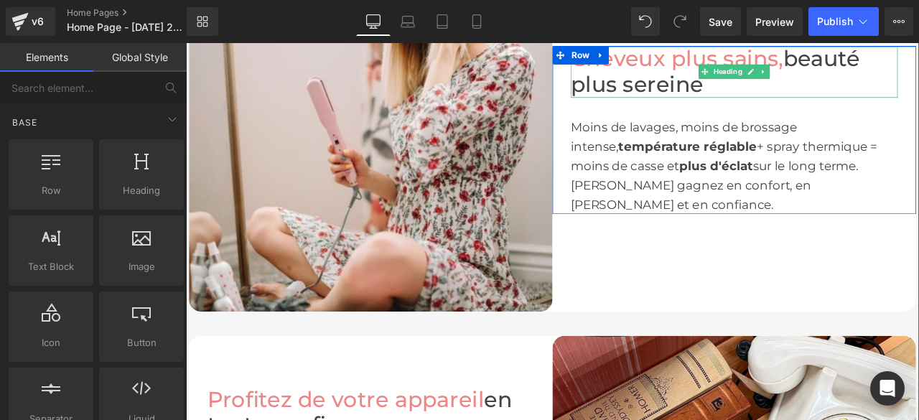
click at [813, 105] on h1 "Cheveux plus sains, beauté plus sereine" at bounding box center [836, 77] width 388 height 61
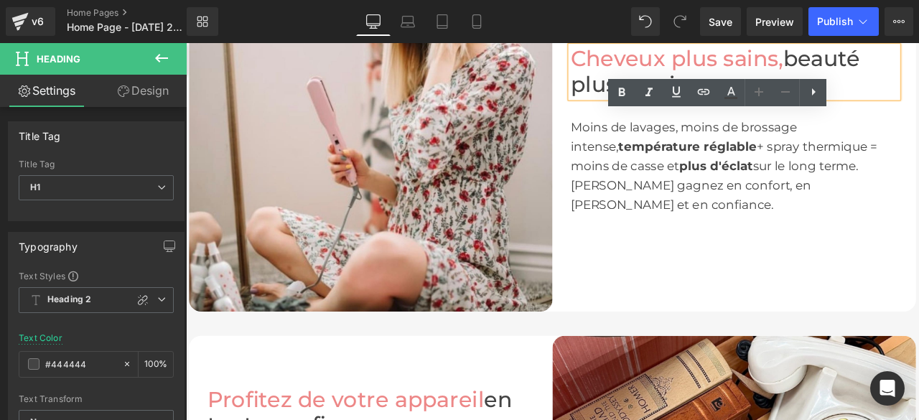
click at [918, 106] on h1 "Cheveux plus sains, beauté plus sereine" at bounding box center [836, 77] width 388 height 61
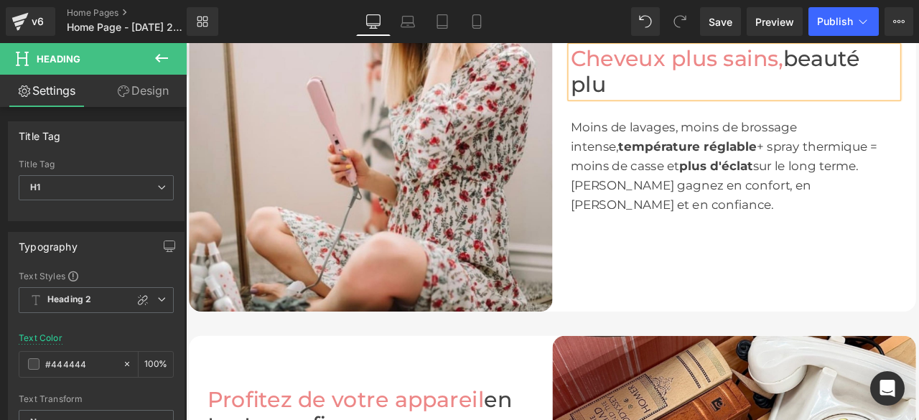
scroll to position [1725, 0]
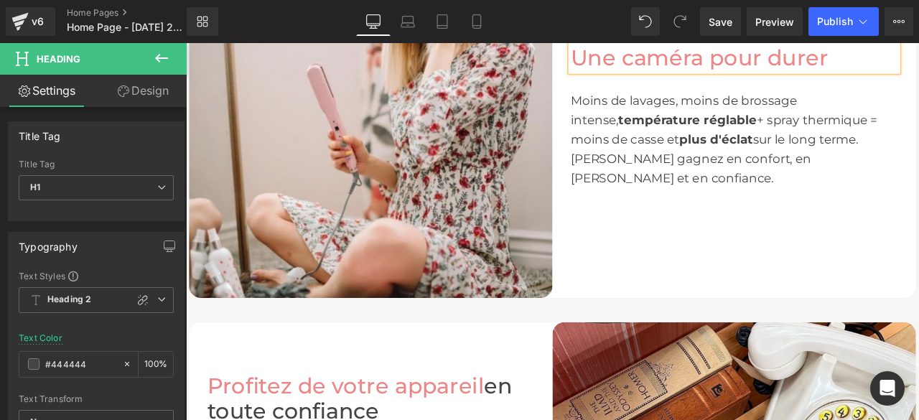
click at [798, 70] on span "Une caméra pour durer" at bounding box center [794, 60] width 305 height 31
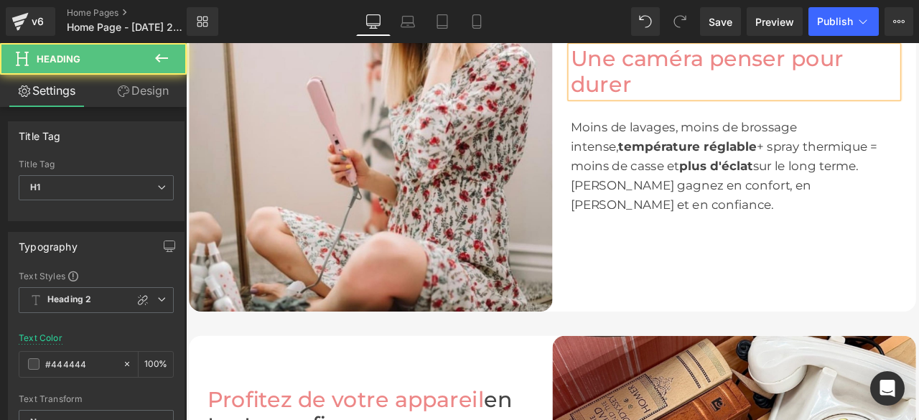
click at [888, 70] on span "Une caméra penser pour durer" at bounding box center [803, 77] width 323 height 62
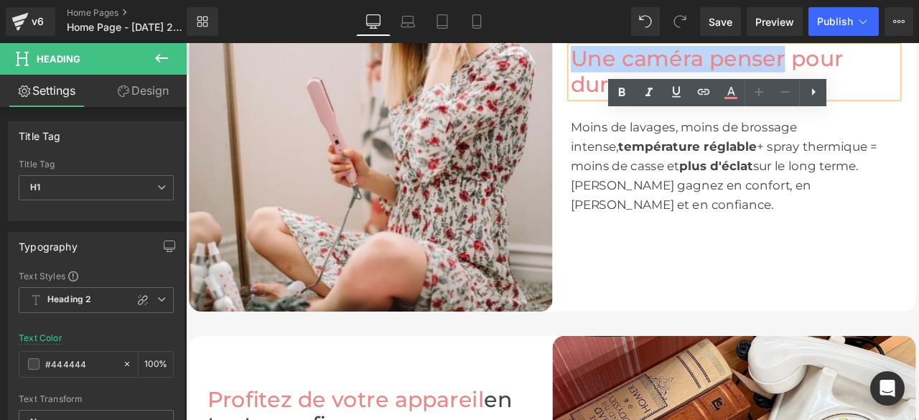
drag, startPoint x: 892, startPoint y: 65, endPoint x: 638, endPoint y: 67, distance: 254.2
click at [642, 67] on span "Une caméra penser pour durer" at bounding box center [803, 77] width 323 height 62
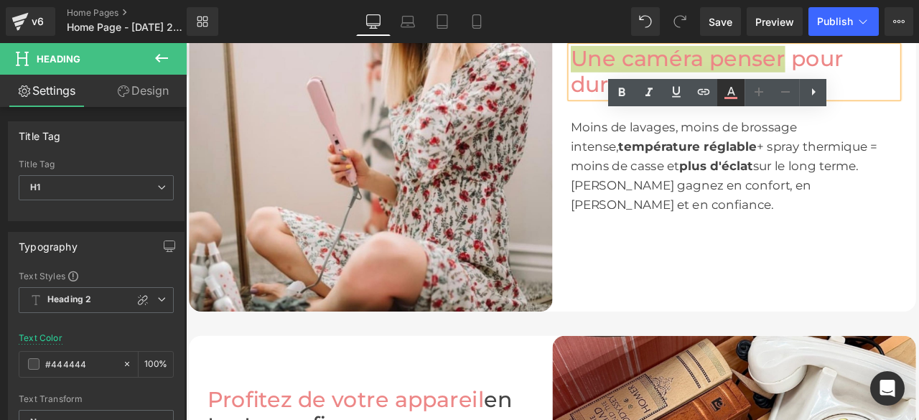
click at [730, 91] on icon at bounding box center [731, 91] width 8 height 9
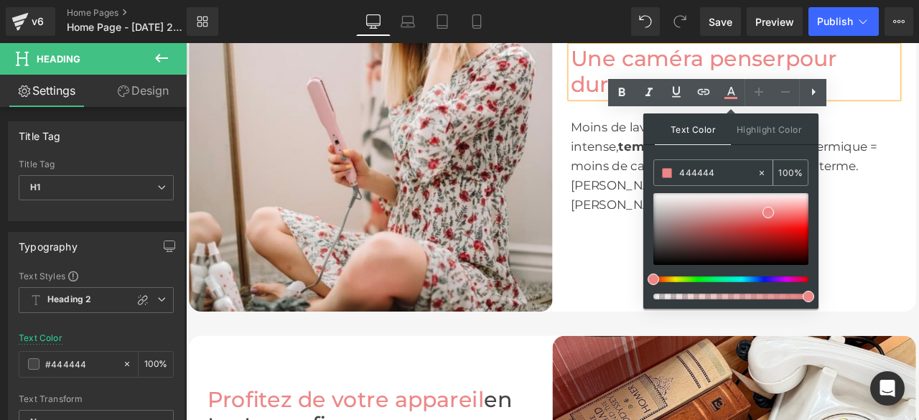
click at [764, 172] on icon at bounding box center [762, 173] width 10 height 10
drag, startPoint x: 717, startPoint y: 170, endPoint x: 686, endPoint y: 173, distance: 30.3
click at [686, 173] on input "444444" at bounding box center [718, 173] width 78 height 16
type input "n"
paste input "#44aeeb"
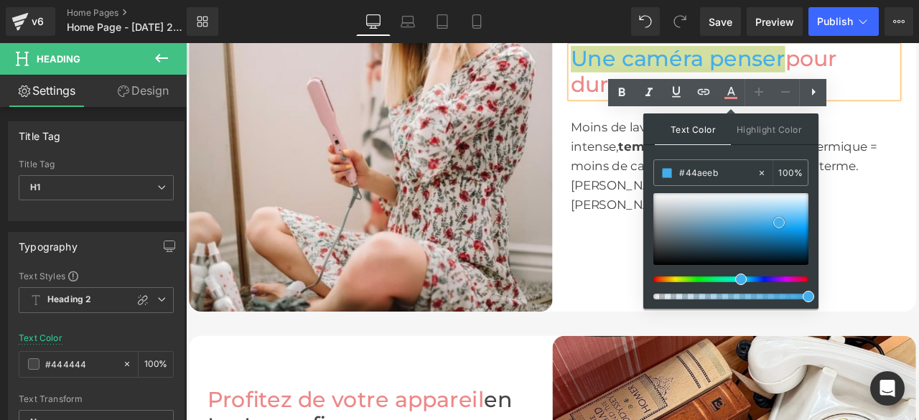
click at [779, 221] on span at bounding box center [778, 222] width 11 height 11
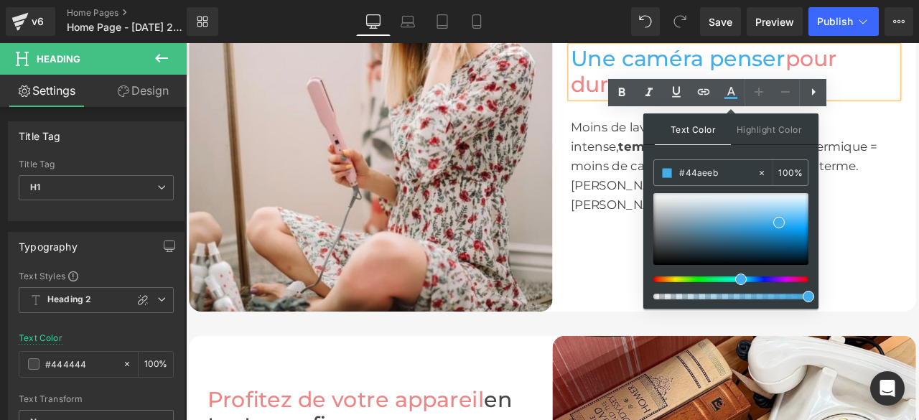
click at [918, 85] on h1 "Une caméra penser pour durer" at bounding box center [836, 77] width 388 height 61
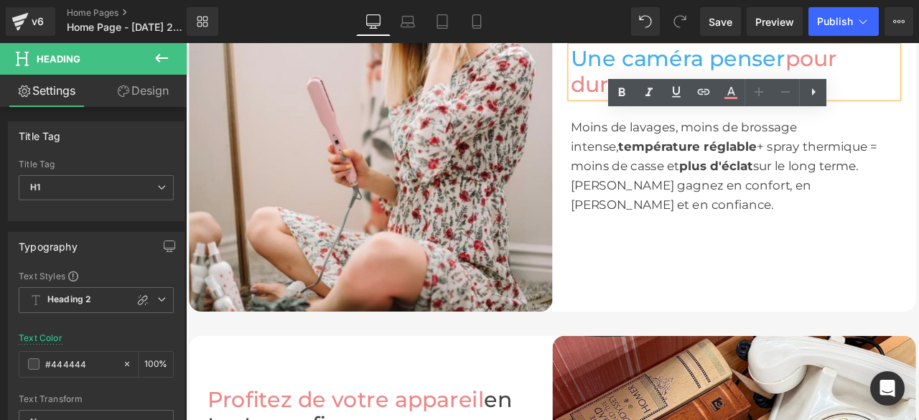
drag, startPoint x: 897, startPoint y: 68, endPoint x: 952, endPoint y: 90, distance: 59.3
click at [918, 90] on h1 "Une caméra penser pour durer" at bounding box center [836, 77] width 388 height 61
click at [734, 87] on icon at bounding box center [730, 92] width 17 height 17
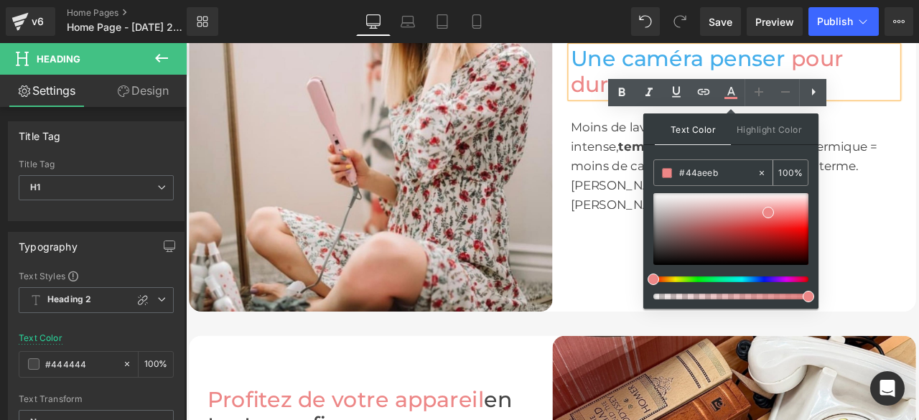
click at [763, 173] on icon at bounding box center [762, 172] width 4 height 4
drag, startPoint x: 734, startPoint y: 173, endPoint x: 675, endPoint y: 180, distance: 59.2
click at [675, 180] on div "#44aeeb" at bounding box center [705, 172] width 103 height 25
type input "none"
type input "444444"
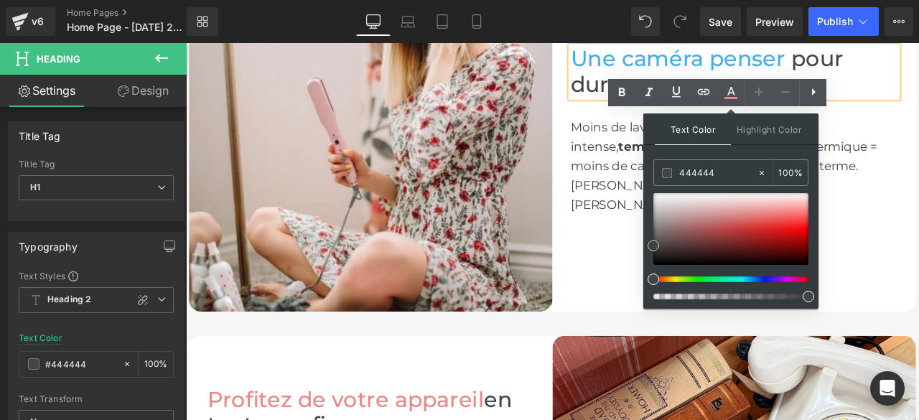
click at [653, 246] on span at bounding box center [653, 245] width 11 height 11
click at [658, 215] on font "sur le long terme. [PERSON_NAME] gagnez en confort, en [PERSON_NAME] et en conf…" at bounding box center [812, 211] width 341 height 63
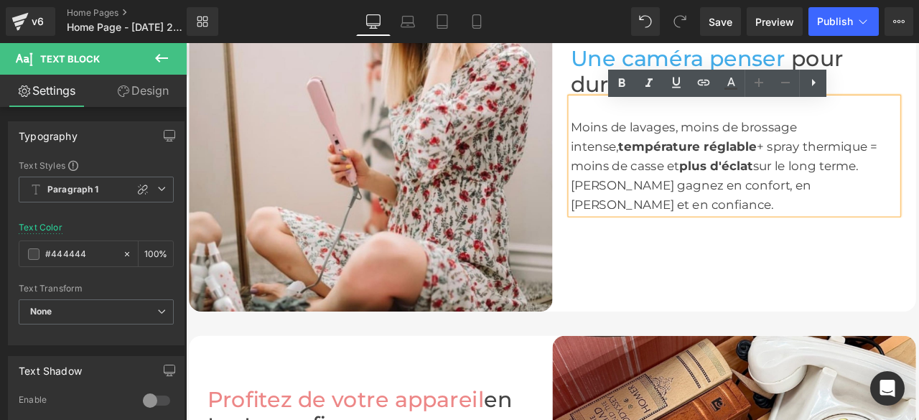
click at [918, 224] on div "Moins de lavages, moins de brossage intense, température réglable + spray therm…" at bounding box center [836, 188] width 388 height 115
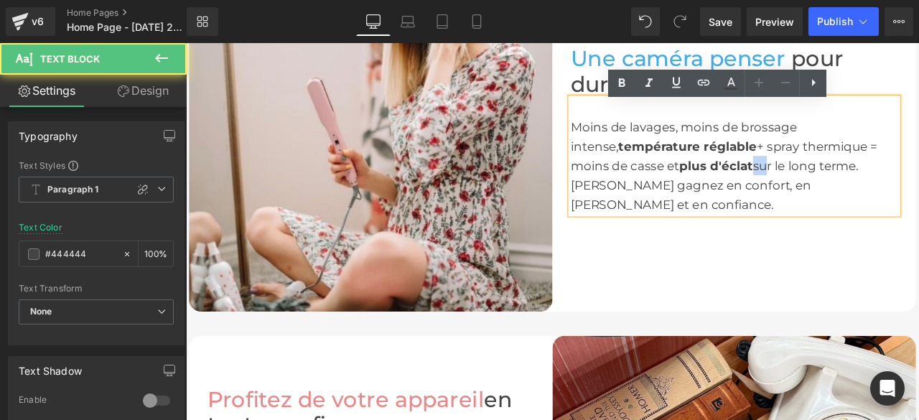
click at [781, 185] on div "Moins de lavages, moins de brossage intense, température réglable + spray therm…" at bounding box center [836, 188] width 388 height 115
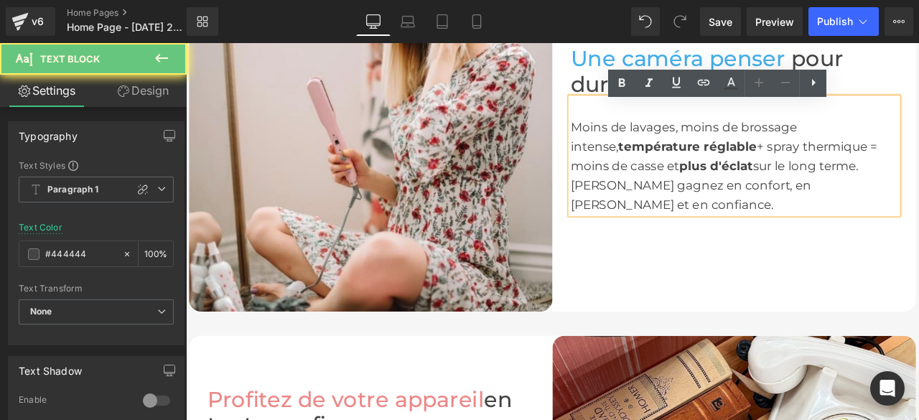
click at [642, 149] on font "Moins de lavages, moins de brossage intense," at bounding box center [776, 154] width 269 height 40
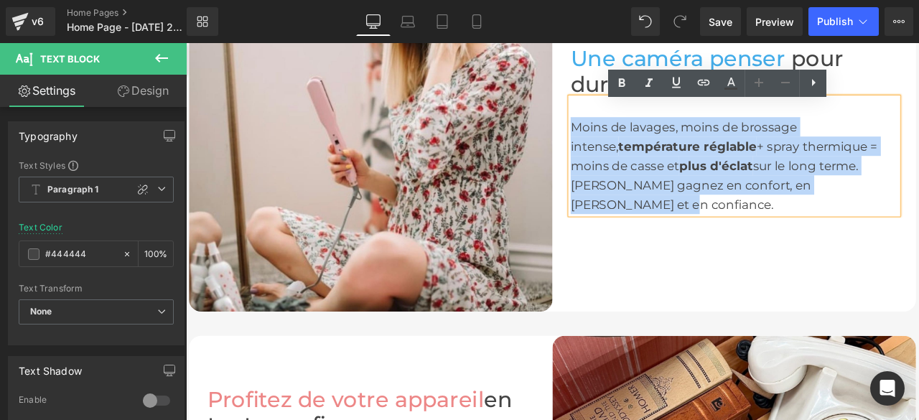
drag, startPoint x: 641, startPoint y: 149, endPoint x: 946, endPoint y: 228, distance: 315.1
click at [918, 228] on div "Moins de lavages, moins de brossage intense, température réglable + spray therm…" at bounding box center [836, 188] width 388 height 115
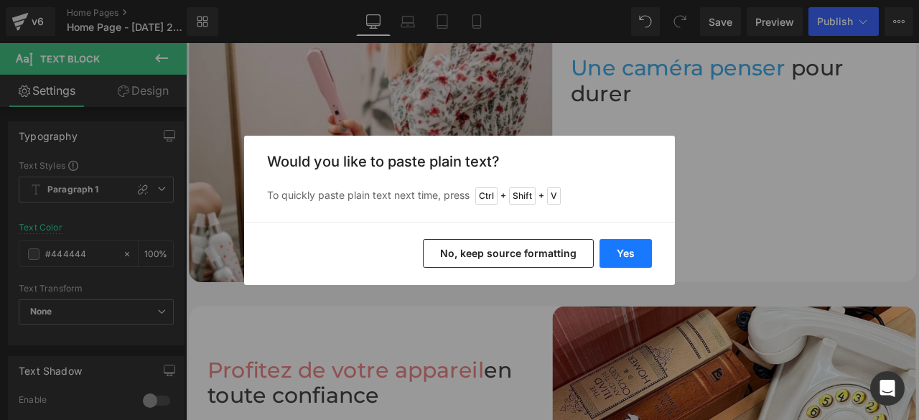
click at [648, 250] on button "Yes" at bounding box center [626, 253] width 52 height 29
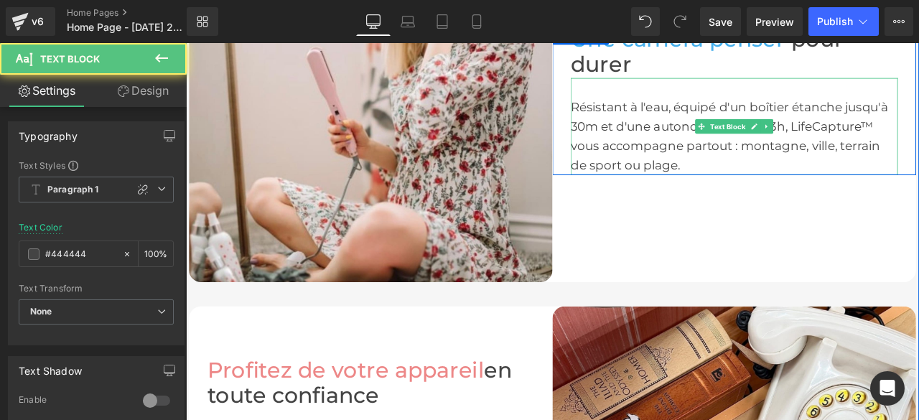
click at [753, 116] on div "Résistant à l'eau, équipé d'un boîtier étanche jusqu'à 30m et d'une autonomie j…" at bounding box center [836, 154] width 388 height 92
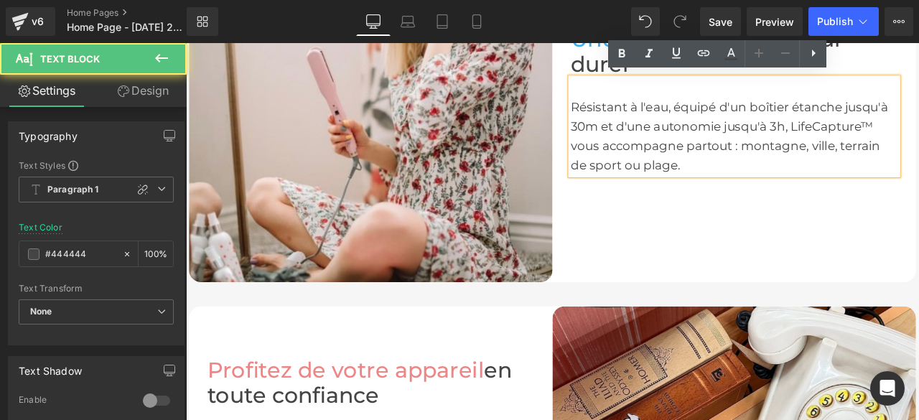
click at [755, 118] on div "Résistant à l'eau, équipé d'un boîtier étanche jusqu'à 30m et d'une autonomie j…" at bounding box center [836, 154] width 388 height 92
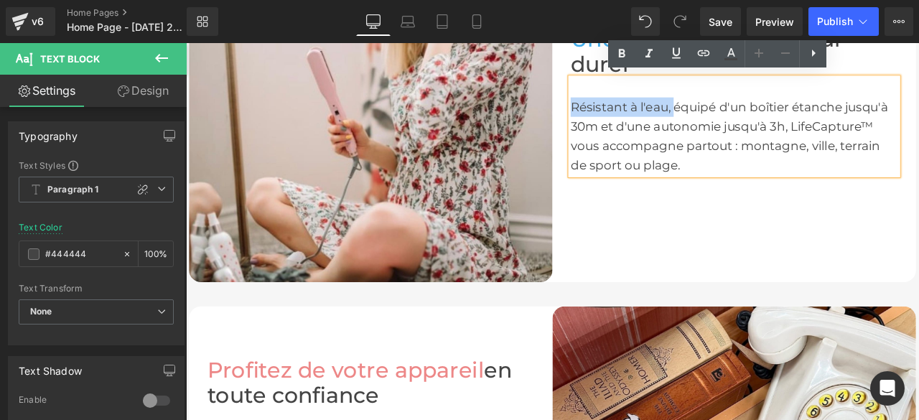
drag, startPoint x: 755, startPoint y: 118, endPoint x: 661, endPoint y: 116, distance: 93.4
click at [661, 116] on div "Résistant à l'eau, équipé d'un boîtier étanche jusqu'à 30m et d'une autonomie j…" at bounding box center [836, 154] width 388 height 92
click at [622, 57] on icon at bounding box center [621, 53] width 17 height 17
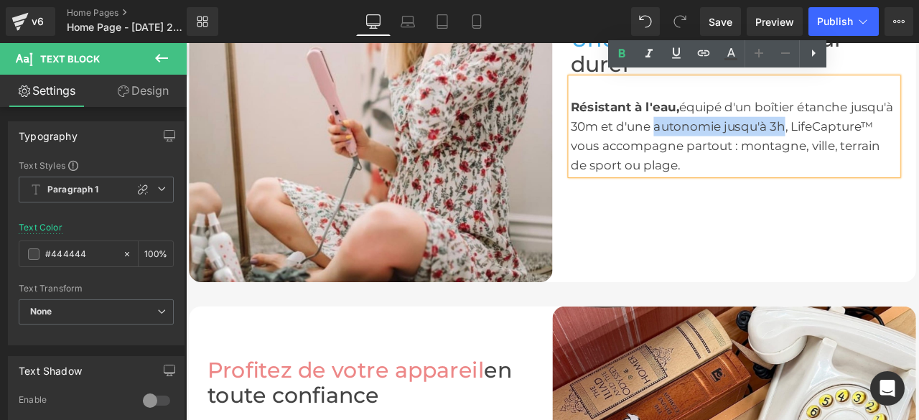
drag, startPoint x: 735, startPoint y: 139, endPoint x: 893, endPoint y: 148, distance: 157.5
click at [893, 148] on div "Résistant à l'eau, équipé d'un boîtier étanche jusqu'à 30m et d'une autonomie j…" at bounding box center [836, 154] width 388 height 92
click at [623, 57] on icon at bounding box center [622, 54] width 6 height 9
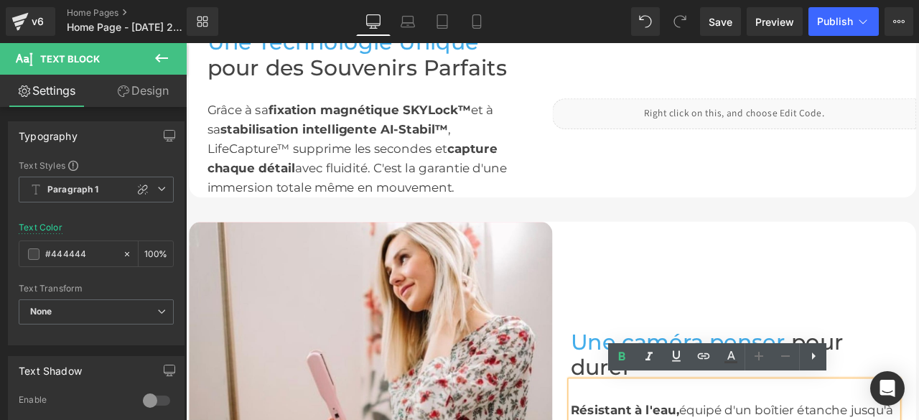
scroll to position [1313, 0]
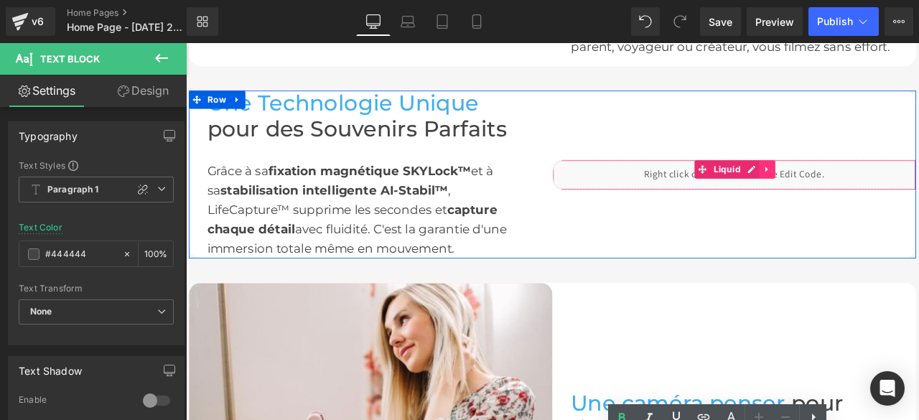
click at [870, 192] on icon at bounding box center [875, 192] width 10 height 11
click at [863, 191] on icon at bounding box center [865, 192] width 10 height 10
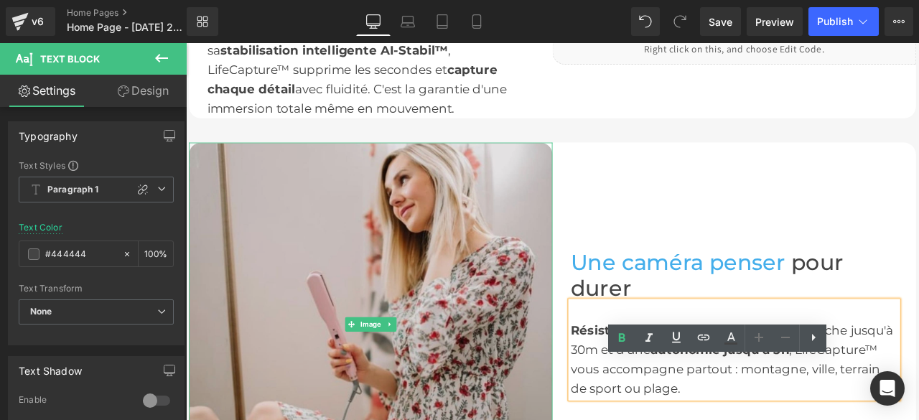
scroll to position [1528, 0]
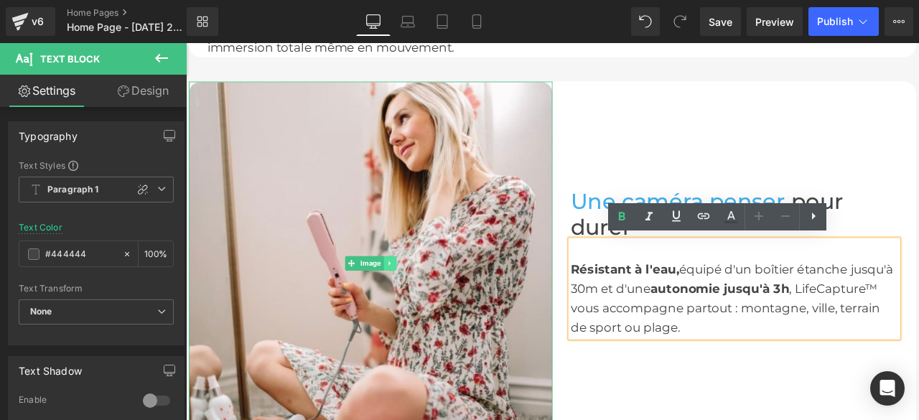
click at [424, 302] on icon at bounding box center [428, 304] width 8 height 9
click at [432, 302] on icon at bounding box center [436, 304] width 8 height 8
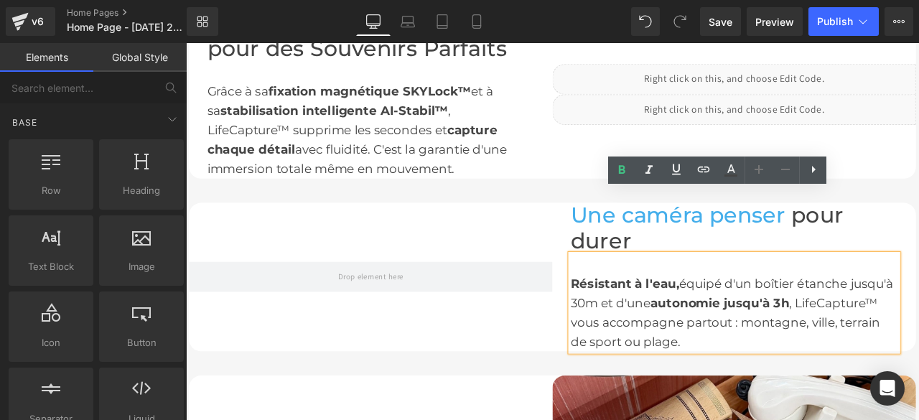
scroll to position [1313, 0]
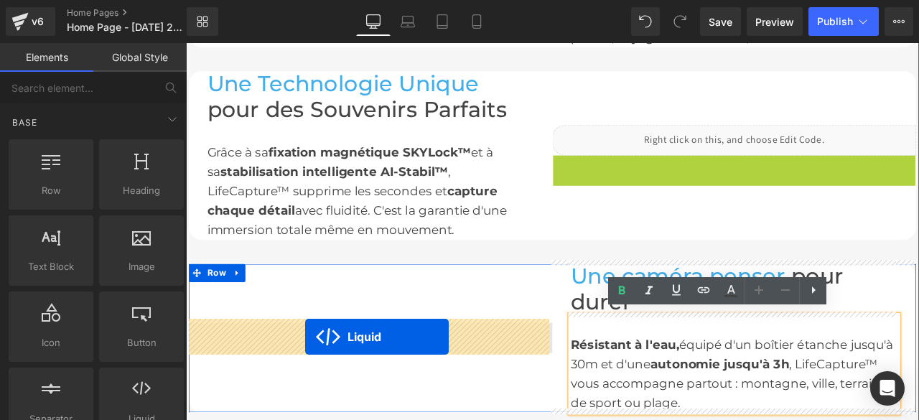
drag, startPoint x: 795, startPoint y: 182, endPoint x: 327, endPoint y: 391, distance: 512.0
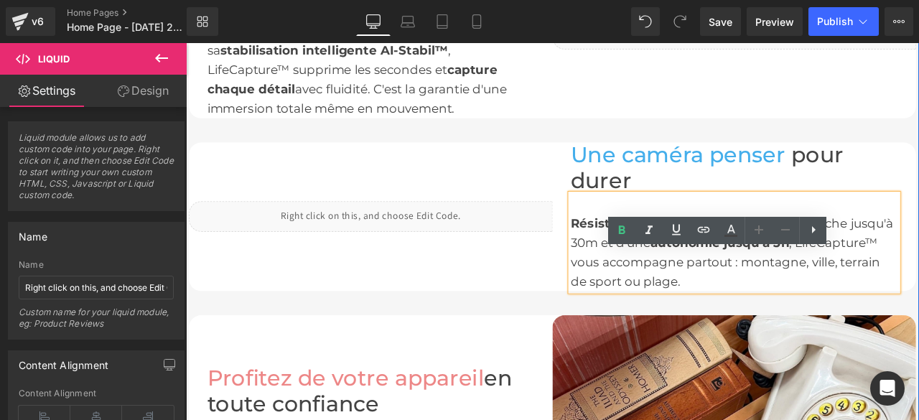
scroll to position [1528, 0]
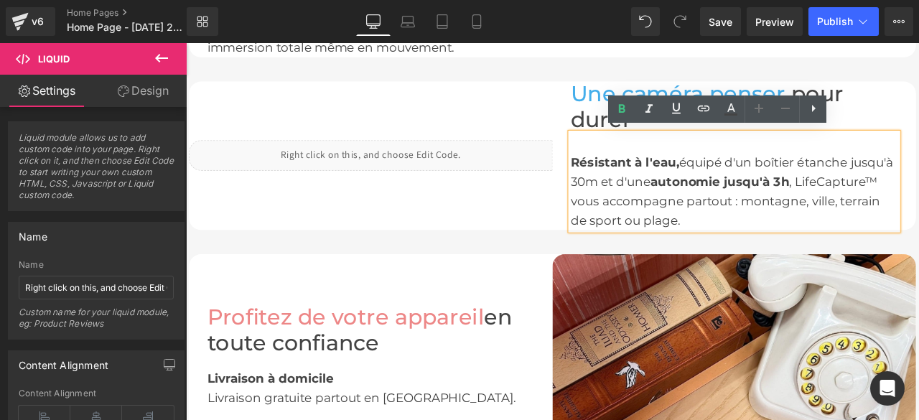
click at [422, 167] on div "Liquid" at bounding box center [405, 177] width 431 height 36
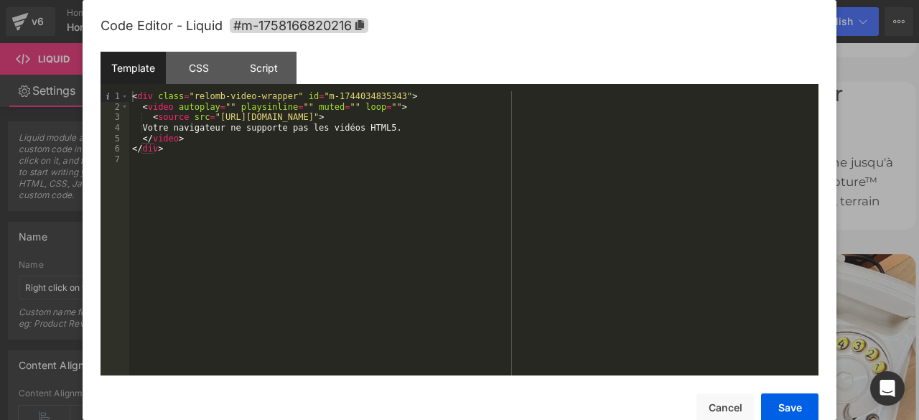
click at [557, 119] on div "< div class = "relomb-video-wrapper" id = "m-1744034835343" > < video autoplay …" at bounding box center [473, 243] width 689 height 305
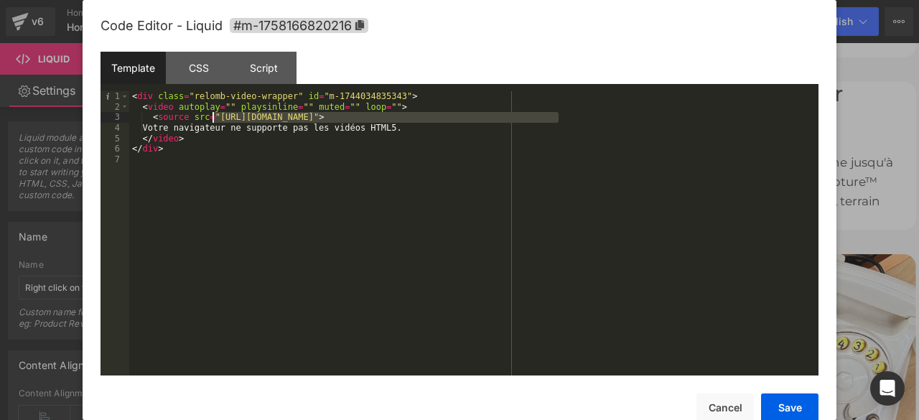
drag, startPoint x: 557, startPoint y: 119, endPoint x: 226, endPoint y: 118, distance: 331.0
click at [226, 118] on div "< div class = "relomb-video-wrapper" id = "m-1744034835343" > < video autoplay …" at bounding box center [473, 243] width 689 height 305
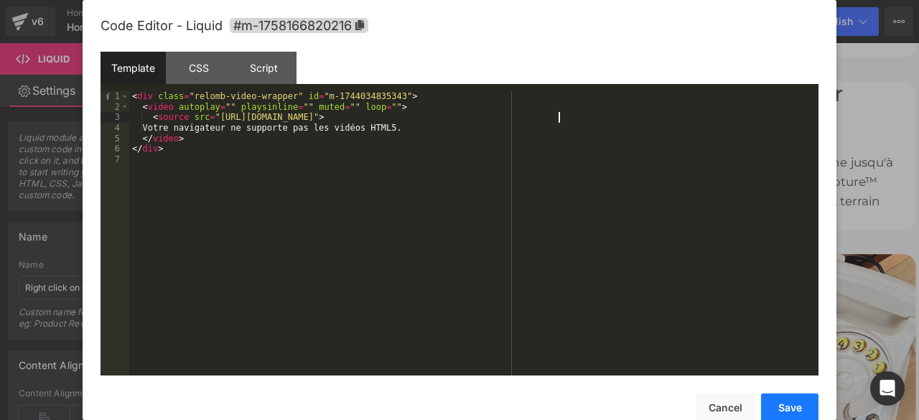
click at [795, 408] on button "Save" at bounding box center [789, 407] width 57 height 29
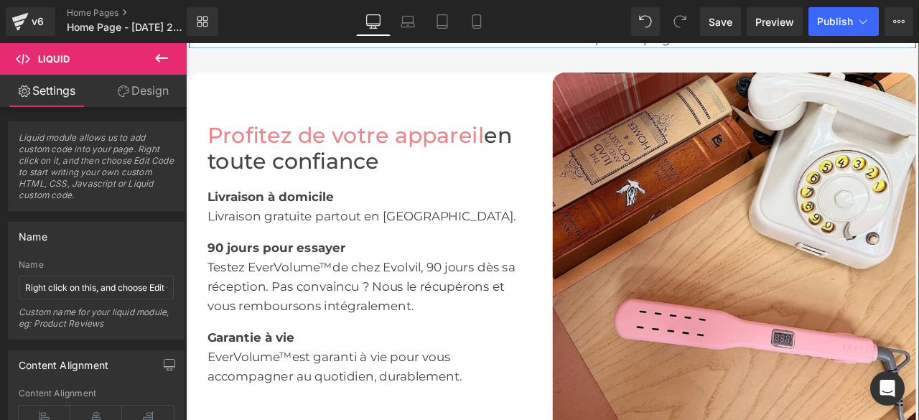
scroll to position [1815, 0]
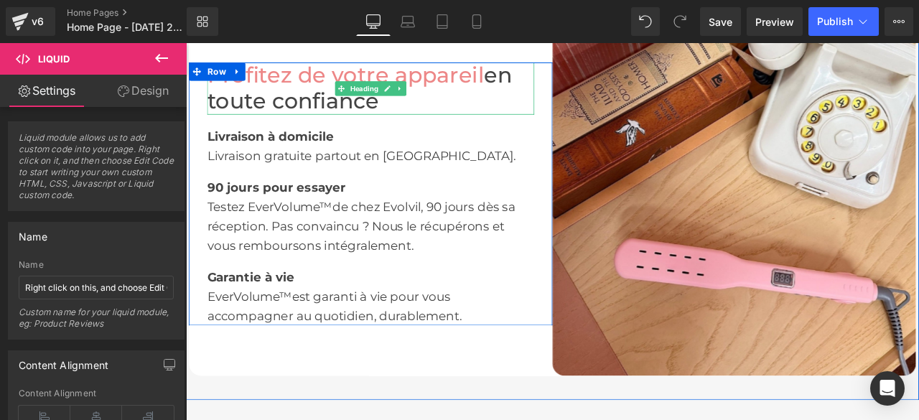
click at [416, 114] on h1 "Profitez de votre appareil en toute confiance" at bounding box center [405, 96] width 388 height 61
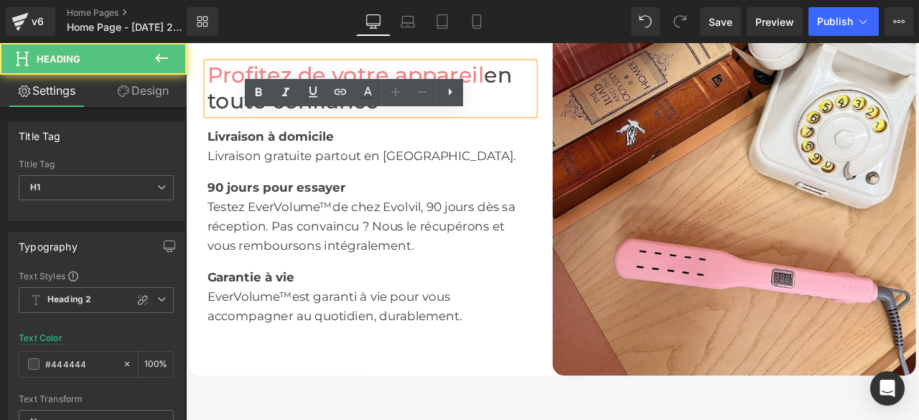
click at [381, 79] on ul "Text Color Highlight Color #333333 444444 100 % transparent 0 %" at bounding box center [354, 79] width 218 height 0
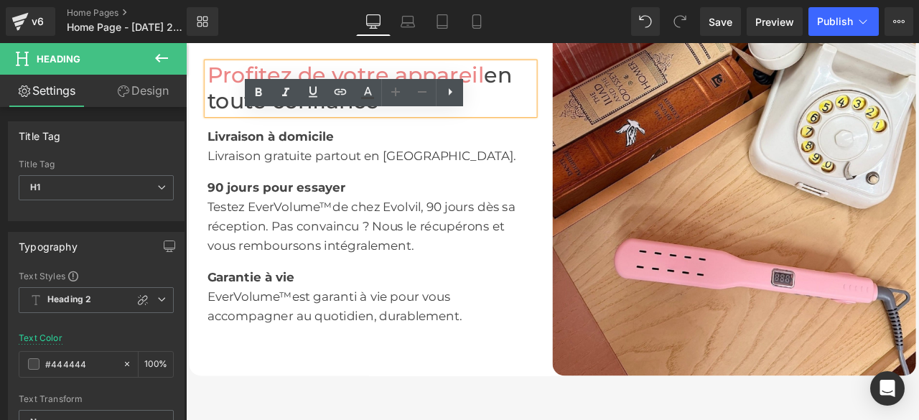
click at [551, 106] on h1 "Profitez de votre appareil en toute confiance" at bounding box center [405, 96] width 388 height 61
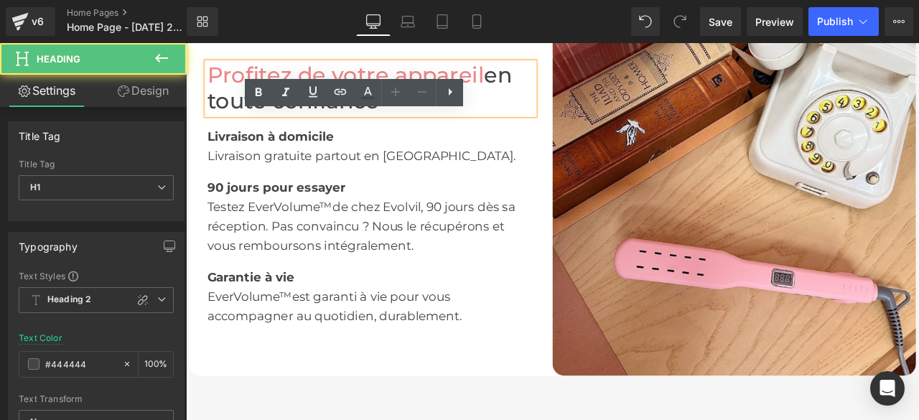
click at [551, 106] on h1 "Profitez de votre appareil en toute confiance" at bounding box center [405, 96] width 388 height 61
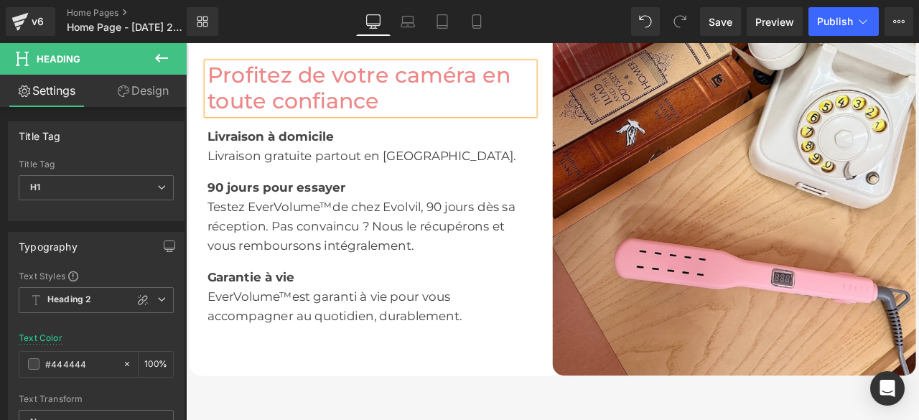
click at [527, 84] on span "Profitez de votre caméra en toute confiance" at bounding box center [391, 96] width 360 height 62
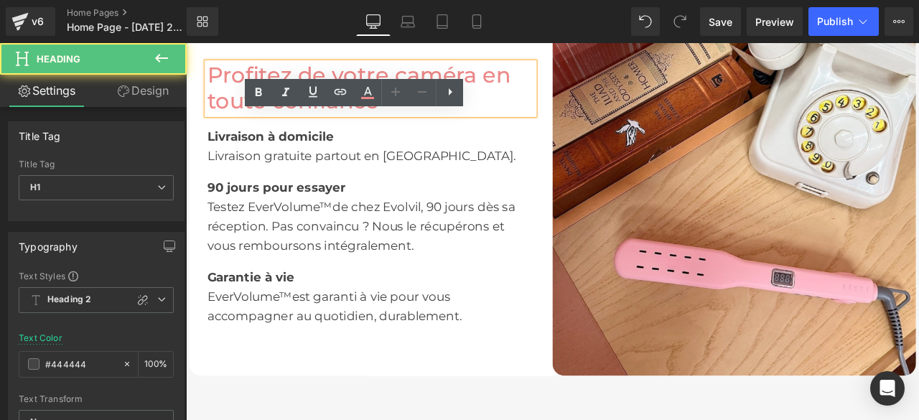
click at [519, 82] on span "Profitez de votre caméra en toute confiance" at bounding box center [391, 96] width 360 height 62
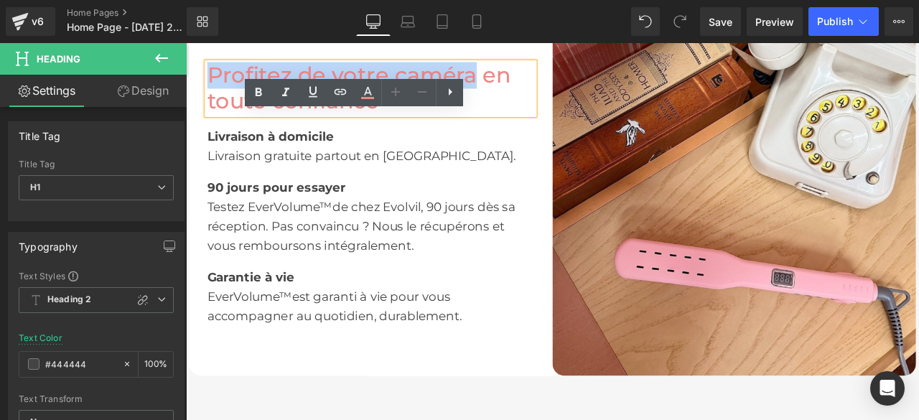
drag, startPoint x: 522, startPoint y: 81, endPoint x: 209, endPoint y: 73, distance: 313.2
click at [211, 73] on span "Profitez de votre caméra en toute confiance" at bounding box center [391, 96] width 360 height 62
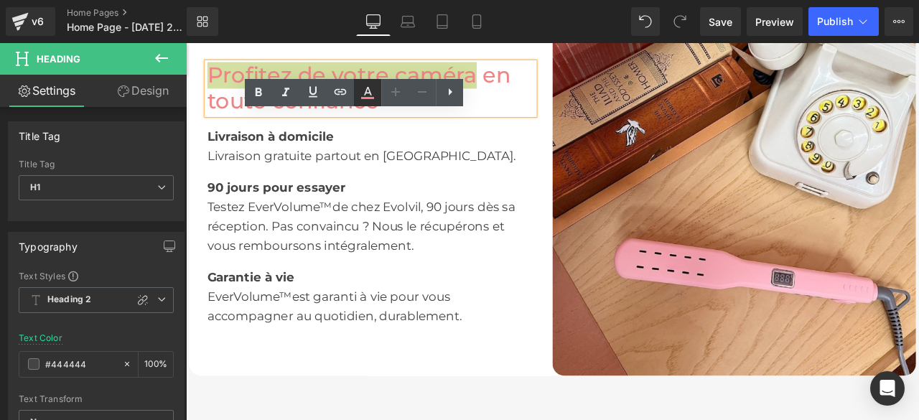
click at [376, 96] on icon at bounding box center [367, 92] width 17 height 17
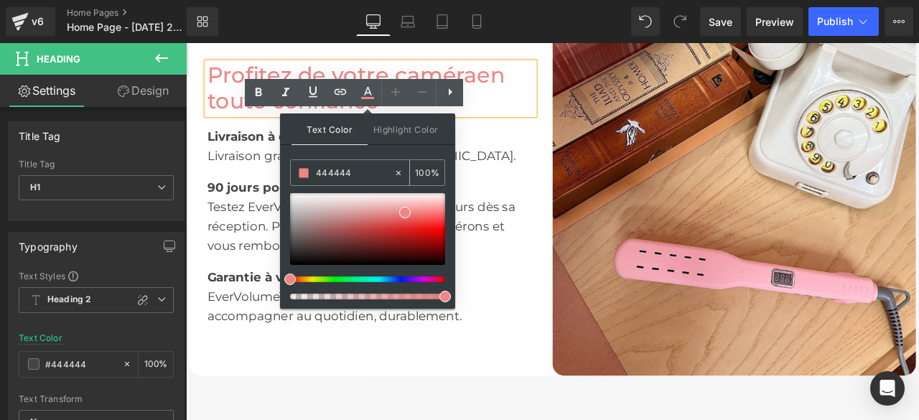
click at [401, 170] on icon at bounding box center [398, 172] width 4 height 4
drag, startPoint x: 372, startPoint y: 173, endPoint x: 307, endPoint y: 171, distance: 64.7
click at [307, 171] on div "444444" at bounding box center [342, 172] width 103 height 25
type input "none"
paste input "#44aeeb"
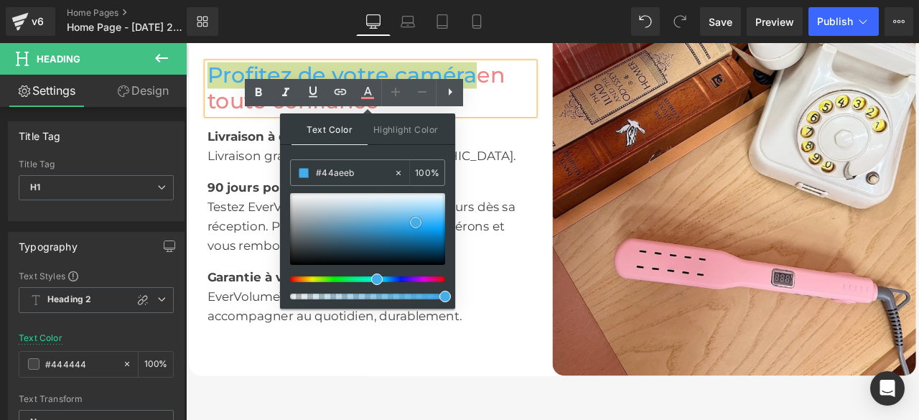
click at [416, 223] on span at bounding box center [415, 222] width 11 height 11
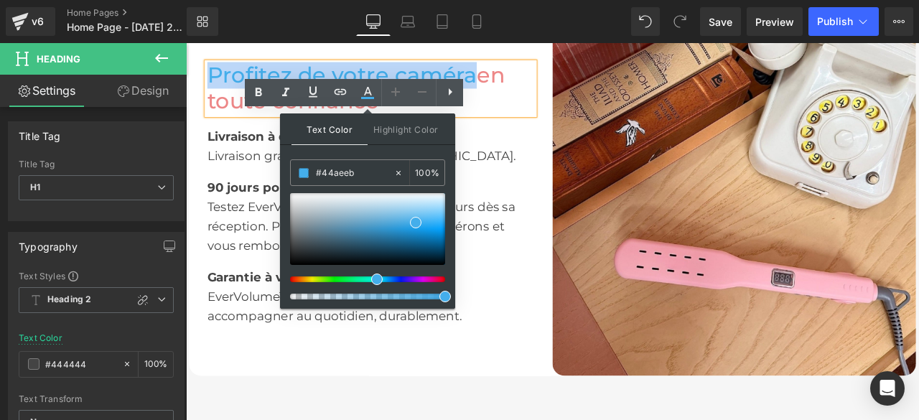
click at [546, 182] on div "Livraison gratuite partout en [GEOGRAPHIC_DATA]. Text Block" at bounding box center [405, 176] width 388 height 23
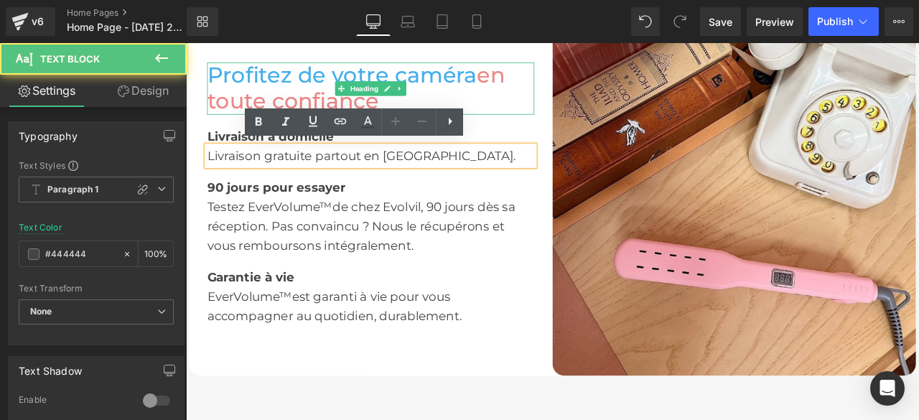
click at [534, 85] on span "en toute confiance" at bounding box center [387, 96] width 353 height 62
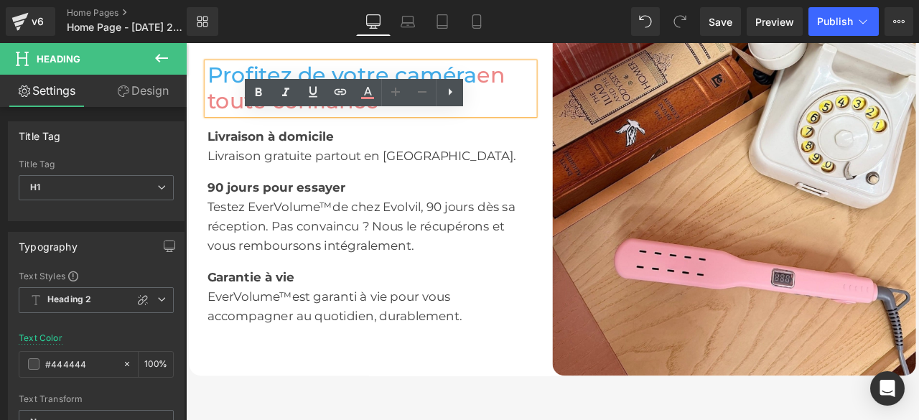
click at [534, 82] on span "en toute confiance" at bounding box center [387, 96] width 353 height 62
drag, startPoint x: 534, startPoint y: 82, endPoint x: 562, endPoint y: 121, distance: 47.8
click at [562, 121] on h1 "Profitez de votre caméra en toute confiance" at bounding box center [405, 96] width 388 height 61
click at [366, 96] on icon at bounding box center [367, 92] width 17 height 17
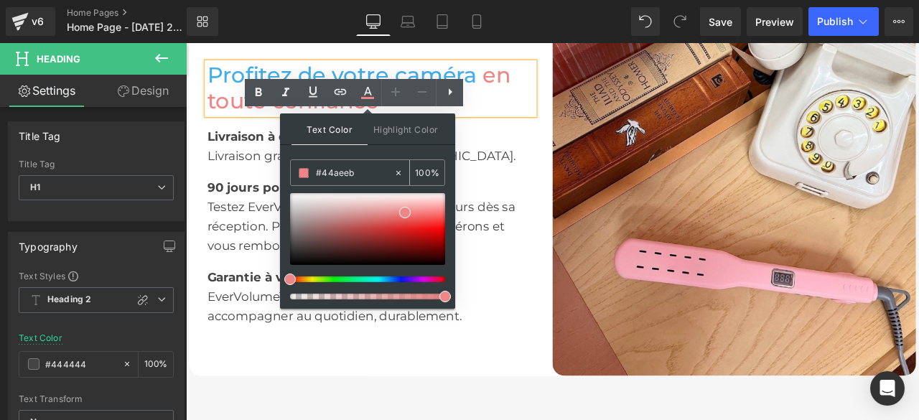
click at [401, 175] on icon at bounding box center [398, 173] width 10 height 10
click at [360, 174] on input "#44aeeb" at bounding box center [355, 173] width 78 height 16
type input "n"
type input "444444"
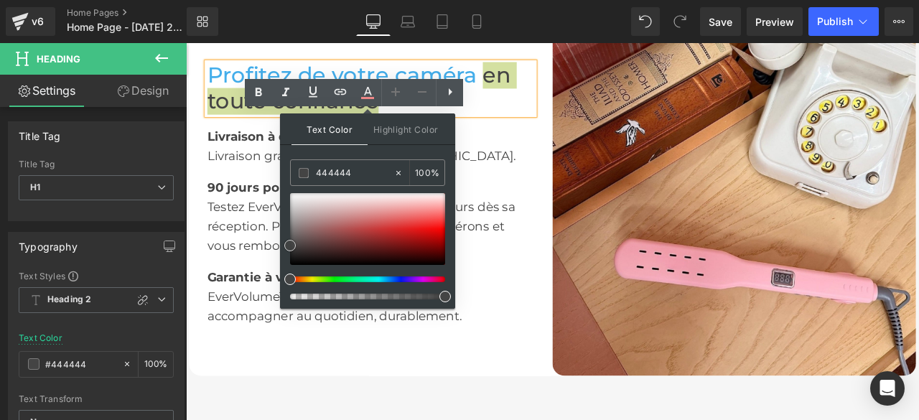
click at [289, 244] on span at bounding box center [289, 245] width 11 height 11
click at [571, 168] on div "Livraison gratuite partout en [GEOGRAPHIC_DATA]." at bounding box center [405, 176] width 388 height 23
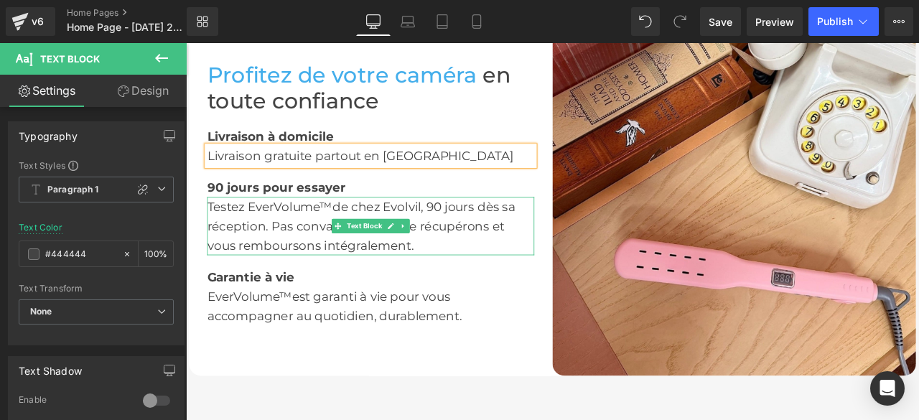
click at [457, 233] on font "Testez EverVolume™de chez Evolvil, 90 jours dès sa réception. Pas convaincu ? N…" at bounding box center [393, 259] width 365 height 63
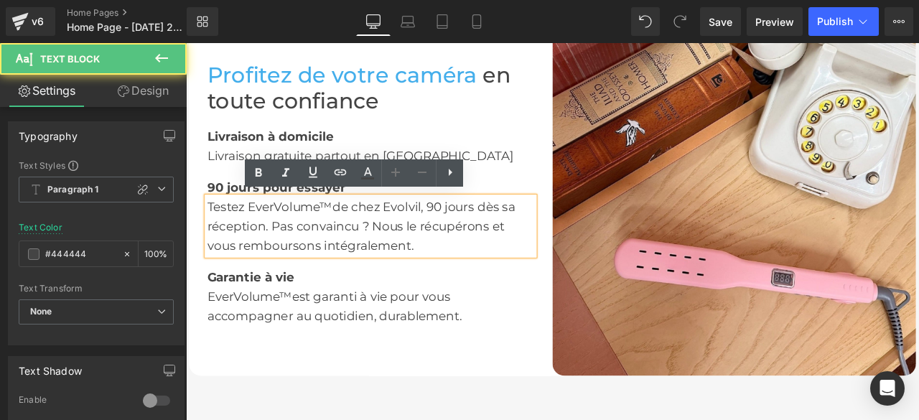
click at [457, 233] on font "Testez EverVolume™de chez Evolvil, 90 jours dès sa réception. Pas convaincu ? N…" at bounding box center [393, 259] width 365 height 63
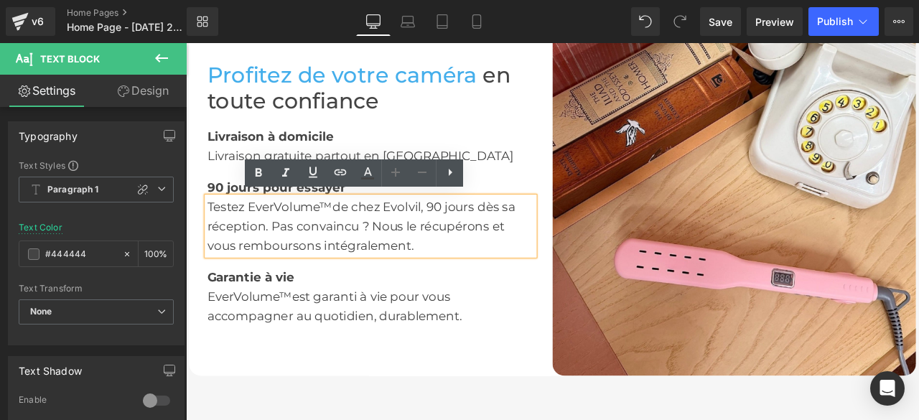
click at [460, 234] on font "Testez EverVolume™de chez Evolvil, 90 jours dès sa réception. Pas convaincu ? N…" at bounding box center [393, 259] width 365 height 63
drag, startPoint x: 460, startPoint y: 235, endPoint x: 256, endPoint y: 231, distance: 204.7
click at [256, 231] on font "Testez EverVolume™de chez Evolvil, 90 jours dès sa réception. Pas convaincu ? N…" at bounding box center [393, 259] width 365 height 63
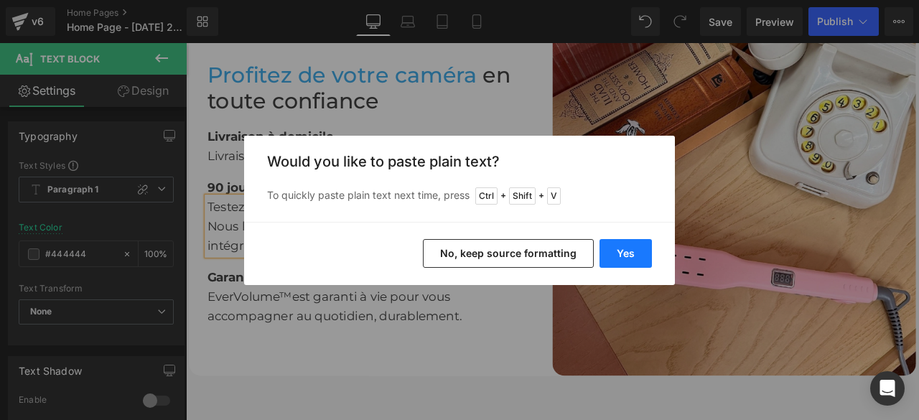
click at [619, 251] on button "Yes" at bounding box center [626, 253] width 52 height 29
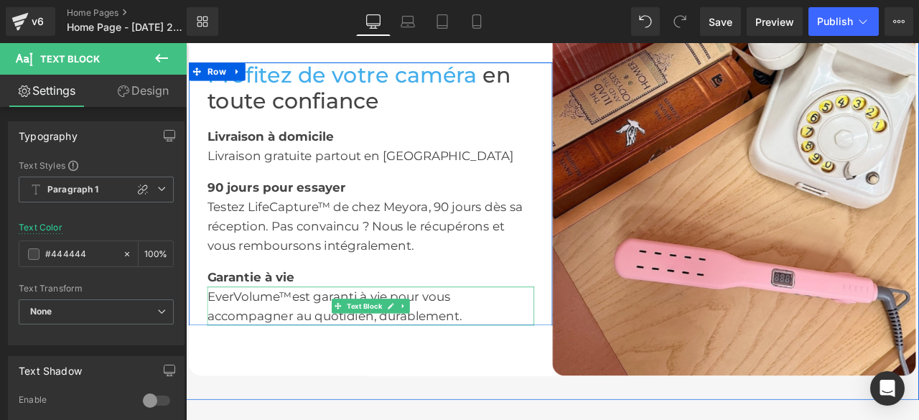
click at [306, 336] on font "EverVolume™est garanti à vie pour vous accompagner au quotidien, durablement." at bounding box center [362, 355] width 302 height 40
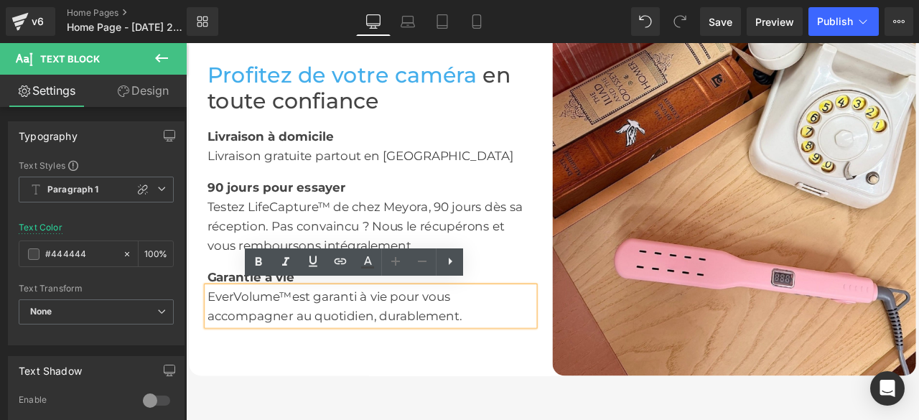
click at [304, 335] on font "EverVolume™est garanti à vie pour vous accompagner au quotidien, durablement." at bounding box center [362, 355] width 302 height 40
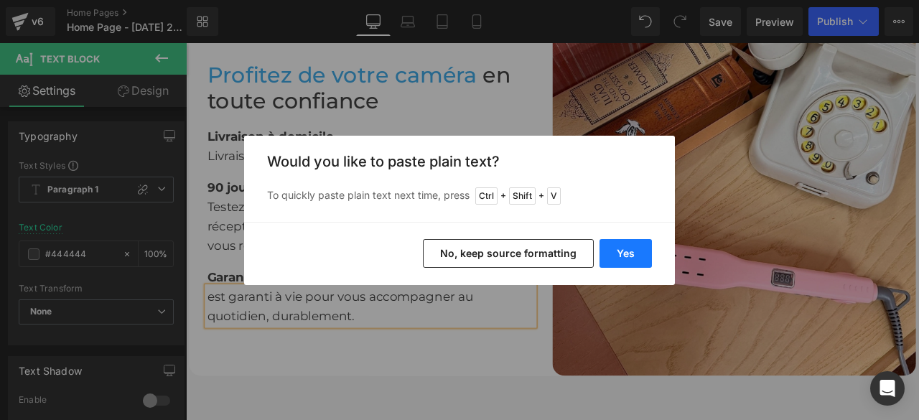
click at [637, 256] on button "Yes" at bounding box center [626, 253] width 52 height 29
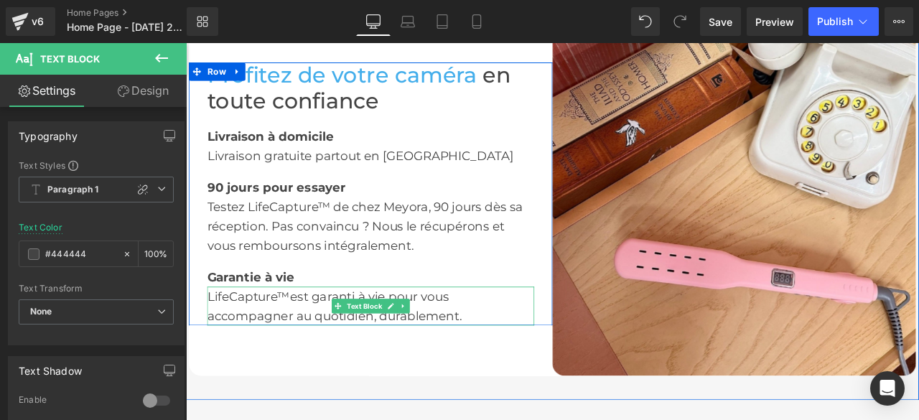
click at [299, 338] on font "LifeCapture™est garanti à vie pour vous accompagner au quotidien, durablement." at bounding box center [362, 355] width 302 height 40
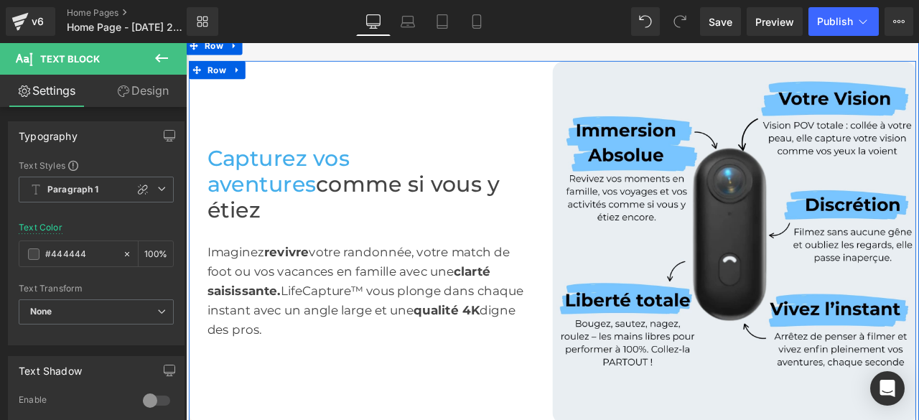
scroll to position [2174, 0]
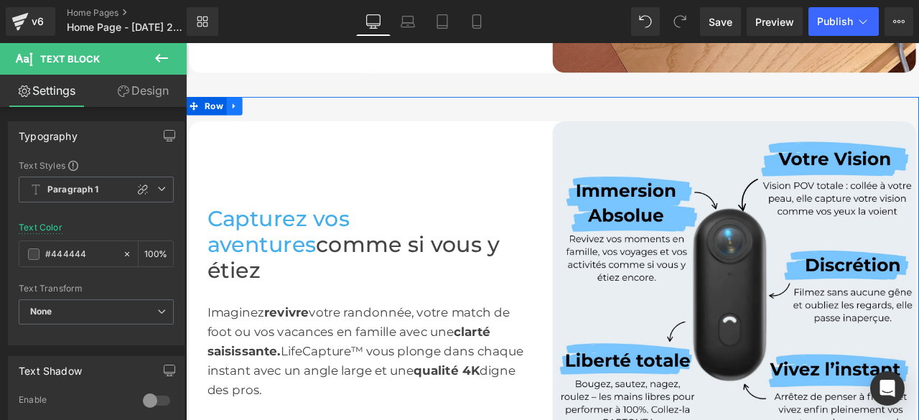
click at [239, 117] on icon at bounding box center [243, 118] width 10 height 11
click at [276, 118] on icon at bounding box center [281, 118] width 10 height 10
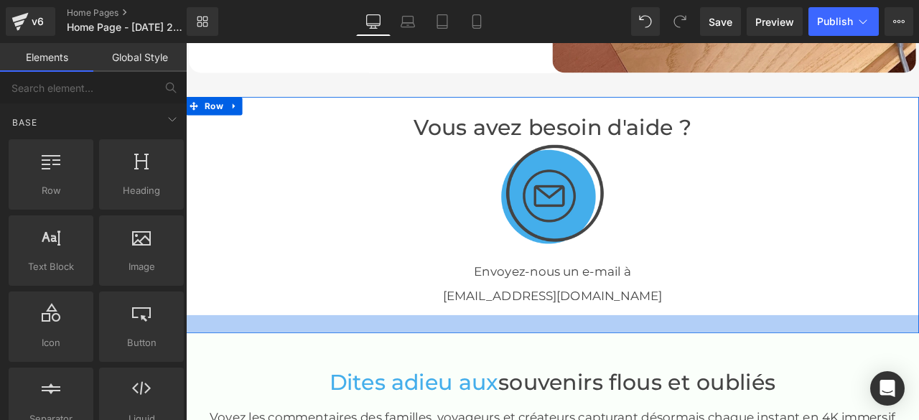
scroll to position [1743, 0]
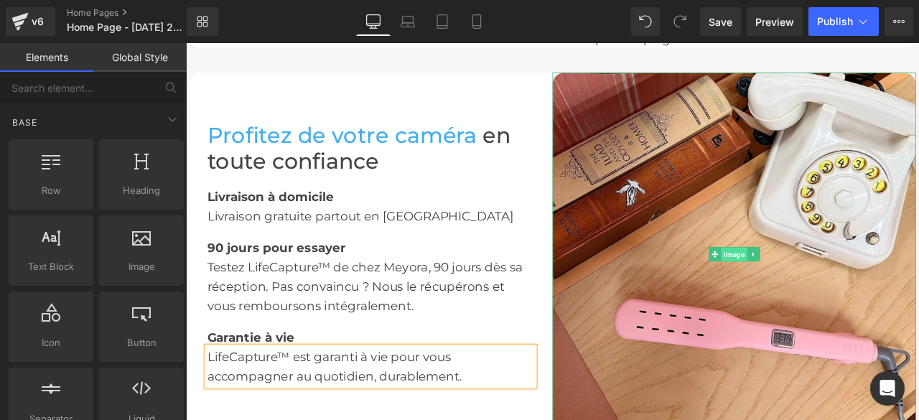
click at [827, 291] on span "Image" at bounding box center [836, 294] width 31 height 17
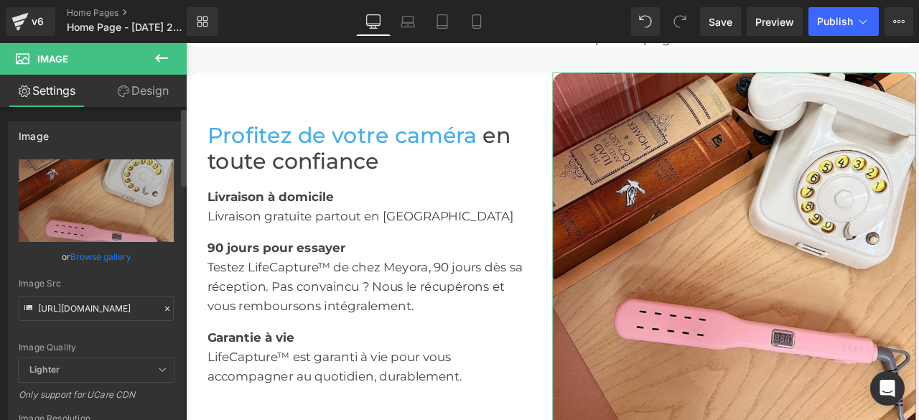
click at [162, 306] on icon at bounding box center [167, 309] width 10 height 10
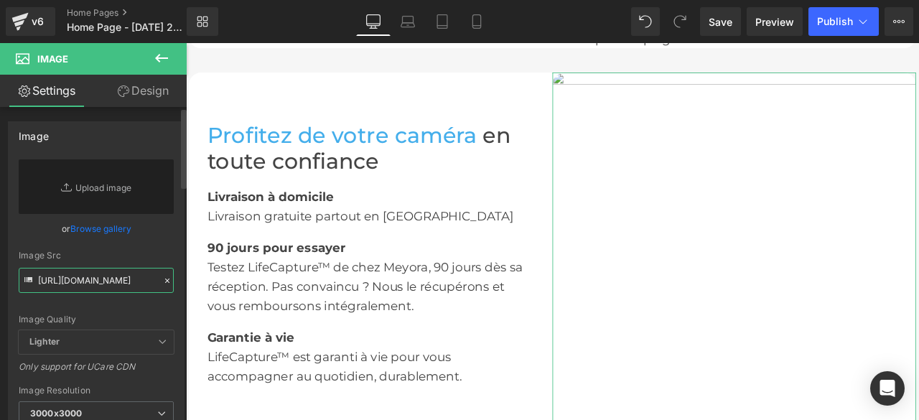
click at [134, 285] on input "[URL][DOMAIN_NAME]" at bounding box center [96, 280] width 155 height 25
paste input "[URL][DOMAIN_NAME]"
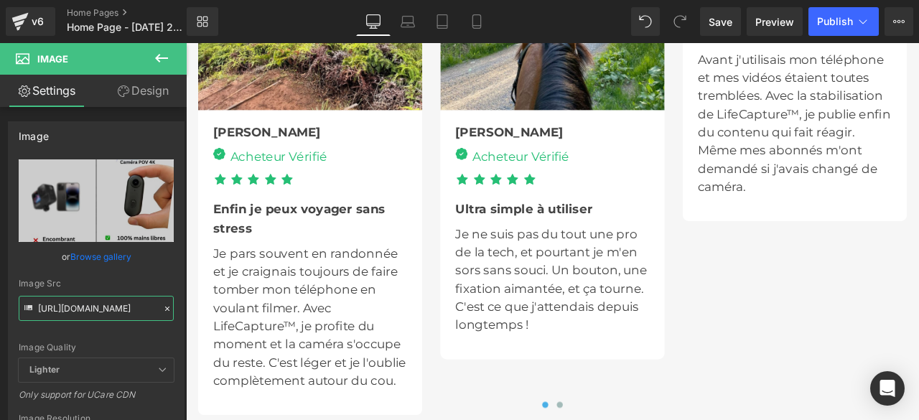
scroll to position [3662, 0]
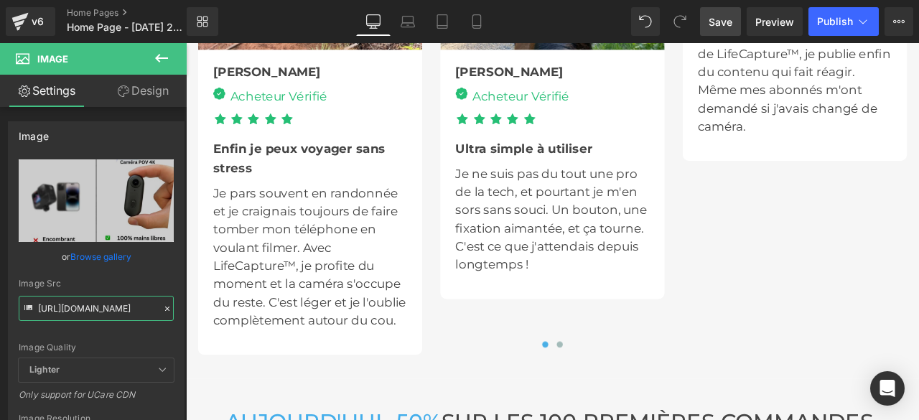
type input "[URL][DOMAIN_NAME]"
click at [722, 24] on span "Save" at bounding box center [721, 21] width 24 height 15
click at [768, 21] on span "Preview" at bounding box center [774, 21] width 39 height 15
click at [844, 24] on span "Publish" at bounding box center [835, 21] width 36 height 11
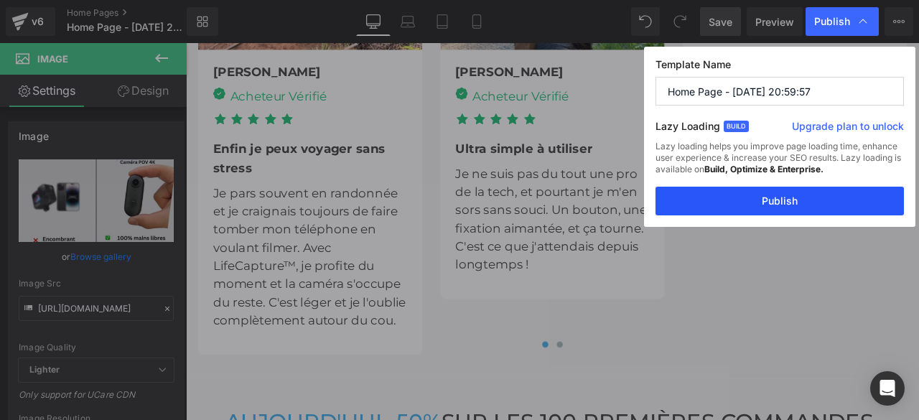
click at [778, 200] on button "Publish" at bounding box center [780, 201] width 248 height 29
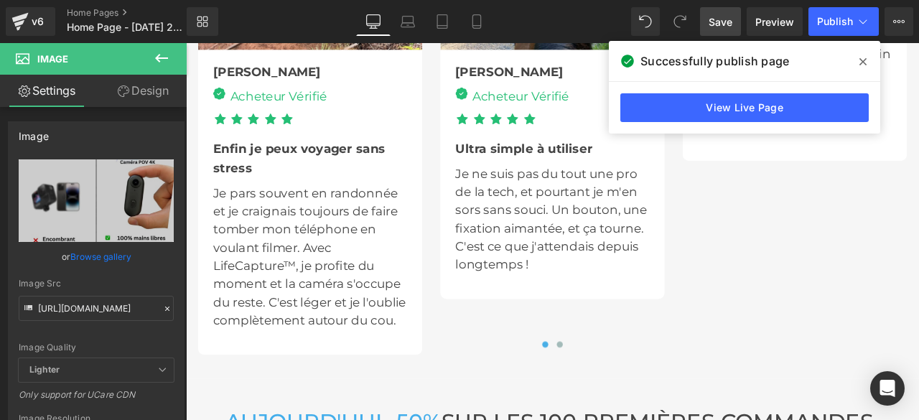
click at [865, 62] on icon at bounding box center [863, 61] width 7 height 11
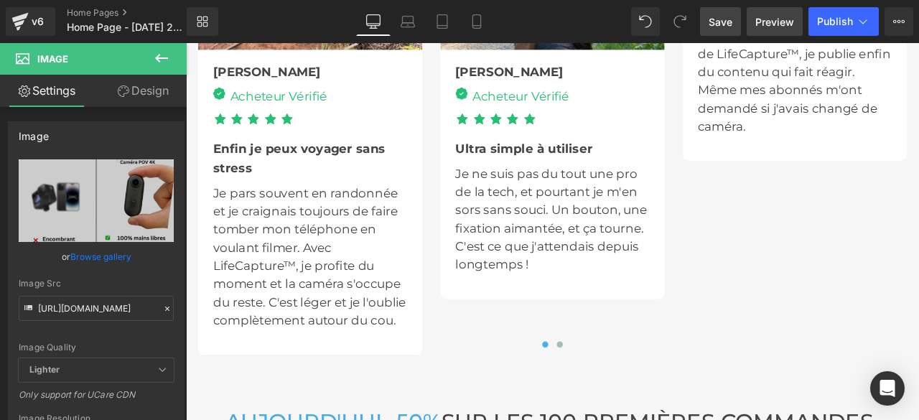
click at [781, 25] on span "Preview" at bounding box center [774, 21] width 39 height 15
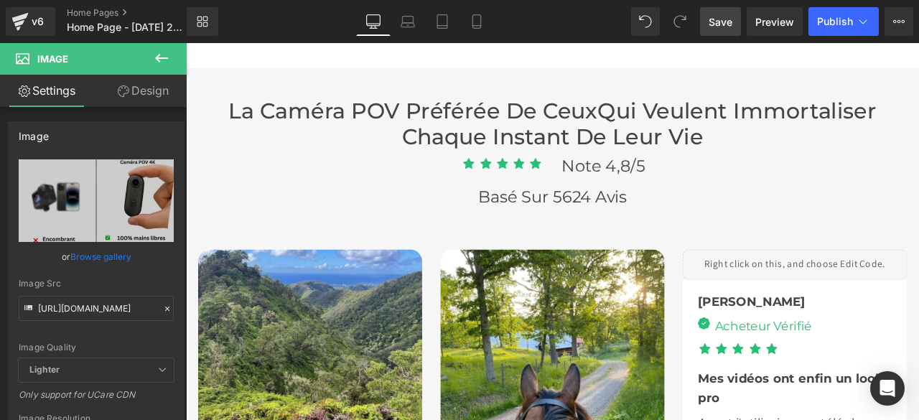
scroll to position [3088, 0]
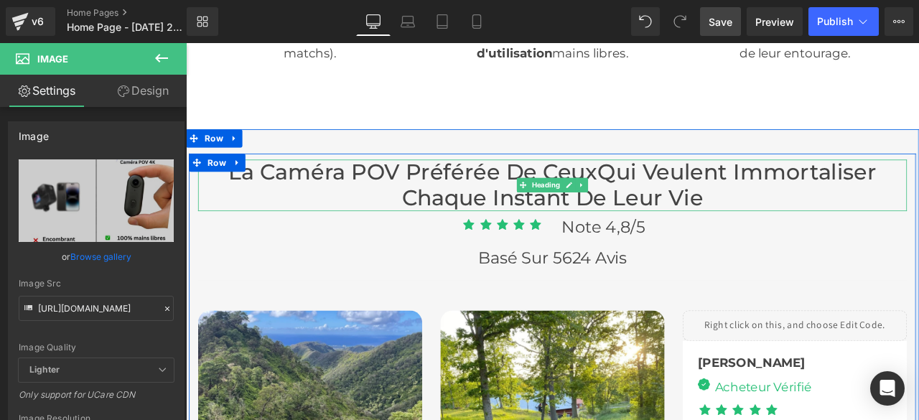
click at [544, 195] on font "La Caméra POV Préférée De Ceux" at bounding box center [455, 195] width 437 height 31
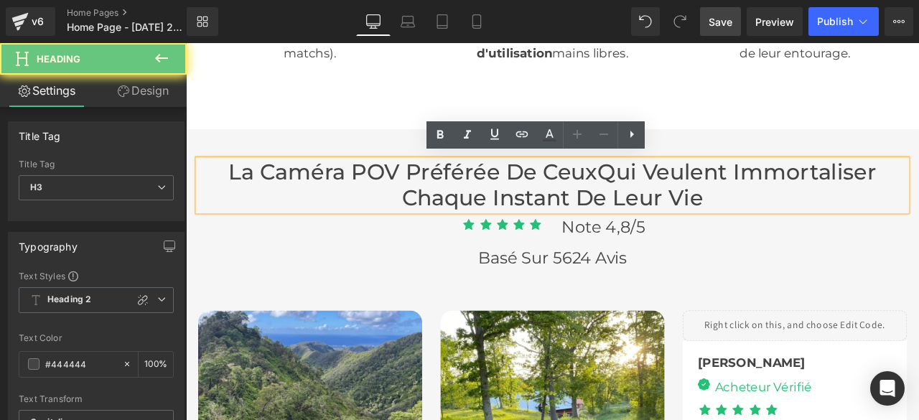
click at [551, 198] on font "La Caméra POV Préférée De Ceux" at bounding box center [455, 195] width 437 height 31
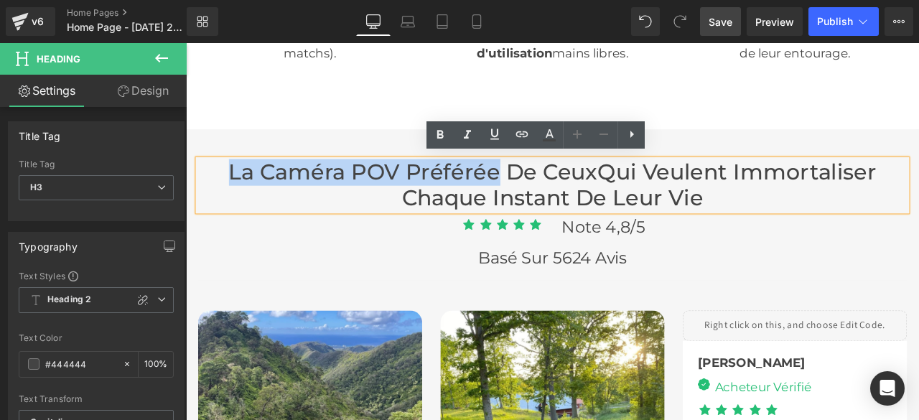
drag, startPoint x: 551, startPoint y: 198, endPoint x: 225, endPoint y: 189, distance: 326.8
click at [225, 189] on h3 "La Caméra POV Préférée De Ceux Qui Veulent Immortaliser Chaque Instant De Leur …" at bounding box center [620, 211] width 840 height 61
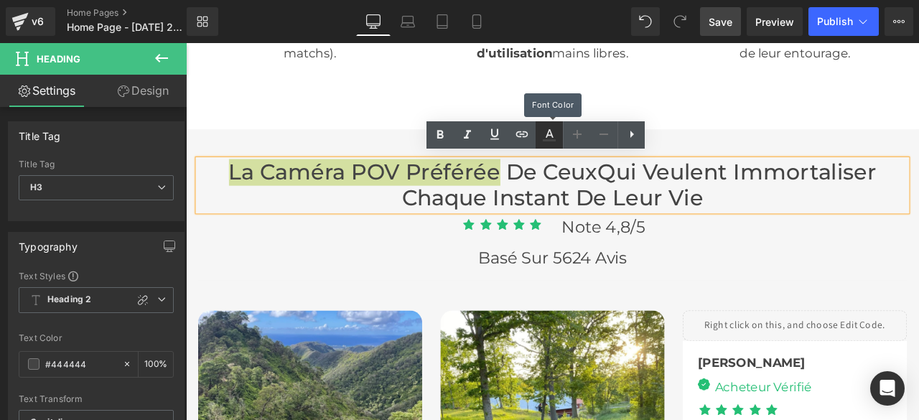
click at [549, 134] on icon at bounding box center [549, 134] width 17 height 17
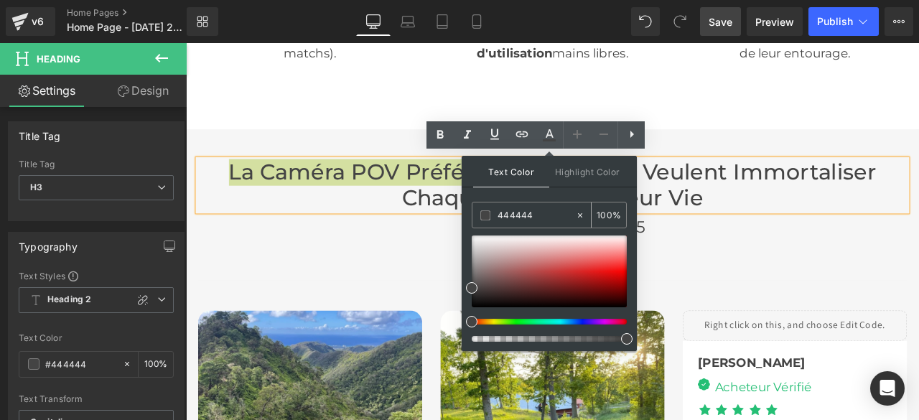
click at [582, 213] on icon at bounding box center [580, 215] width 4 height 4
click at [539, 213] on input "444444" at bounding box center [537, 216] width 78 height 16
type input "n"
paste input "#44aeeb"
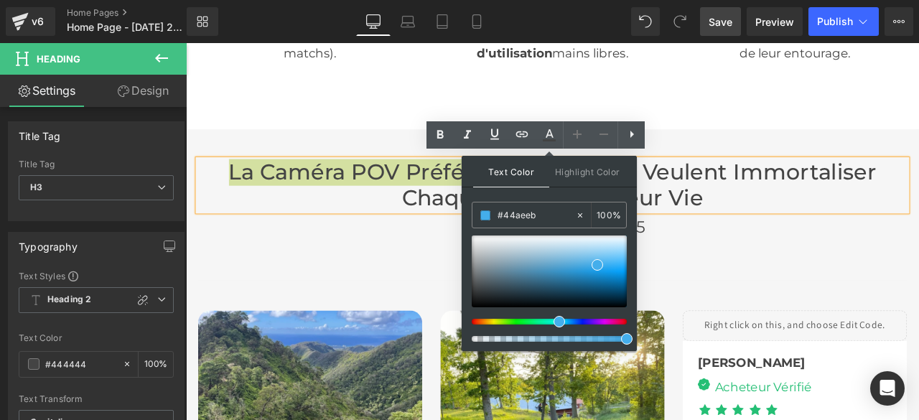
type input "#44aeeb"
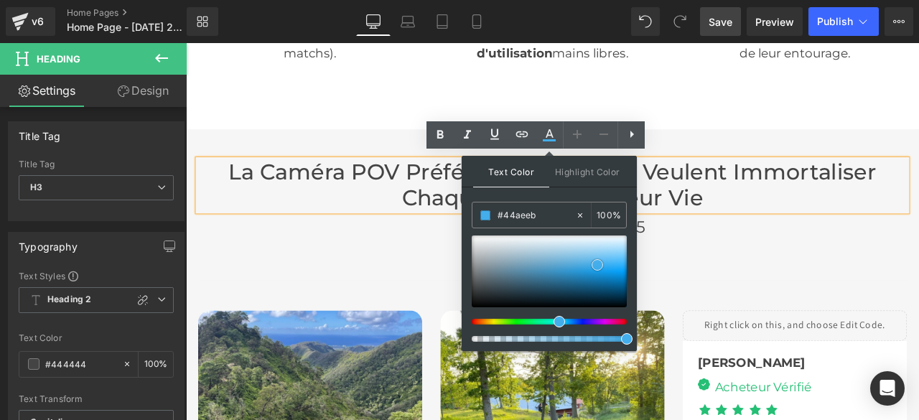
click at [599, 262] on span at bounding box center [597, 264] width 11 height 11
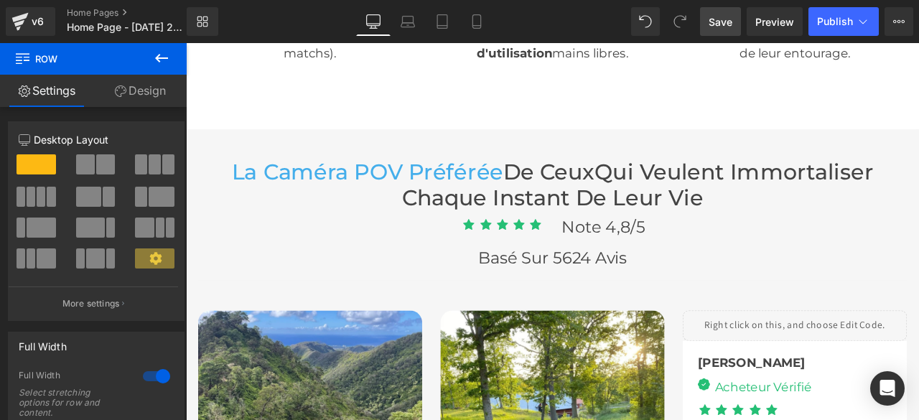
click at [718, 22] on span "Save" at bounding box center [721, 21] width 24 height 15
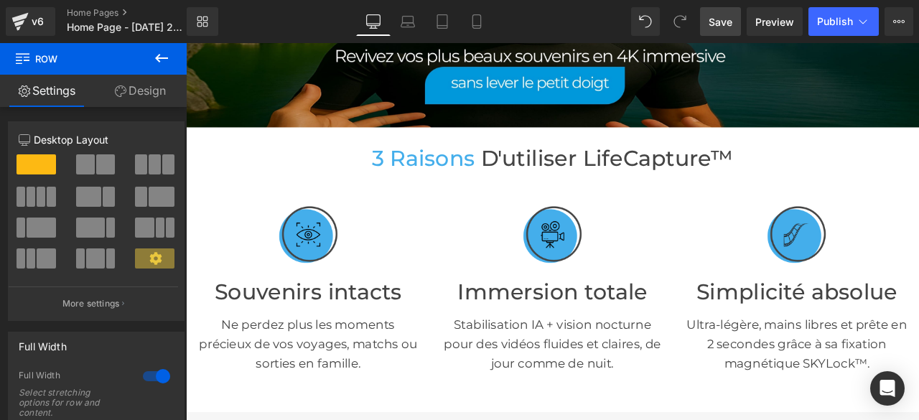
scroll to position [0, 0]
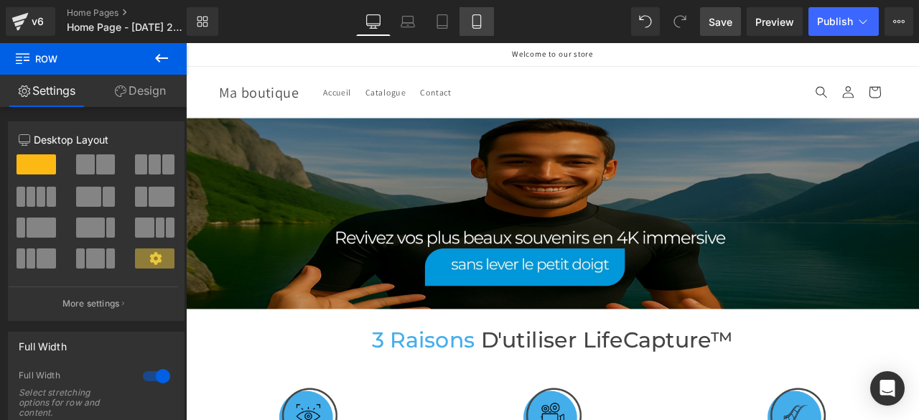
click at [480, 24] on icon at bounding box center [477, 21] width 14 height 14
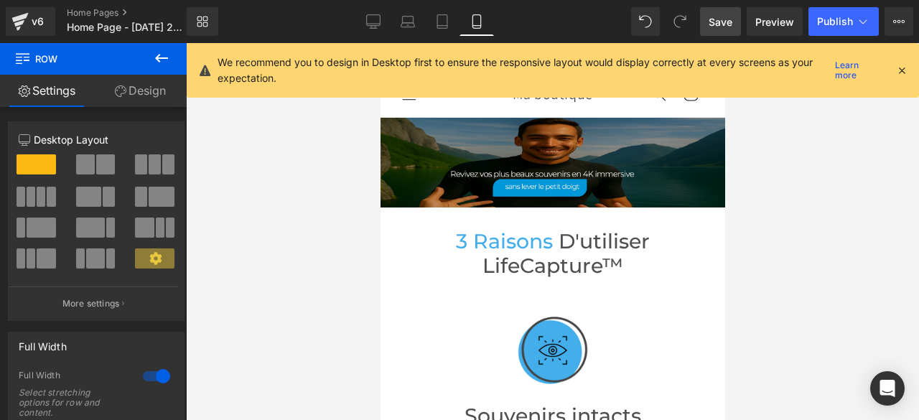
click at [903, 70] on icon at bounding box center [901, 70] width 13 height 13
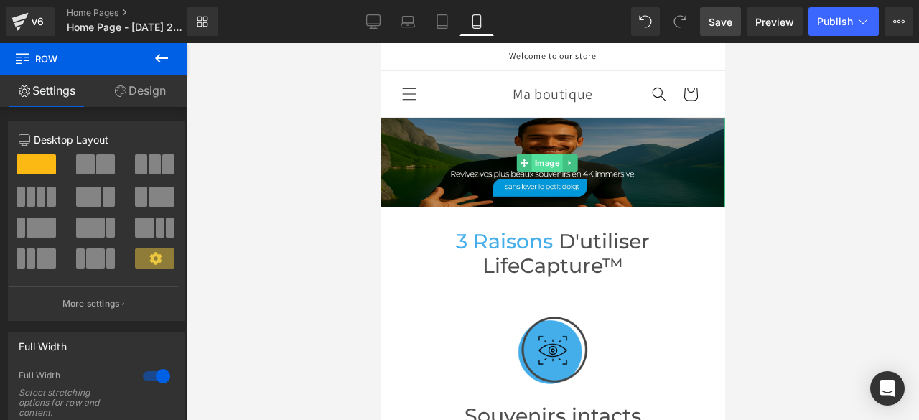
click at [549, 159] on span "Image" at bounding box center [546, 162] width 31 height 17
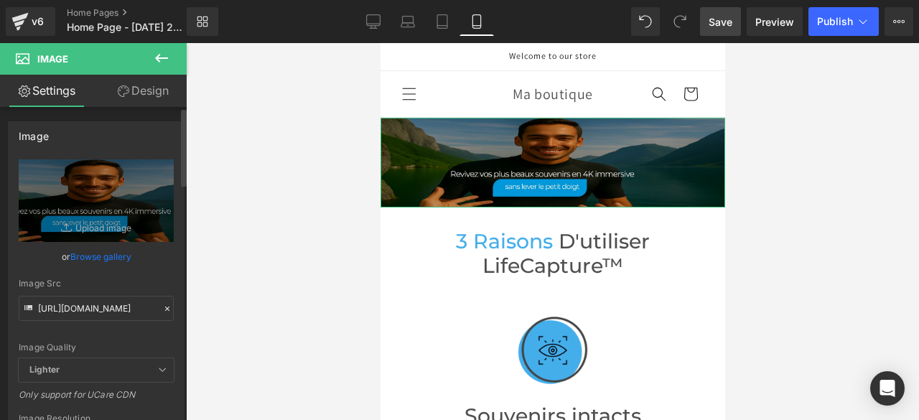
click at [163, 306] on icon at bounding box center [167, 309] width 10 height 10
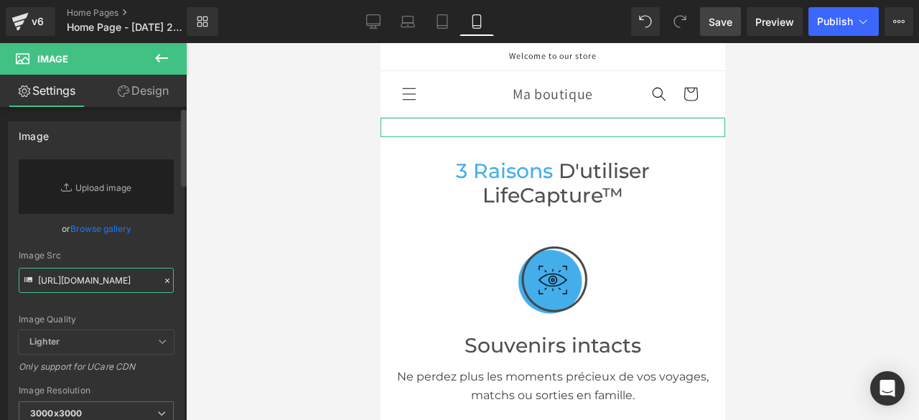
click at [135, 285] on input "[URL][DOMAIN_NAME]" at bounding box center [96, 280] width 155 height 25
paste input "[URL][DOMAIN_NAME][PHONE_NUMBER]"
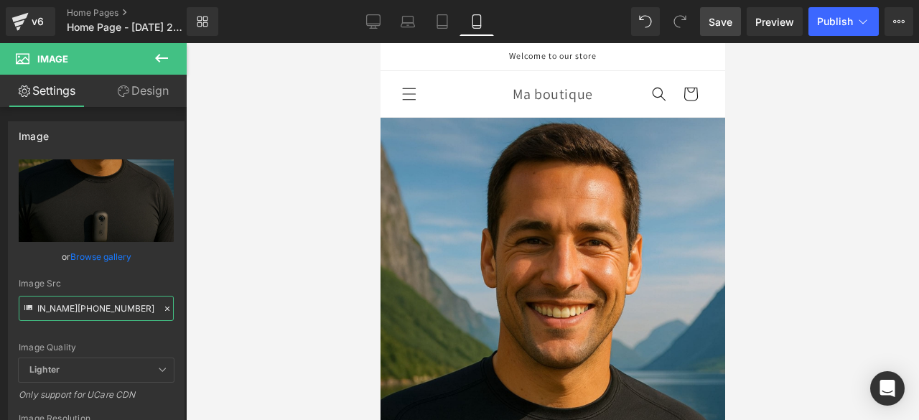
type input "[URL][DOMAIN_NAME]"
click at [714, 20] on span "Save" at bounding box center [721, 21] width 24 height 15
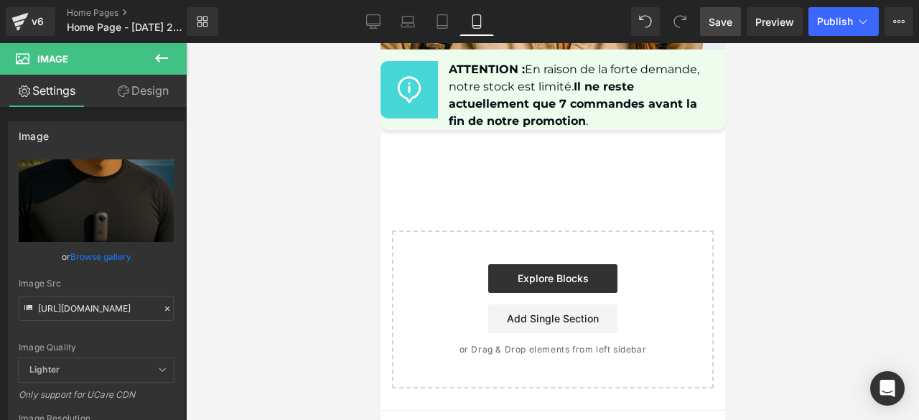
scroll to position [8524, 0]
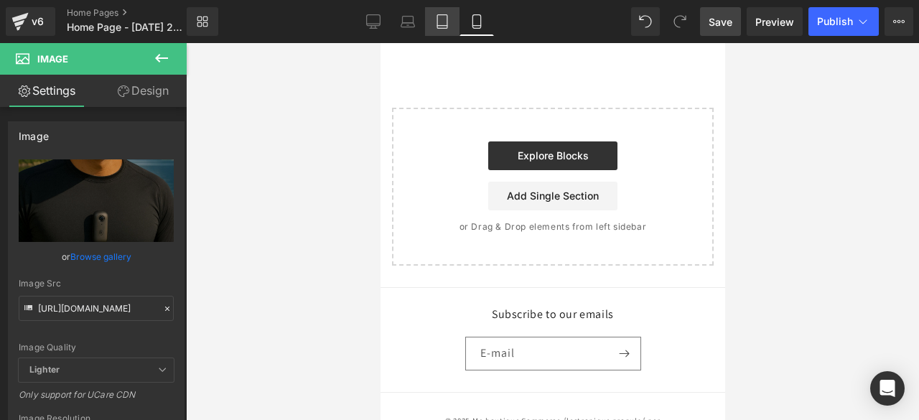
click at [445, 20] on icon at bounding box center [442, 21] width 14 height 14
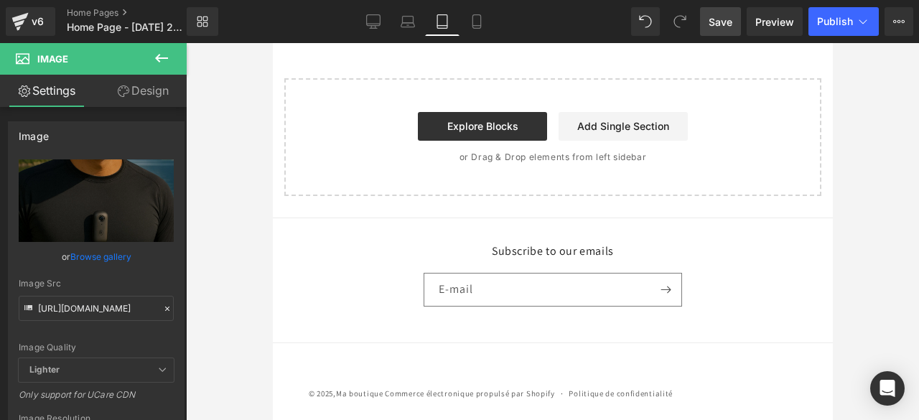
scroll to position [0, 0]
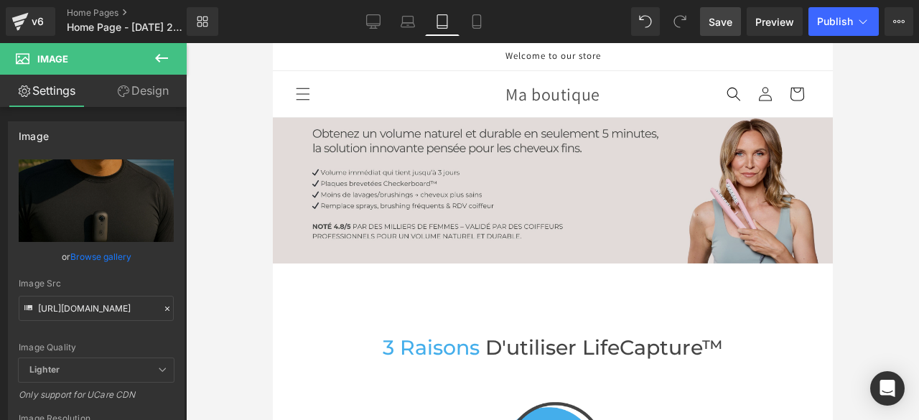
click at [570, 185] on div "Image" at bounding box center [552, 191] width 560 height 146
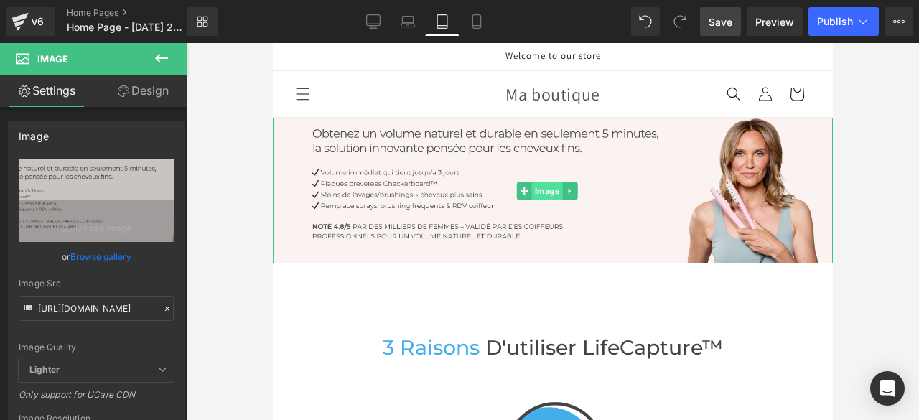
click at [541, 187] on span "Image" at bounding box center [546, 190] width 31 height 17
click at [162, 306] on icon at bounding box center [167, 309] width 10 height 10
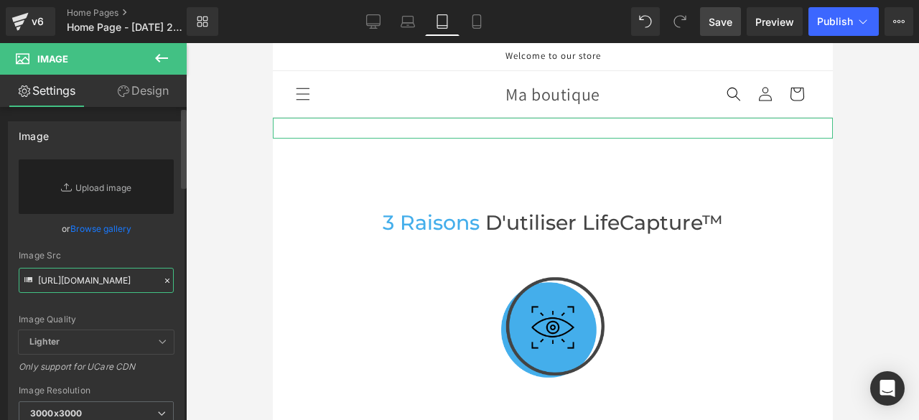
click at [124, 279] on input "[URL][DOMAIN_NAME]" at bounding box center [96, 280] width 155 height 25
paste input "[URL][DOMAIN_NAME]"
type input "[URL][DOMAIN_NAME]"
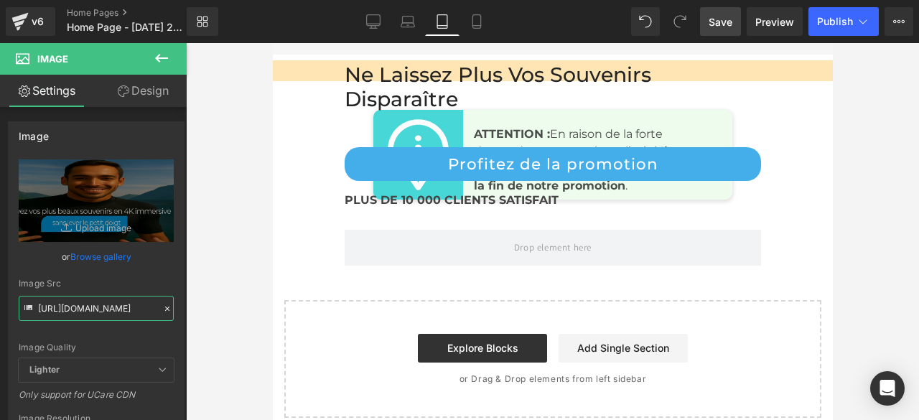
scroll to position [8121, 0]
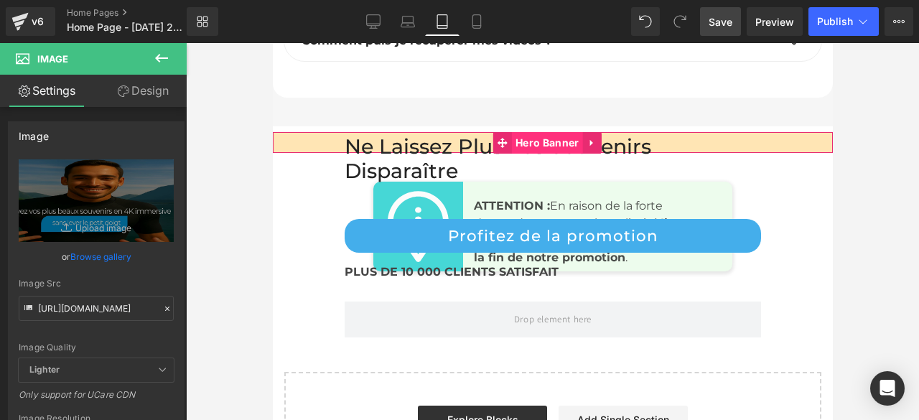
click at [542, 132] on span "Hero Banner" at bounding box center [546, 143] width 70 height 22
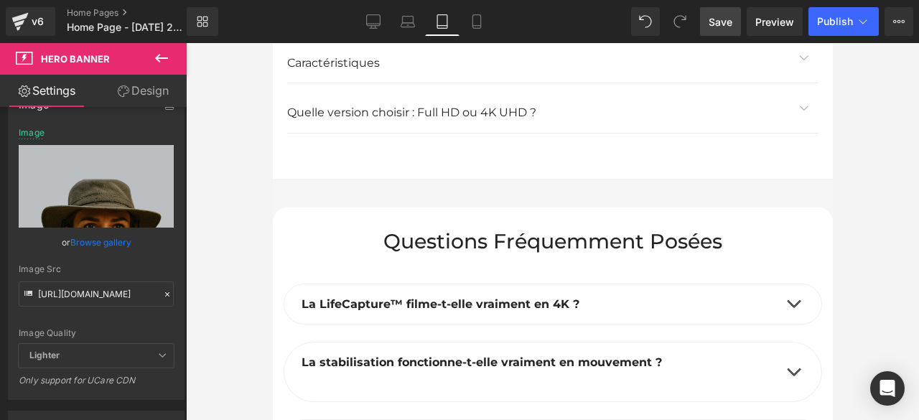
scroll to position [7475, 0]
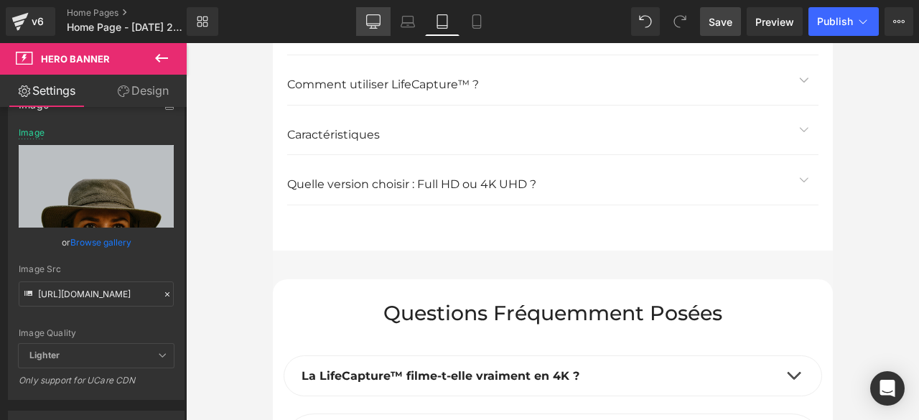
click at [374, 25] on icon at bounding box center [373, 20] width 14 height 11
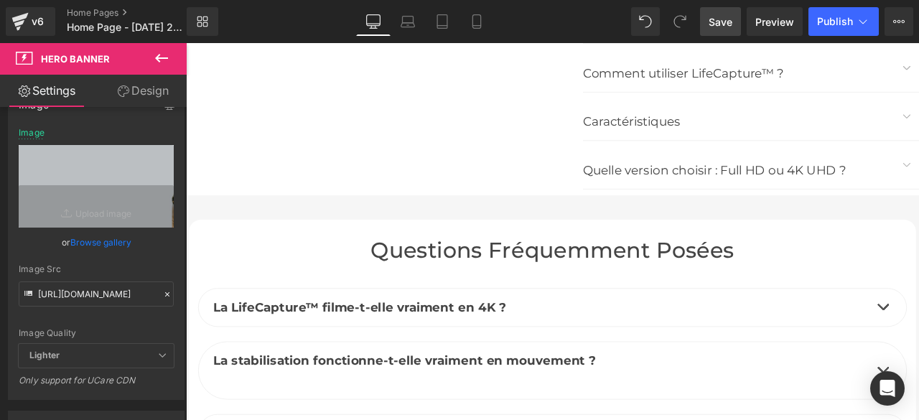
scroll to position [5199, 0]
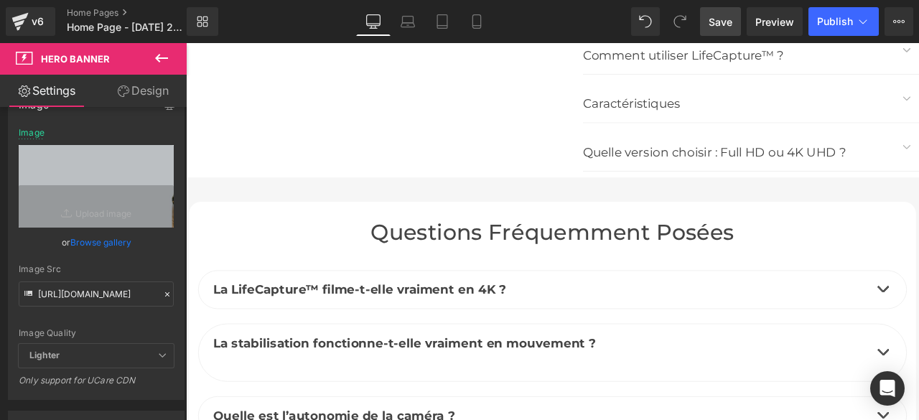
drag, startPoint x: 725, startPoint y: 22, endPoint x: 424, endPoint y: 150, distance: 327.5
click at [725, 22] on span "Save" at bounding box center [721, 21] width 24 height 15
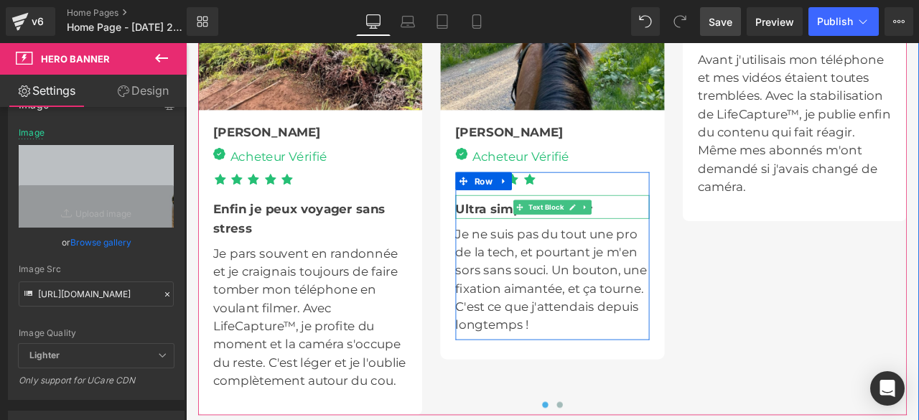
scroll to position [3662, 0]
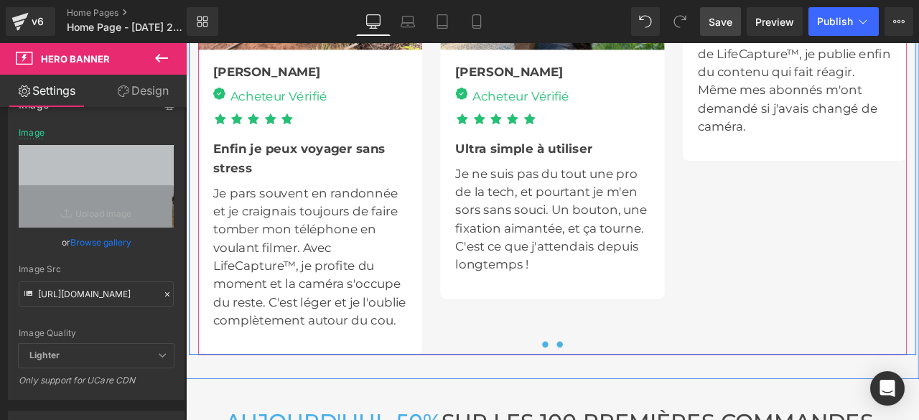
click at [625, 404] on span at bounding box center [628, 399] width 7 height 7
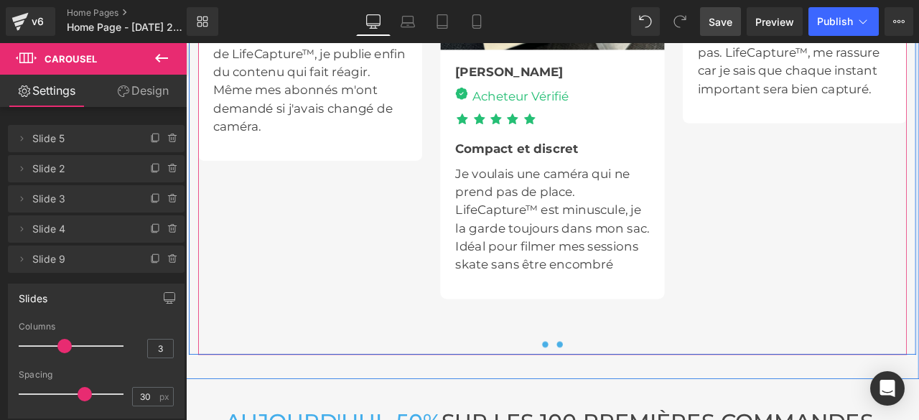
click at [609, 404] on span at bounding box center [611, 399] width 7 height 7
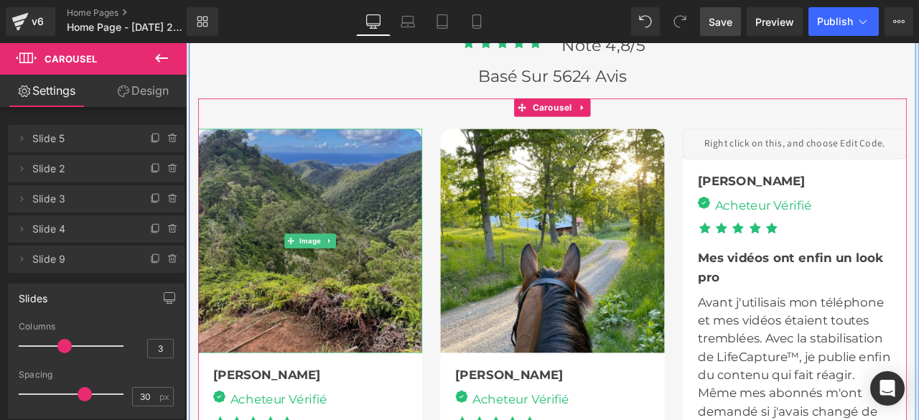
scroll to position [3231, 0]
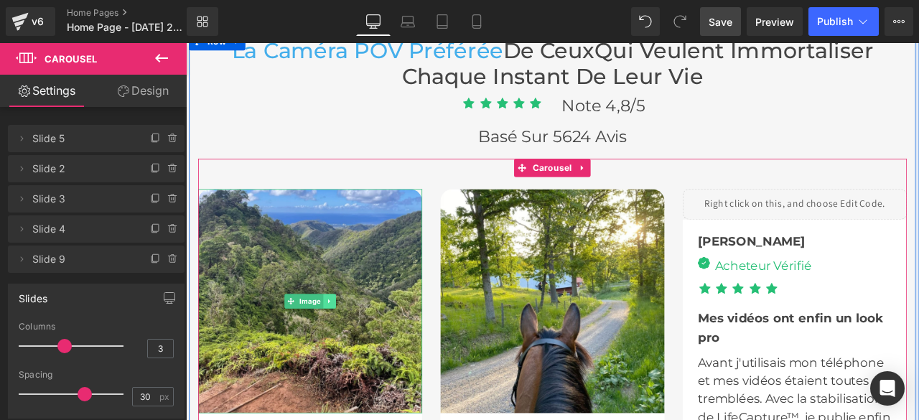
click at [355, 344] on link at bounding box center [355, 348] width 15 height 17
click at [361, 346] on icon at bounding box center [364, 349] width 8 height 8
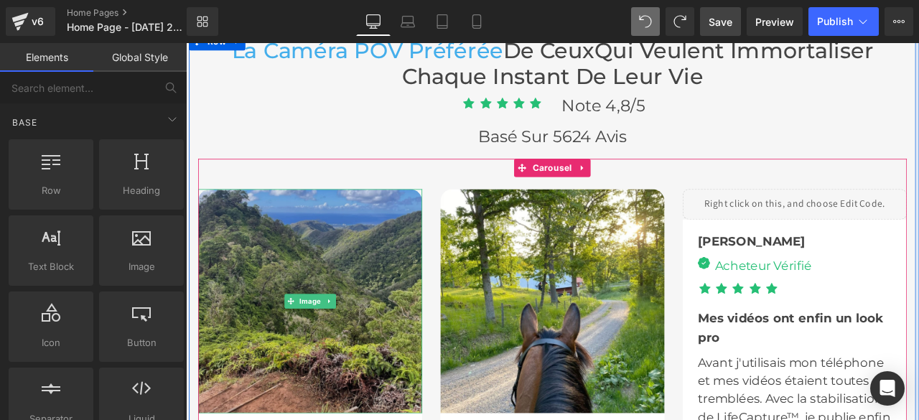
scroll to position [3375, 0]
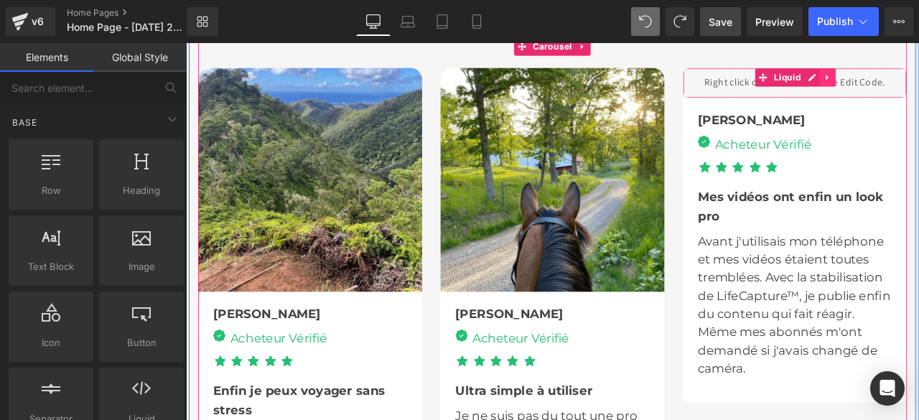
click at [918, 81] on icon at bounding box center [937, 84] width 10 height 10
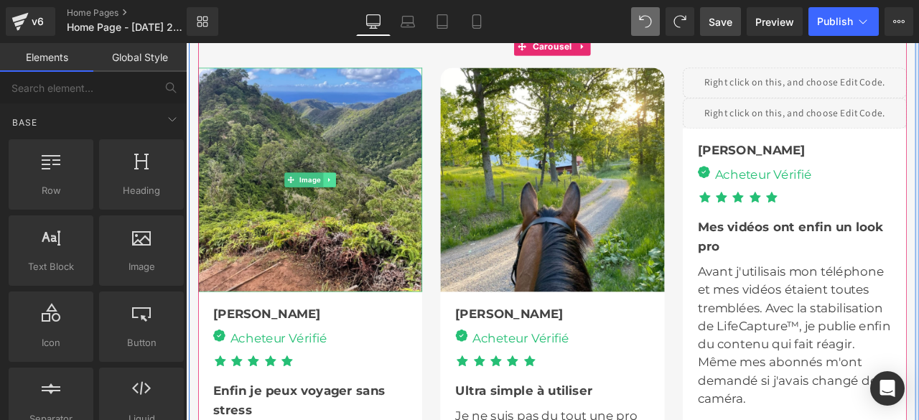
click at [354, 202] on icon at bounding box center [355, 204] width 2 height 5
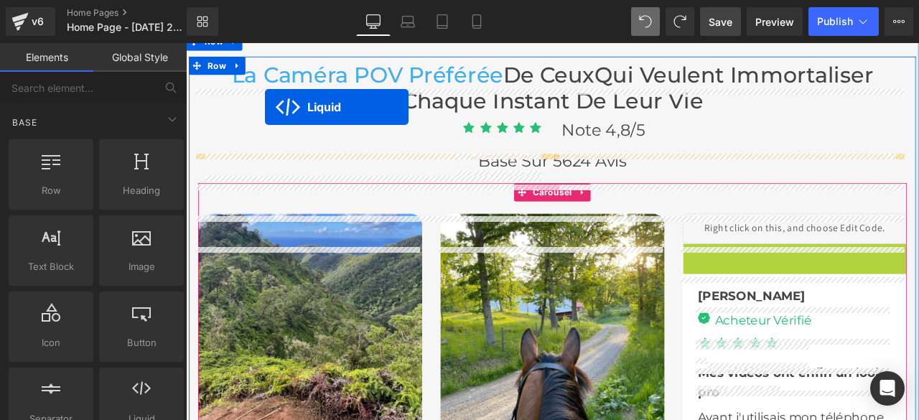
scroll to position [3159, 0]
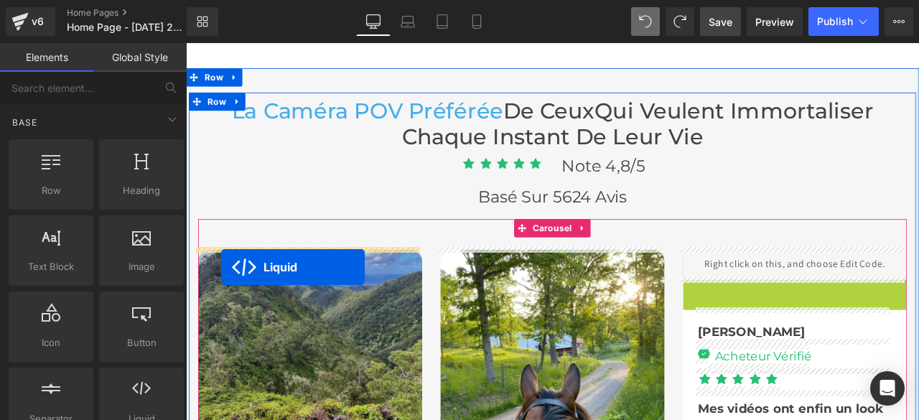
drag, startPoint x: 860, startPoint y: 115, endPoint x: 228, endPoint y: 309, distance: 661.6
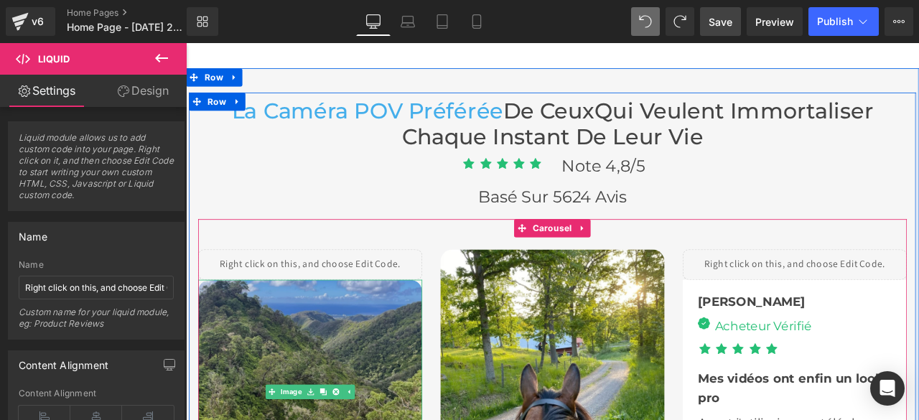
scroll to position [3303, 0]
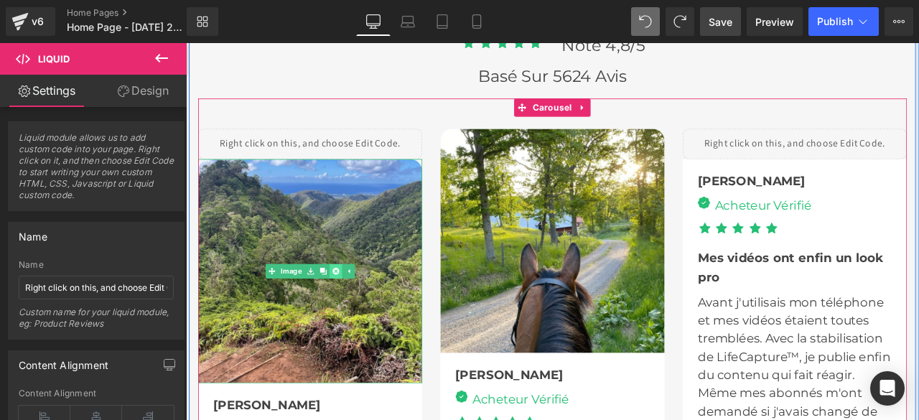
click at [360, 312] on icon at bounding box center [364, 313] width 8 height 8
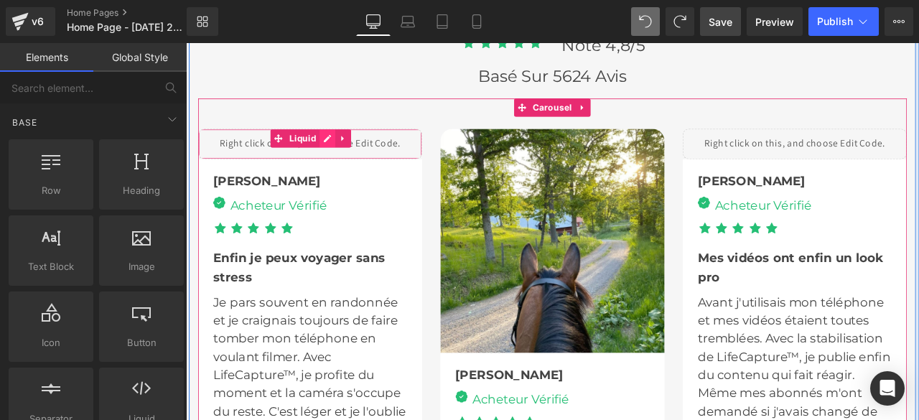
click at [347, 153] on div "Liquid" at bounding box center [333, 162] width 266 height 36
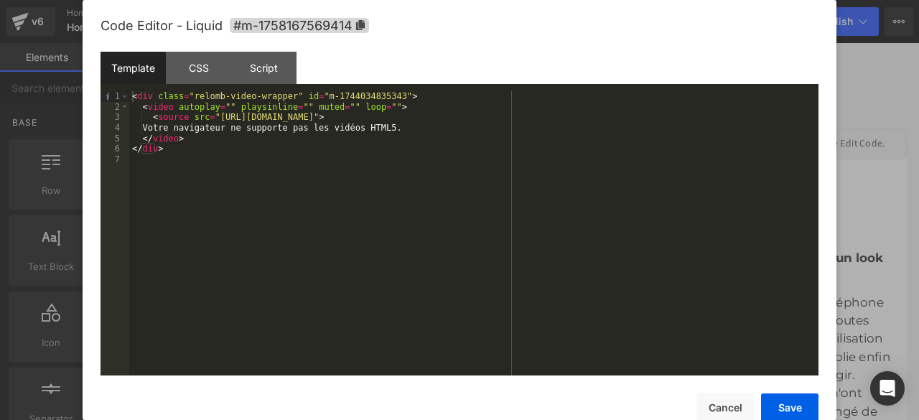
click at [558, 120] on div "< div class = "relomb-video-wrapper" id = "m-1744034835343" > < video autoplay …" at bounding box center [473, 243] width 689 height 305
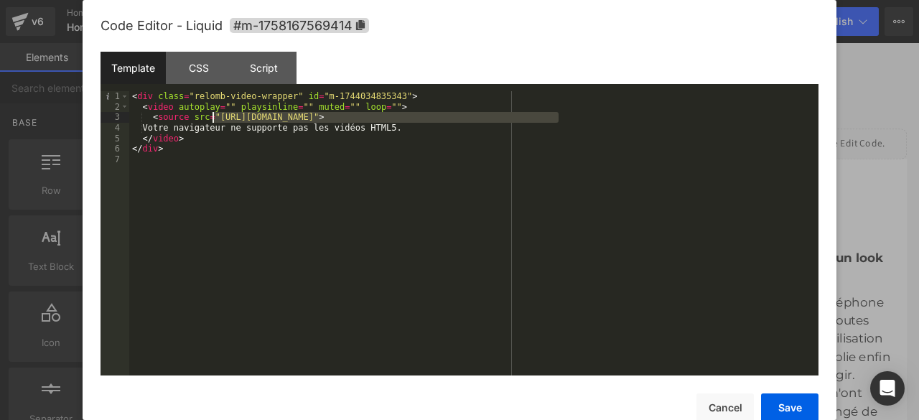
drag, startPoint x: 558, startPoint y: 120, endPoint x: 214, endPoint y: 115, distance: 344.0
click at [214, 115] on div "< div class = "relomb-video-wrapper" id = "m-1744034835343" > < video autoplay …" at bounding box center [473, 243] width 689 height 305
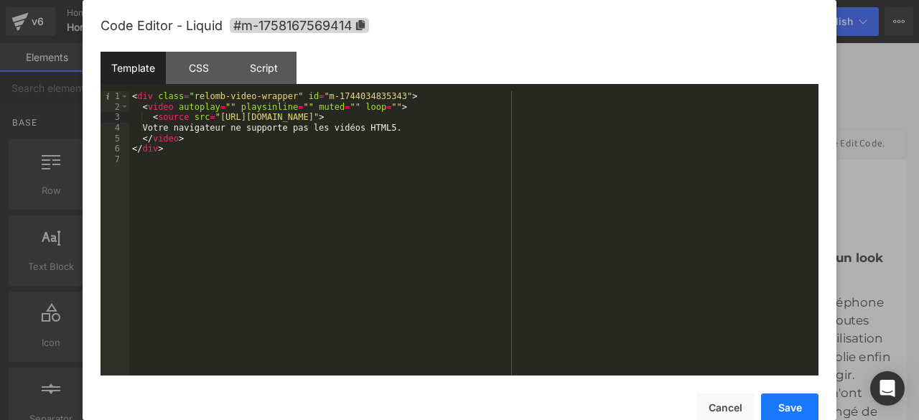
click at [784, 406] on button "Save" at bounding box center [789, 407] width 57 height 29
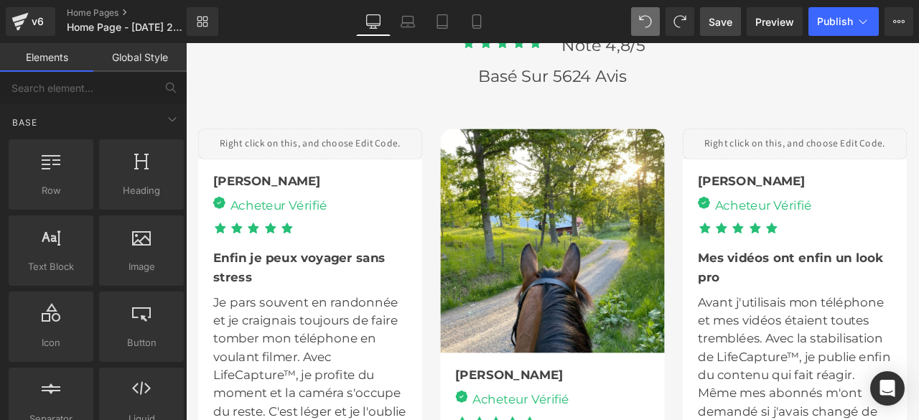
click at [724, 21] on span "Save" at bounding box center [721, 21] width 24 height 15
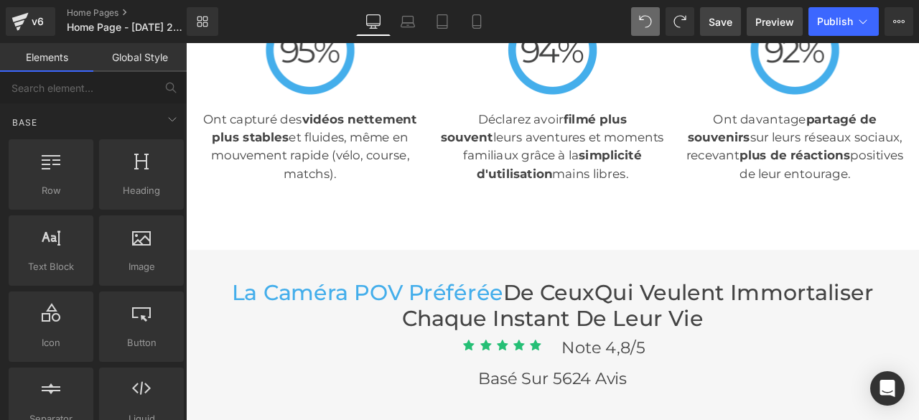
click at [758, 23] on span "Preview" at bounding box center [774, 21] width 39 height 15
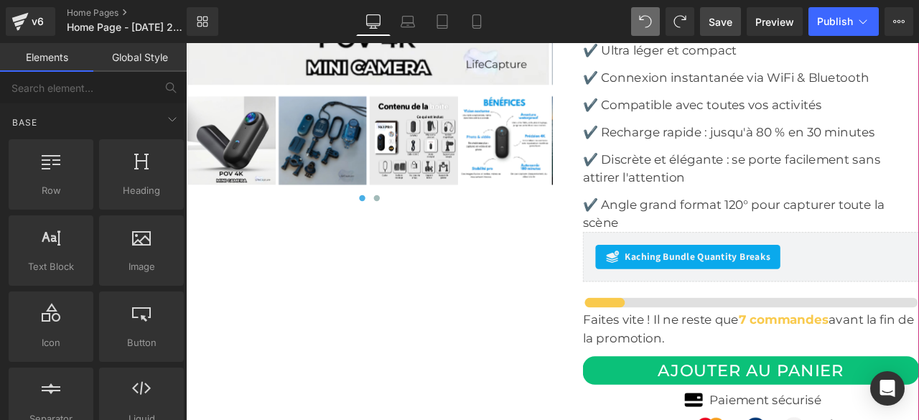
scroll to position [4380, 0]
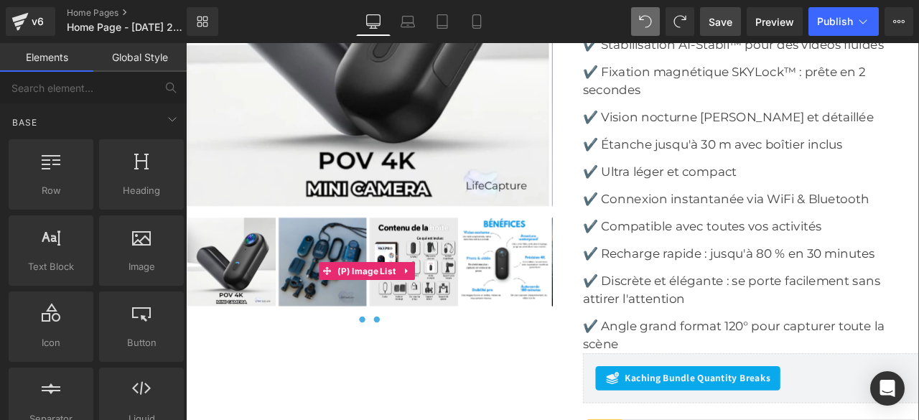
click at [407, 368] on button at bounding box center [412, 370] width 17 height 14
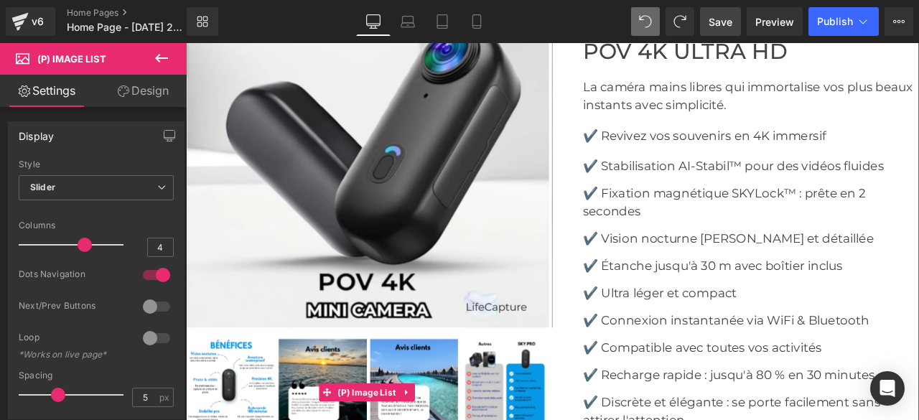
scroll to position [4308, 0]
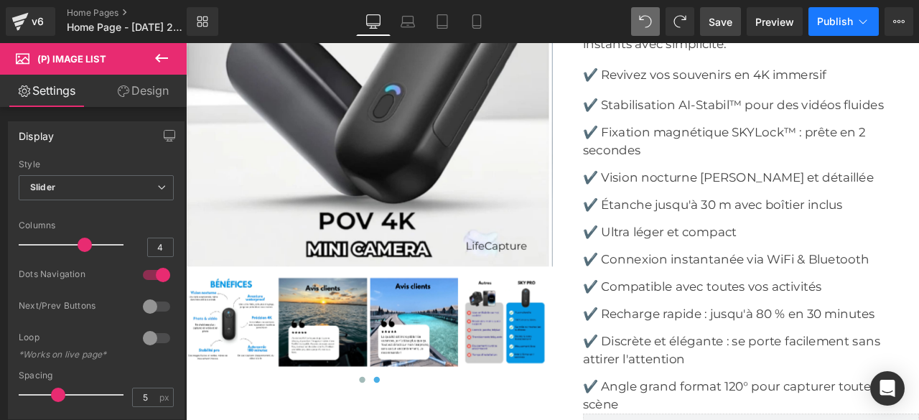
click at [838, 19] on span "Publish" at bounding box center [835, 21] width 36 height 11
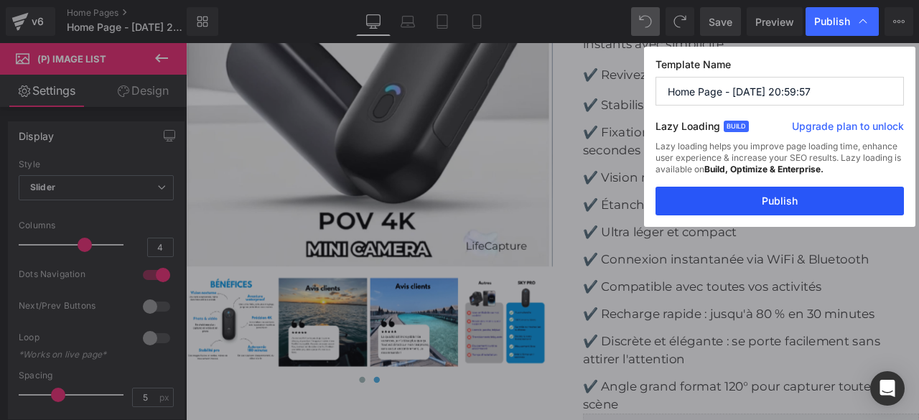
click at [803, 204] on button "Publish" at bounding box center [780, 201] width 248 height 29
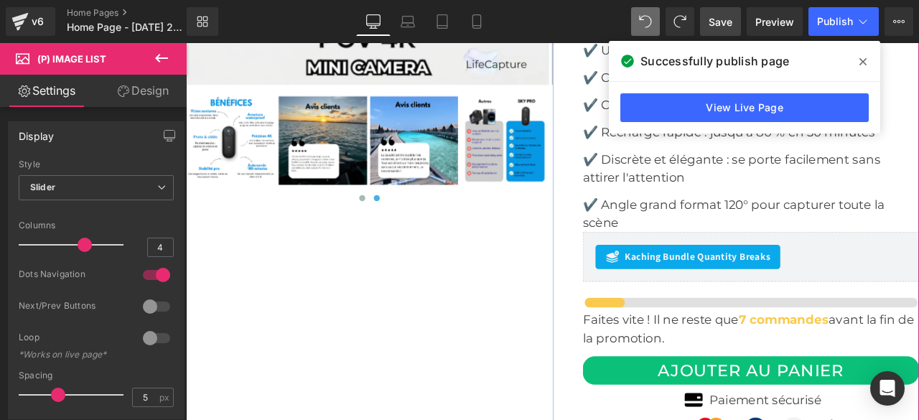
scroll to position [4165, 0]
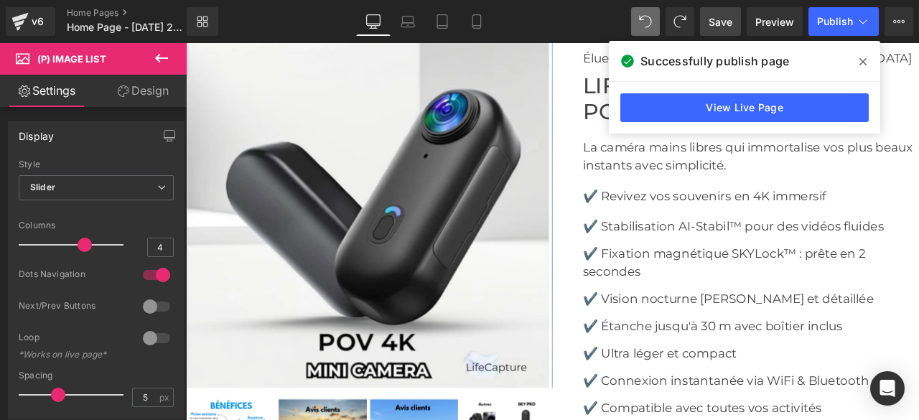
click at [864, 67] on span at bounding box center [863, 61] width 23 height 23
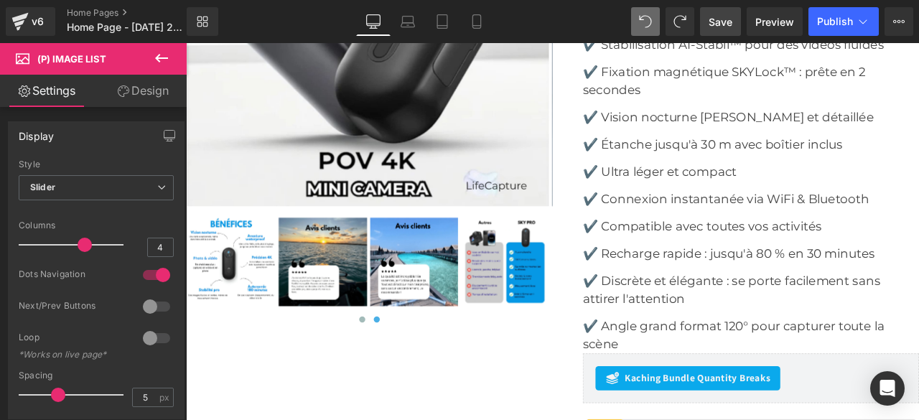
scroll to position [4524, 0]
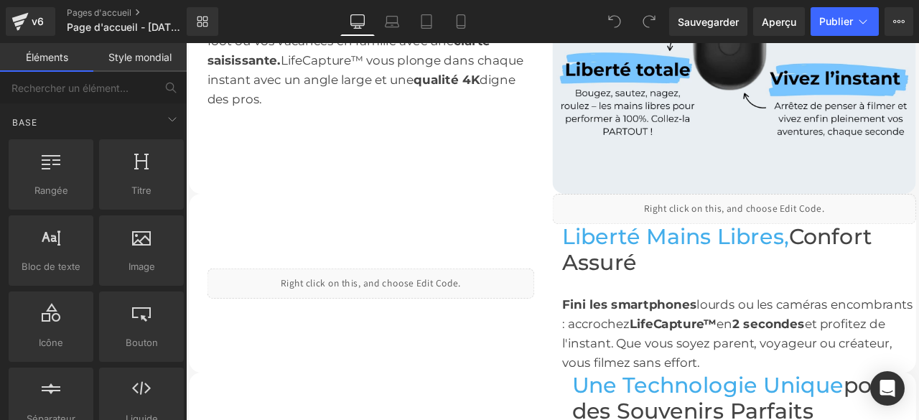
scroll to position [646, 0]
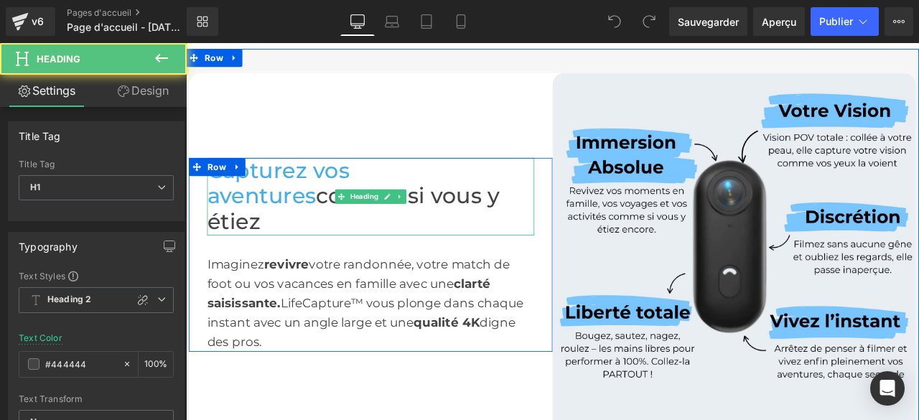
click at [514, 238] on h1 "Capturez vos aventures comme si vous y étiez" at bounding box center [405, 225] width 388 height 92
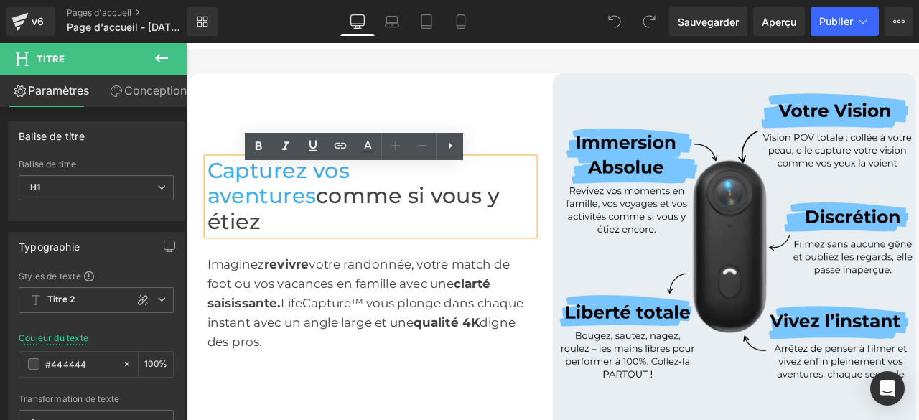
drag, startPoint x: 511, startPoint y: 240, endPoint x: 204, endPoint y: 203, distance: 308.8
click at [211, 203] on div "Capturez vos aventures comme si vous y étiez" at bounding box center [405, 225] width 388 height 92
drag, startPoint x: 494, startPoint y: 240, endPoint x: 209, endPoint y: 206, distance: 287.1
click at [211, 206] on h1 "Capturez vos aventures comme si vous y étiez" at bounding box center [405, 225] width 388 height 92
copy font "Capturez vos aventures comme si vous y étiez"
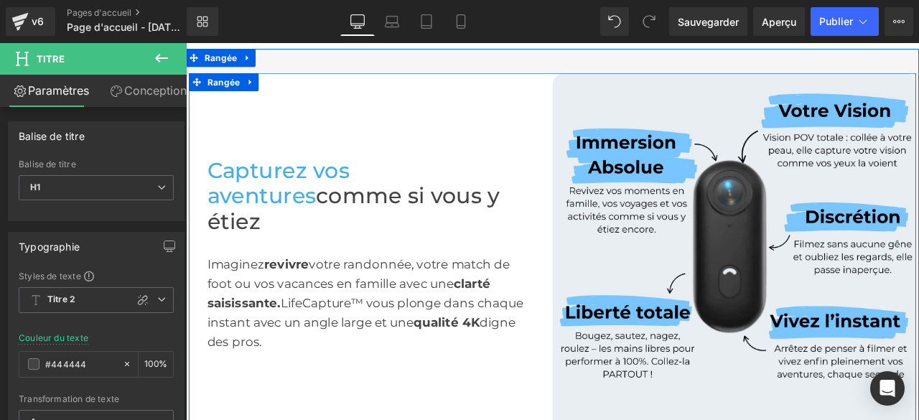
click at [380, 203] on font "Capturez vos aventures" at bounding box center [295, 209] width 169 height 62
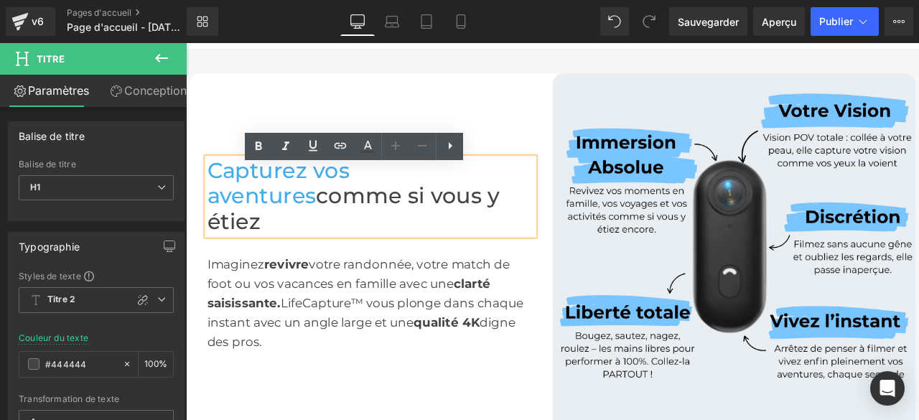
drag, startPoint x: 487, startPoint y: 209, endPoint x: 460, endPoint y: 208, distance: 26.6
click at [380, 208] on font "Capturez vos aventures" at bounding box center [295, 209] width 169 height 62
click at [371, 144] on icon at bounding box center [367, 146] width 17 height 17
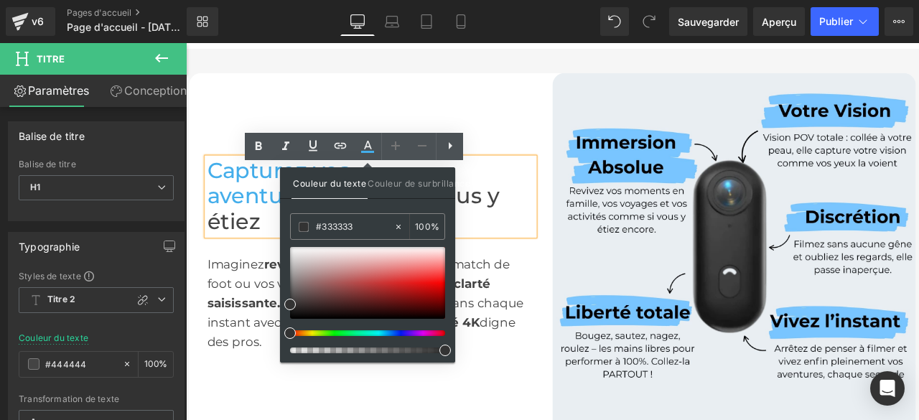
click at [560, 162] on div "Capturez vos aventures comme si vous y étiez Titre Imaginez revivre votre rando…" at bounding box center [405, 293] width 431 height 431
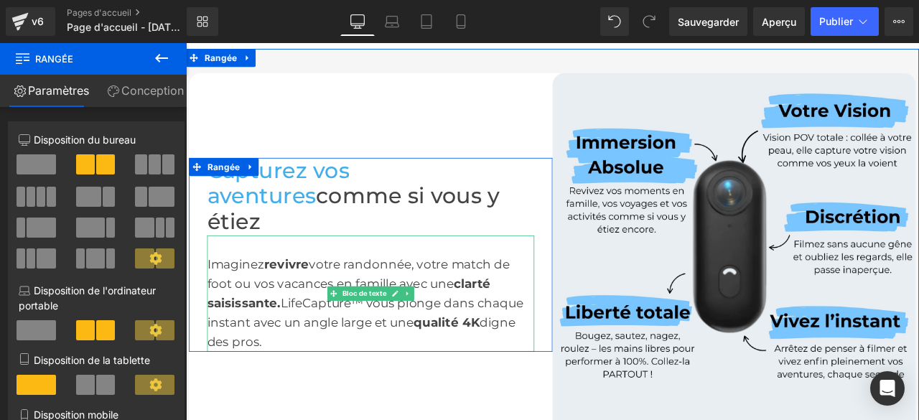
click at [284, 381] on div "Imaginez revivre votre randonnée, votre match de foot ou vos vacances en famill…" at bounding box center [405, 340] width 388 height 138
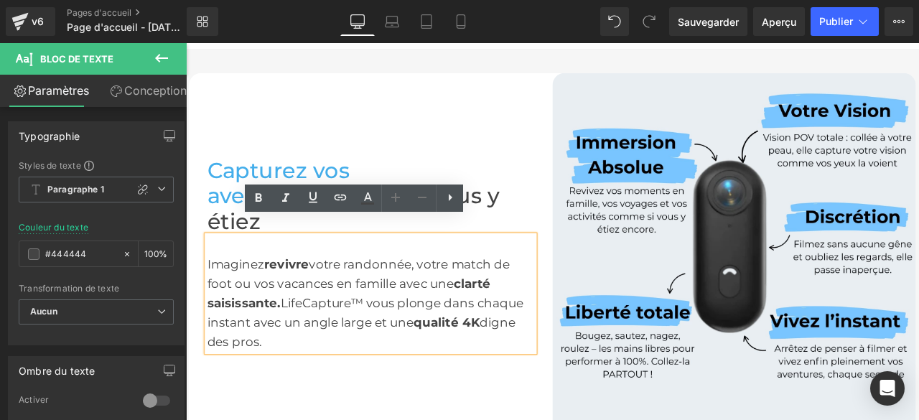
drag, startPoint x: 281, startPoint y: 381, endPoint x: 206, endPoint y: 288, distance: 119.0
click at [211, 288] on div "Imaginez revivre votre randonnée, votre match de foot ou vos vacances en famill…" at bounding box center [405, 340] width 388 height 138
copy font "Imaginez revivre votre randonnée, votre match de foot ou vos vacances en famill…"
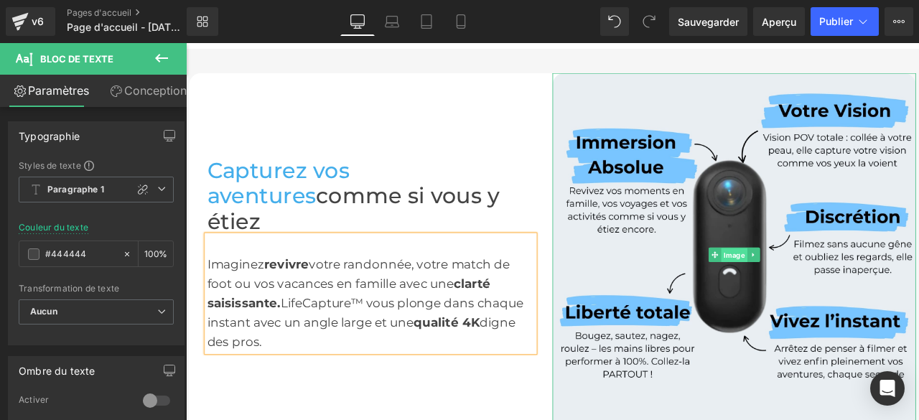
click at [827, 289] on font "Image" at bounding box center [836, 294] width 25 height 10
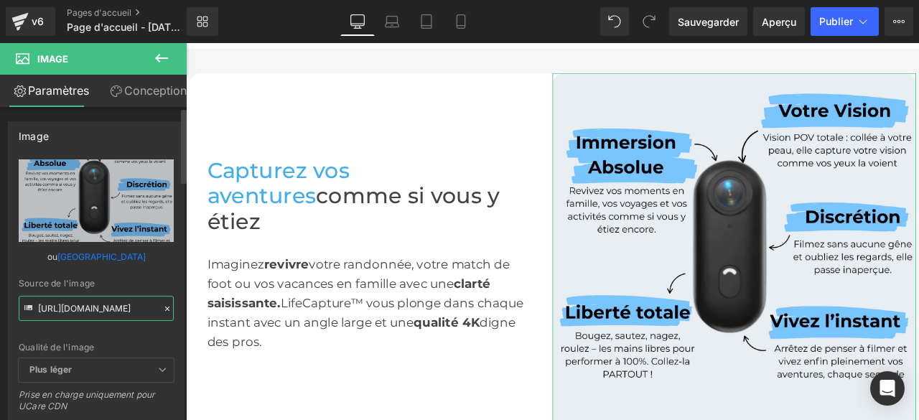
click at [141, 308] on input "[URL][DOMAIN_NAME]" at bounding box center [96, 308] width 155 height 25
drag, startPoint x: 37, startPoint y: 310, endPoint x: 161, endPoint y: 312, distance: 123.5
click at [161, 312] on div "Source de l'image https://cdn.shopify.com/s/files/1/0968/3809/1028/files/images…" at bounding box center [96, 300] width 155 height 42
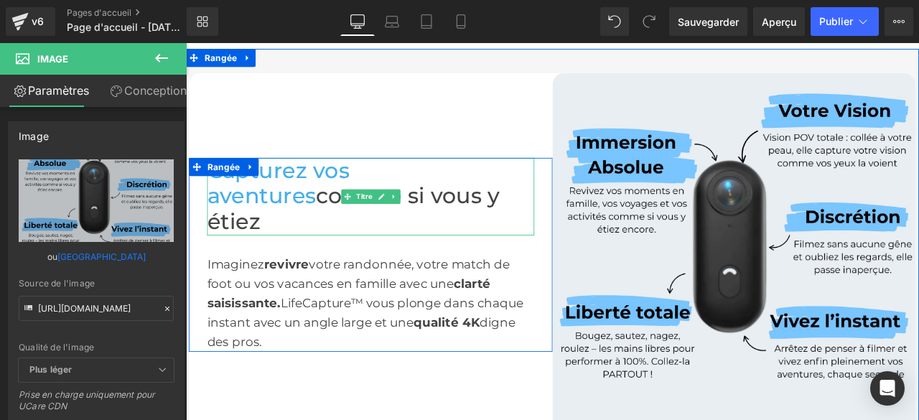
click at [546, 135] on div "Capturez vos aventures comme si vous y étiez Titre Imaginez revivre votre rando…" at bounding box center [405, 293] width 431 height 431
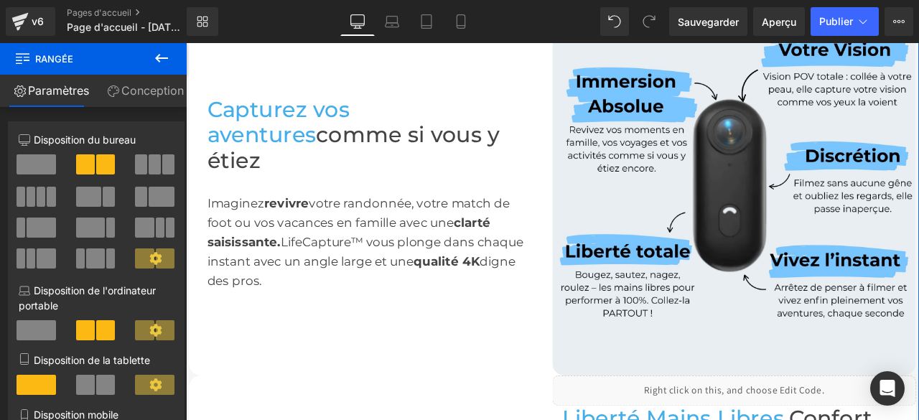
scroll to position [1005, 0]
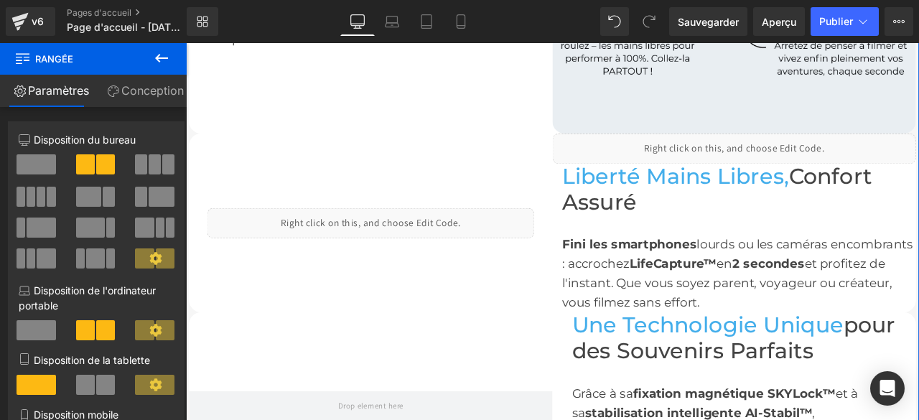
click at [730, 228] on h1 "Liberté Mains Libres, Confort Assuré" at bounding box center [841, 216] width 419 height 61
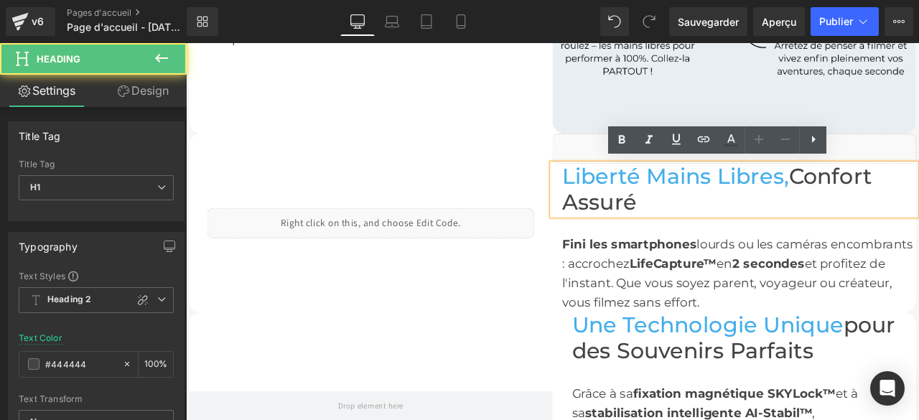
click at [722, 229] on h1 "Liberté Mains Libres, Confort Assuré" at bounding box center [841, 216] width 419 height 61
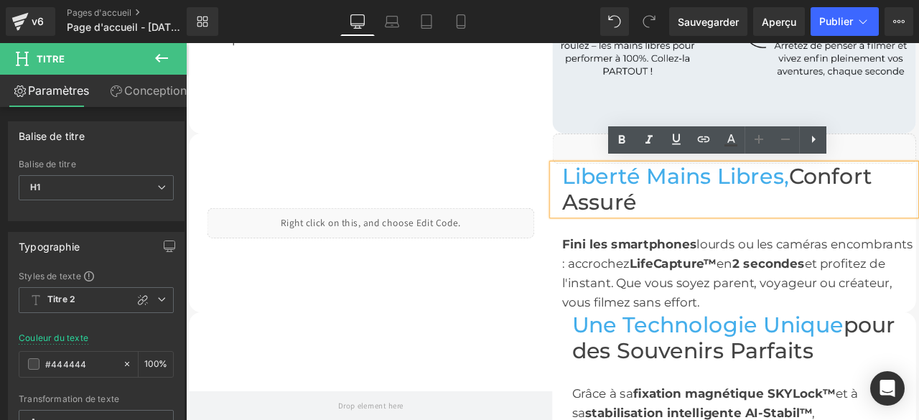
drag, startPoint x: 722, startPoint y: 229, endPoint x: 637, endPoint y: 203, distance: 89.3
click at [722, 229] on h1 "Liberté Mains Libres, Confort Assuré" at bounding box center [841, 216] width 419 height 61
click at [633, 201] on font "Liberté Mains Libres," at bounding box center [766, 200] width 269 height 31
click at [801, 228] on h1 "Liberté Mains Libres, Confort Assuré" at bounding box center [841, 216] width 419 height 61
drag, startPoint x: 622, startPoint y: 192, endPoint x: 730, endPoint y: 230, distance: 114.2
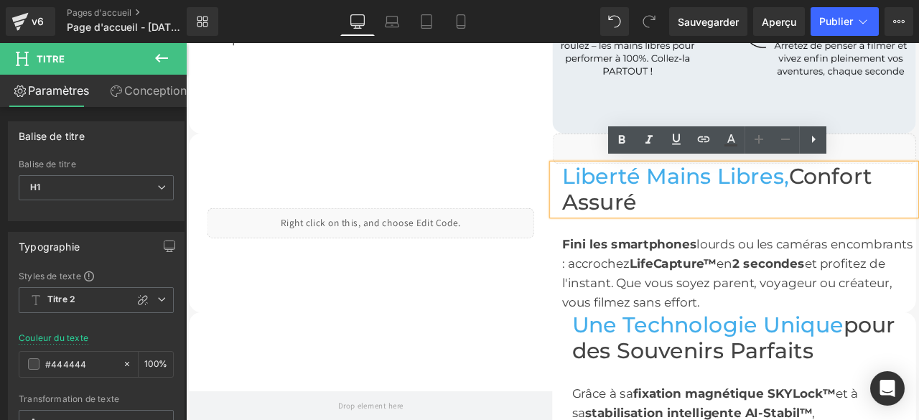
click at [730, 230] on div "Liberté Mains Libres, Confort Assuré" at bounding box center [835, 216] width 431 height 61
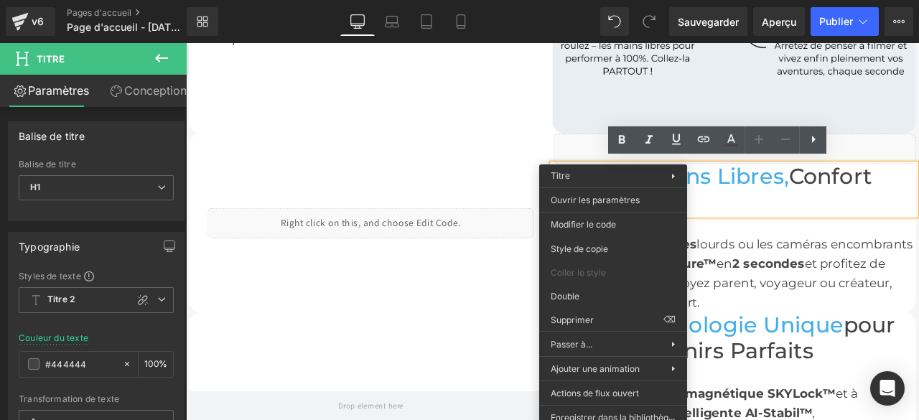
click at [539, 166] on div "Liquide Rangée" at bounding box center [405, 256] width 431 height 212
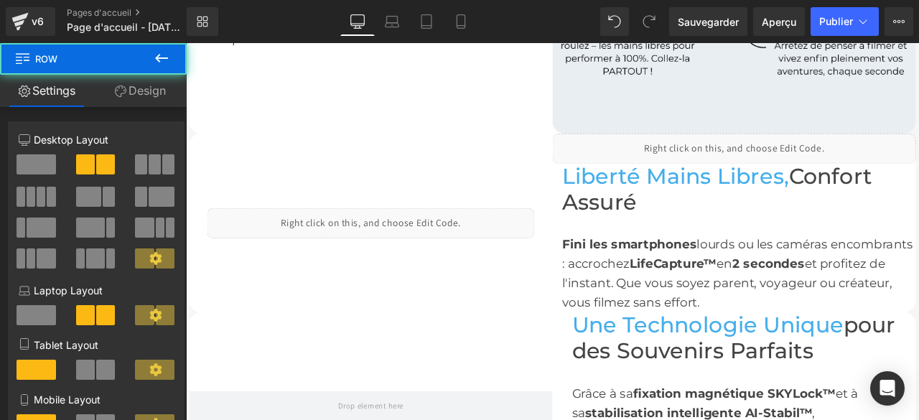
click at [760, 231] on h1 "Liberté Mains Libres, Confort Assuré" at bounding box center [841, 216] width 419 height 61
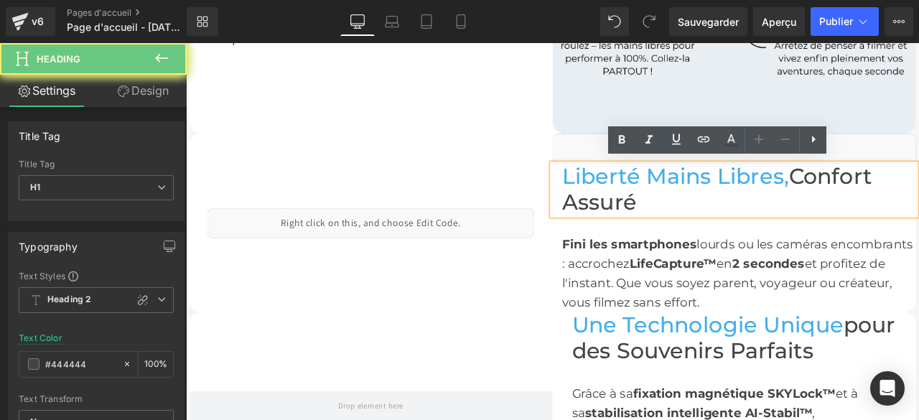
click at [737, 228] on h1 "Liberté Mains Libres, Confort Assuré" at bounding box center [841, 216] width 419 height 61
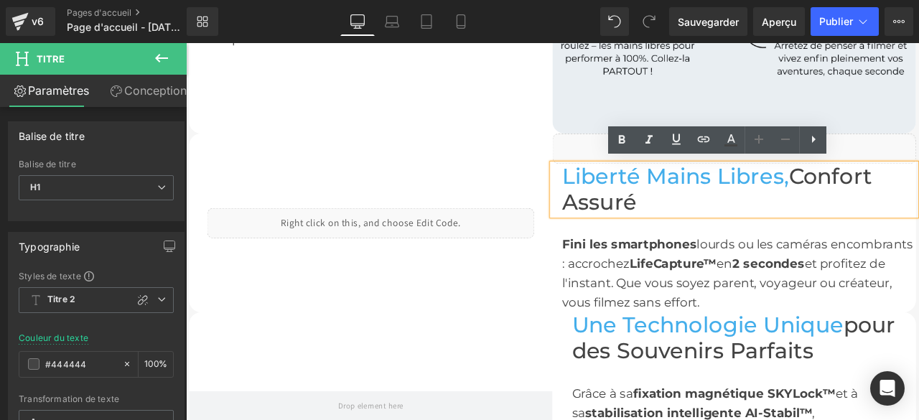
drag, startPoint x: 732, startPoint y: 228, endPoint x: 618, endPoint y: 194, distance: 119.9
click at [620, 194] on div "Liberté Mains Libres, Confort Assuré" at bounding box center [835, 216] width 431 height 61
copy font "Liberté Mains Libres, Confort Assuré"
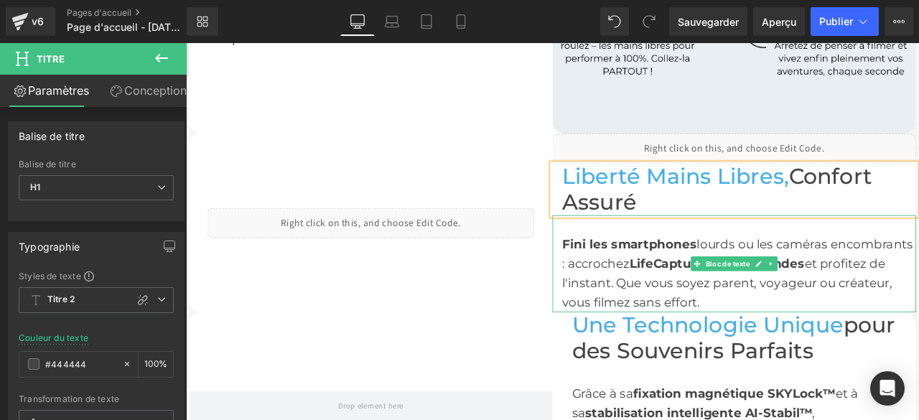
click at [625, 276] on div "Fini les smartphones lourds ou les caméras encombrants : accrochez LifeCapture™…" at bounding box center [835, 304] width 431 height 115
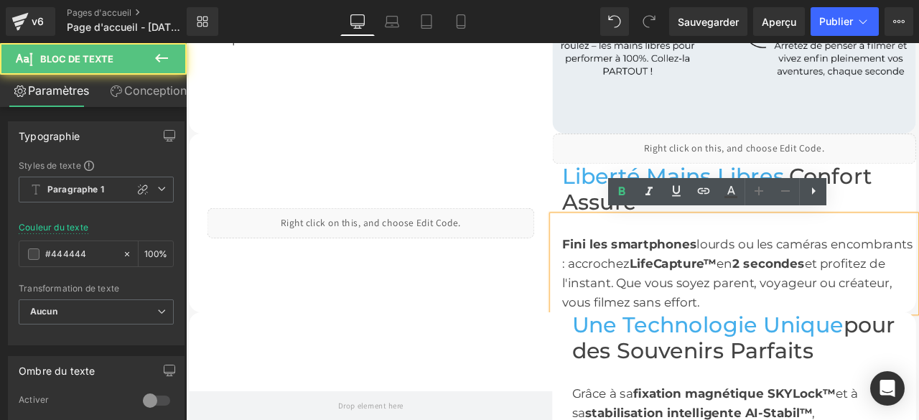
click at [632, 277] on font "Fini les smartphones" at bounding box center [711, 281] width 159 height 17
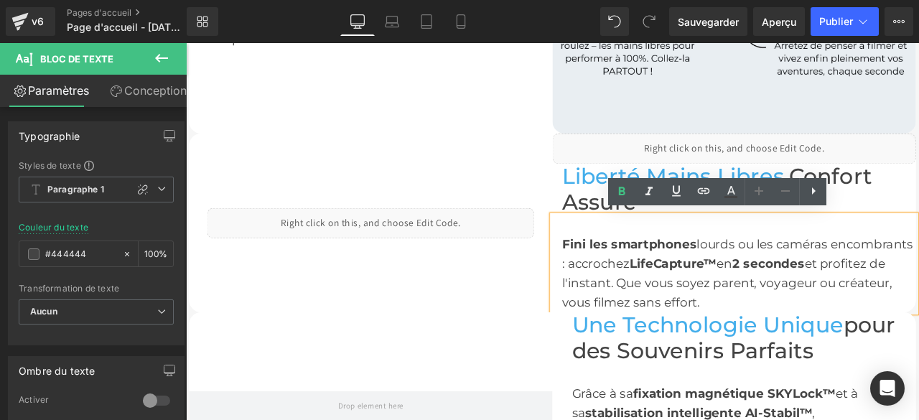
drag, startPoint x: 628, startPoint y: 277, endPoint x: 813, endPoint y: 350, distance: 199.2
click at [813, 350] on div "Fini les smartphones lourds ou les caméras encombrants : accrochez LifeCapture™…" at bounding box center [835, 304] width 431 height 115
copy font "Fini les smartphones lourds ou les caméras encombrants : accrochez LifeCapture™…"
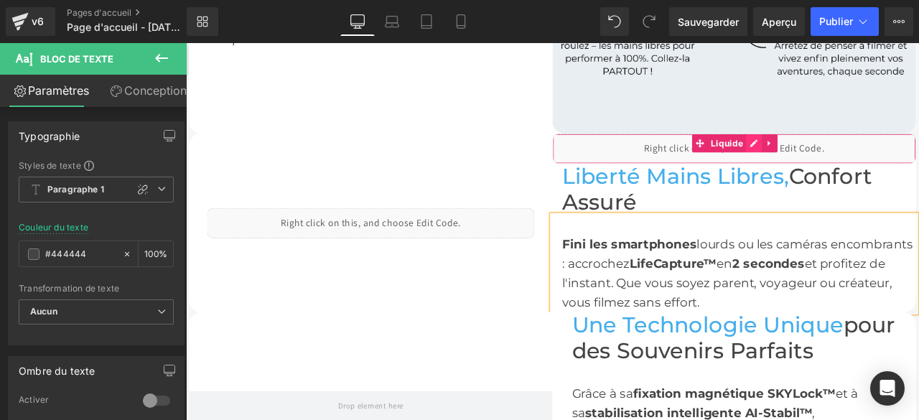
click at [852, 159] on div "Liquide" at bounding box center [835, 168] width 431 height 36
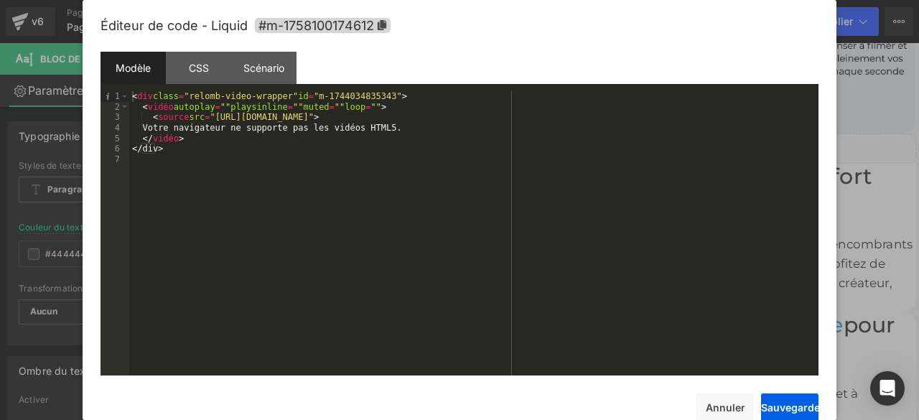
click at [510, 119] on div "< div class = "relomb-video-wrapper" id = "m-1744034835343" > < vidéo autoplay …" at bounding box center [473, 243] width 689 height 305
click at [570, 116] on div "< div class = "relomb-video-wrapper" id = "m-1744034835343" > < vidéo autoplay …" at bounding box center [473, 243] width 689 height 305
click at [573, 118] on div "< div class = "relomb-video-wrapper" id = "m-1744034835343" > < vidéo autoplay …" at bounding box center [473, 243] width 689 height 305
drag, startPoint x: 225, startPoint y: 118, endPoint x: 578, endPoint y: 116, distance: 352.6
click at [578, 116] on div "< div class = "relomb-video-wrapper" id = "m-1744034835343" > < vidéo autoplay …" at bounding box center [473, 243] width 689 height 305
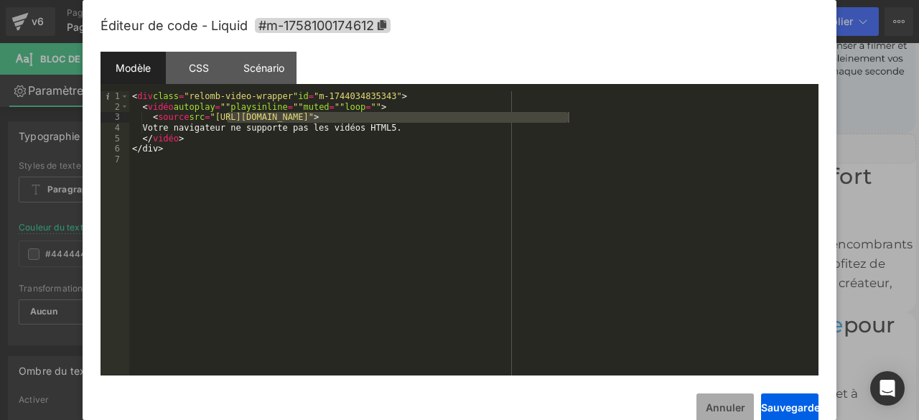
click at [725, 406] on font "Annuler" at bounding box center [725, 407] width 39 height 12
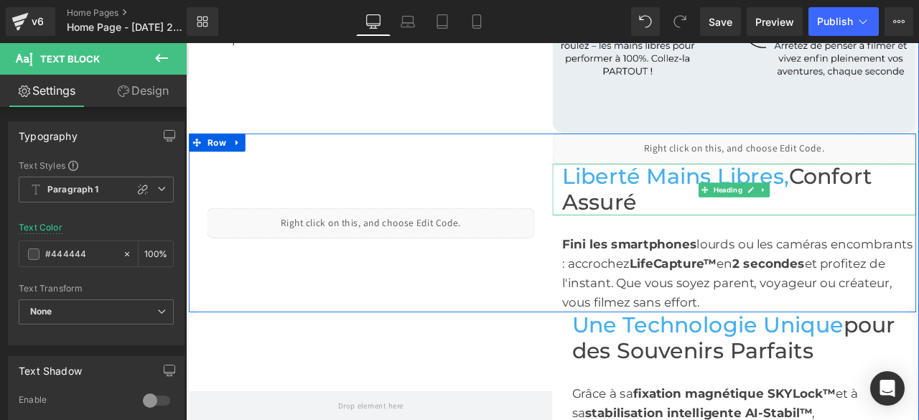
click at [819, 236] on h1 "Liberté Mains Libres, Confort Assuré" at bounding box center [841, 216] width 419 height 61
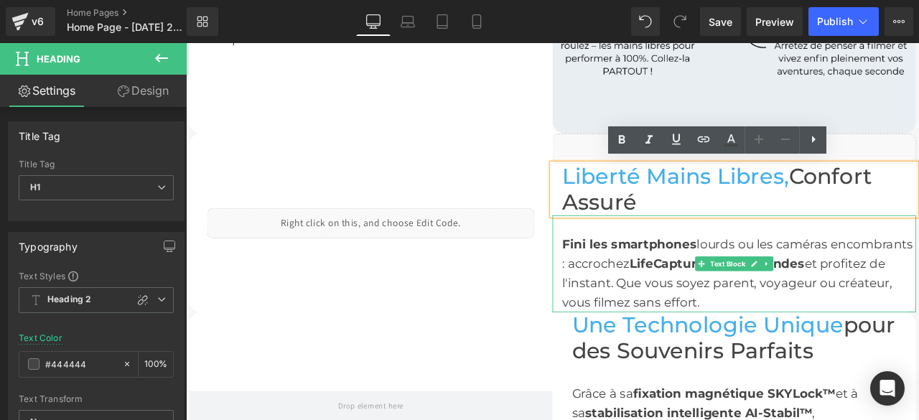
click at [910, 317] on font "et profitez de l'instant. Que vous soyez parent, voyageur ou créateur, vous fil…" at bounding box center [827, 327] width 391 height 63
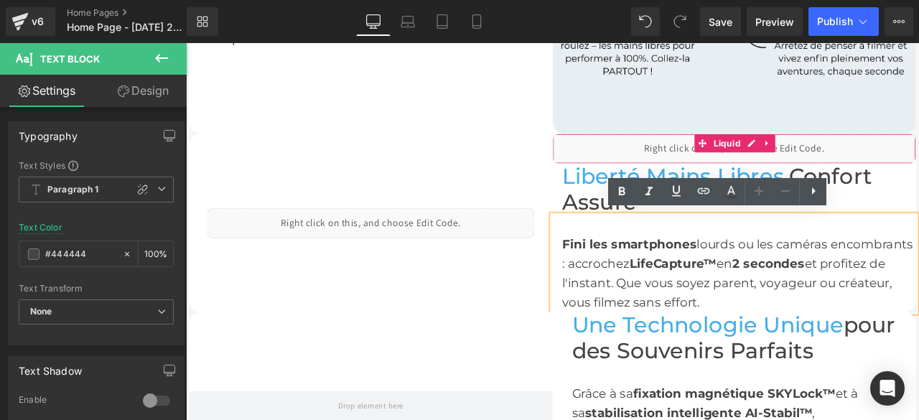
click at [852, 156] on div "Liquid" at bounding box center [835, 168] width 431 height 36
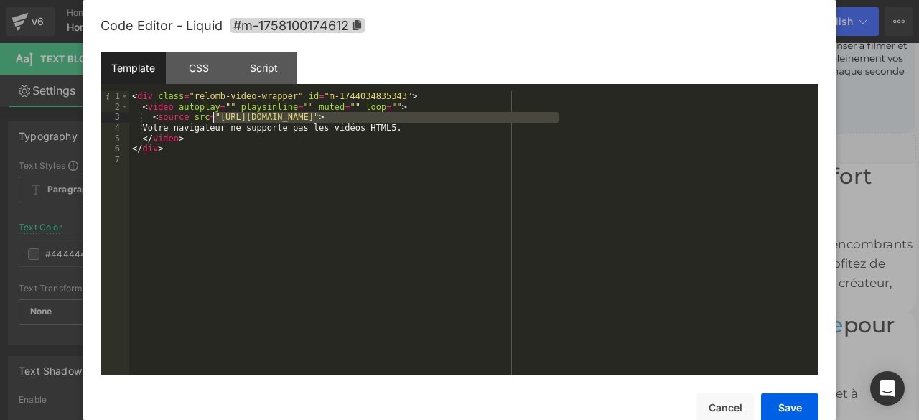
drag, startPoint x: 557, startPoint y: 121, endPoint x: 211, endPoint y: 118, distance: 346.1
click at [211, 118] on div "< div class = "relomb-video-wrapper" id = "m-1744034835343" > < video autoplay …" at bounding box center [473, 243] width 689 height 305
click at [722, 404] on button "Cancel" at bounding box center [725, 407] width 57 height 29
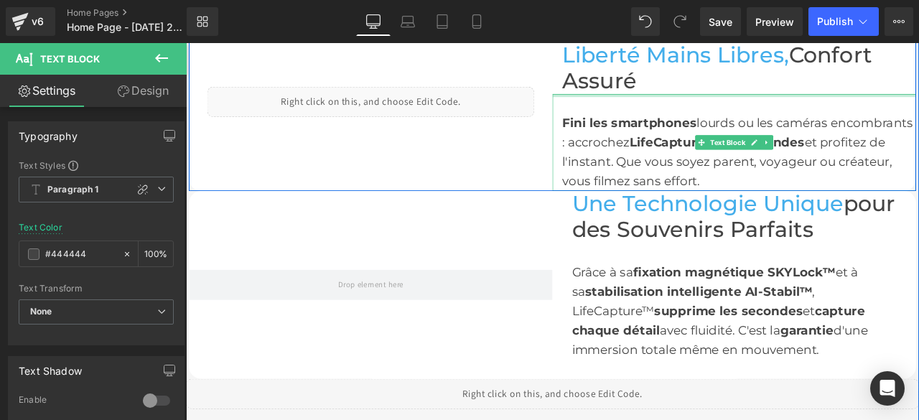
scroll to position [1221, 0]
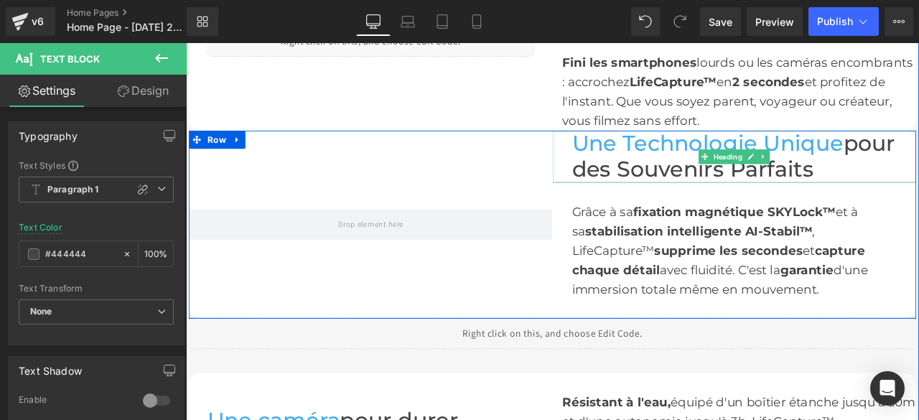
click at [633, 157] on div "Une Technologie Unique pour des Souvenirs Parfaits" at bounding box center [835, 176] width 431 height 61
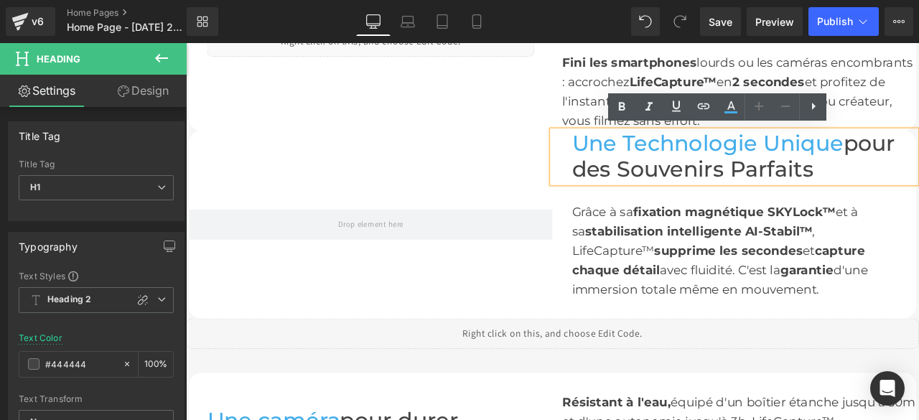
drag, startPoint x: 639, startPoint y: 157, endPoint x: 951, endPoint y: 192, distance: 314.2
click at [918, 192] on h1 "Une Technologie Unique pour des Souvenirs Parfaits" at bounding box center [847, 176] width 408 height 61
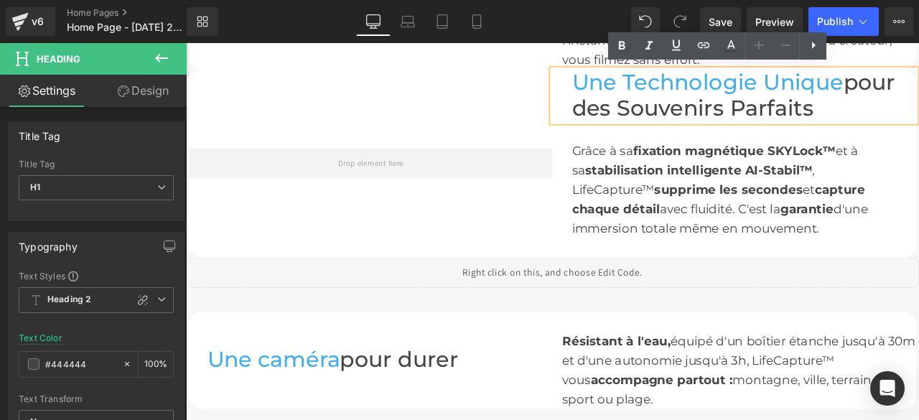
copy font "Une Technologie Unique pour des Souvenirs Parfaits"
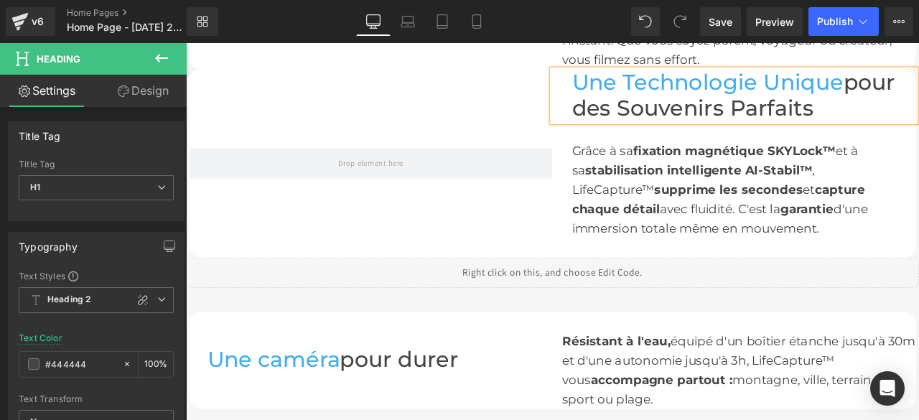
scroll to position [1221, 0]
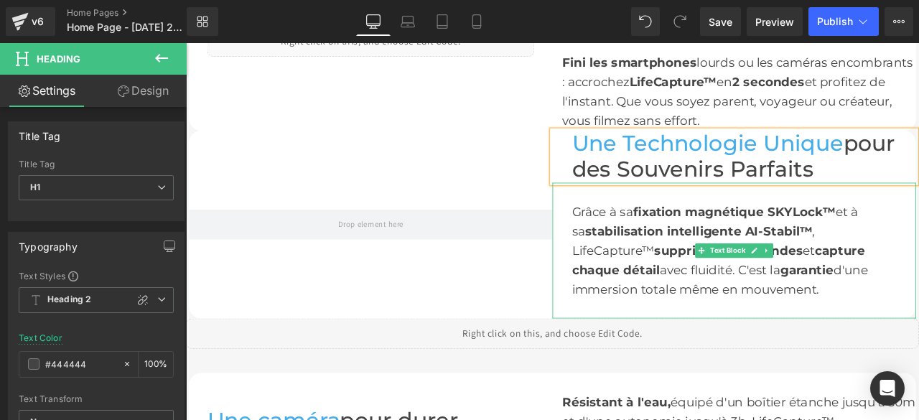
click at [768, 333] on div "Grâce à sa fixation magnétique SKYLock™ et à sa stabilisation intelligente AI-S…" at bounding box center [847, 288] width 408 height 115
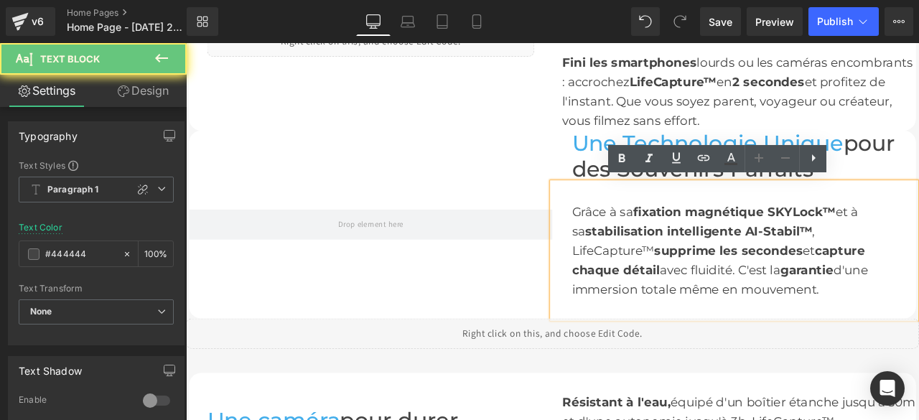
click at [751, 336] on font "d'une immersion totale même en mouvement." at bounding box center [818, 323] width 351 height 40
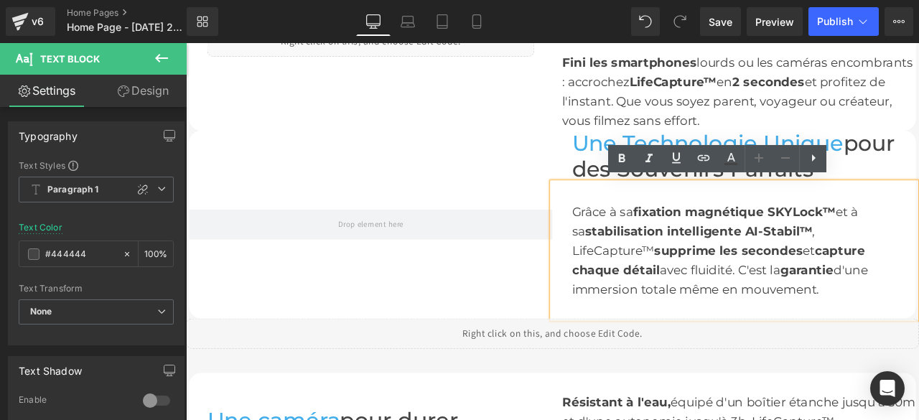
drag, startPoint x: 753, startPoint y: 336, endPoint x: 635, endPoint y: 236, distance: 153.8
click at [635, 236] on div "Grâce à sa fixation magnétique SKYLock™ et à sa stabilisation intelligente AI-S…" at bounding box center [835, 288] width 431 height 161
copy font "Grâce à sa fixation magnétique SKYLock™ et à sa stabilisation intelligente AI-S…"
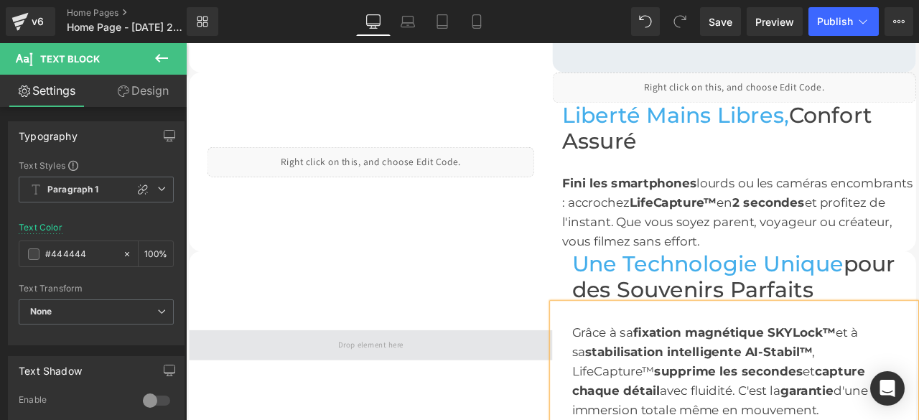
scroll to position [1005, 0]
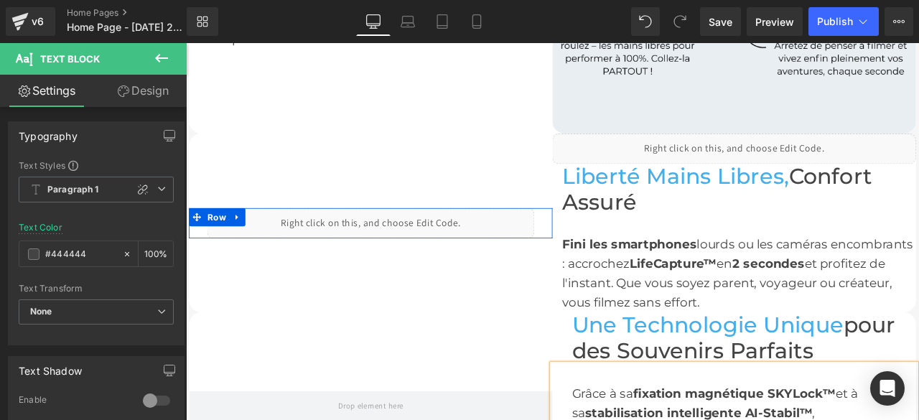
click at [419, 247] on div "Liquid" at bounding box center [405, 256] width 388 height 36
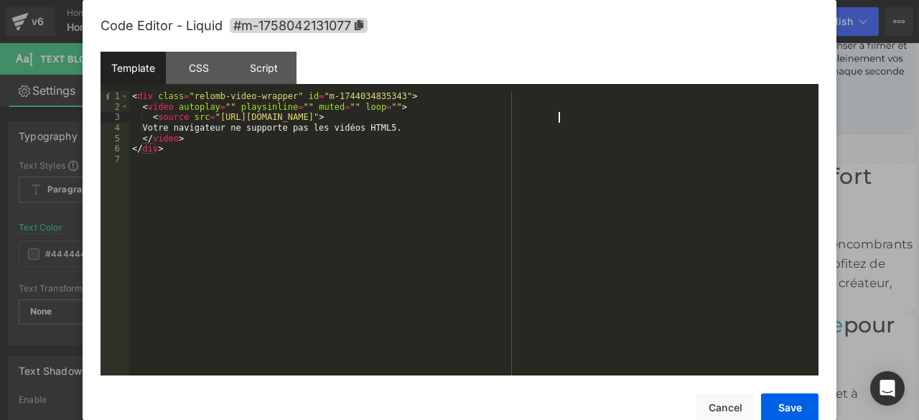
click at [557, 118] on div "< div class = "relomb-video-wrapper" id = "m-1744034835343" > < video autoplay …" at bounding box center [473, 243] width 689 height 305
drag, startPoint x: 557, startPoint y: 118, endPoint x: 217, endPoint y: 114, distance: 340.4
click at [217, 114] on div "< div class = "relomb-video-wrapper" id = "m-1744034835343" > < video autoplay …" at bounding box center [473, 243] width 689 height 305
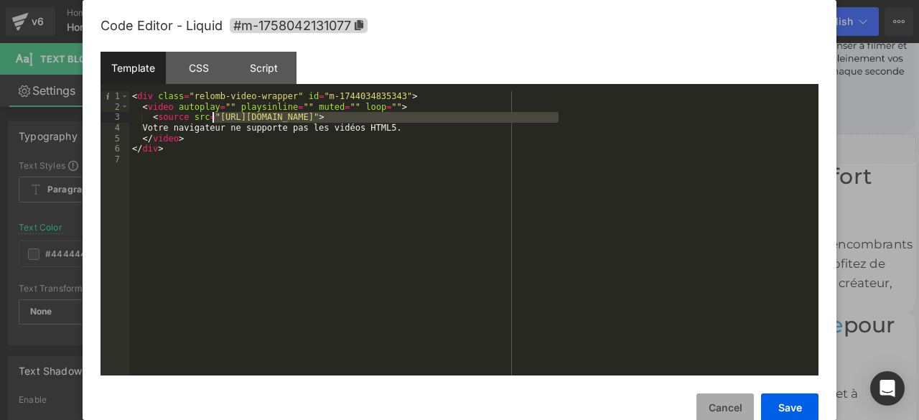
click at [745, 399] on button "Cancel" at bounding box center [725, 407] width 57 height 29
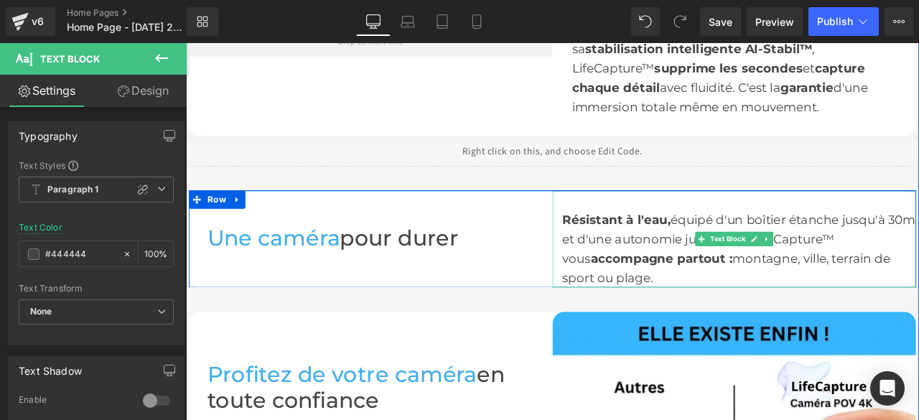
scroll to position [1508, 0]
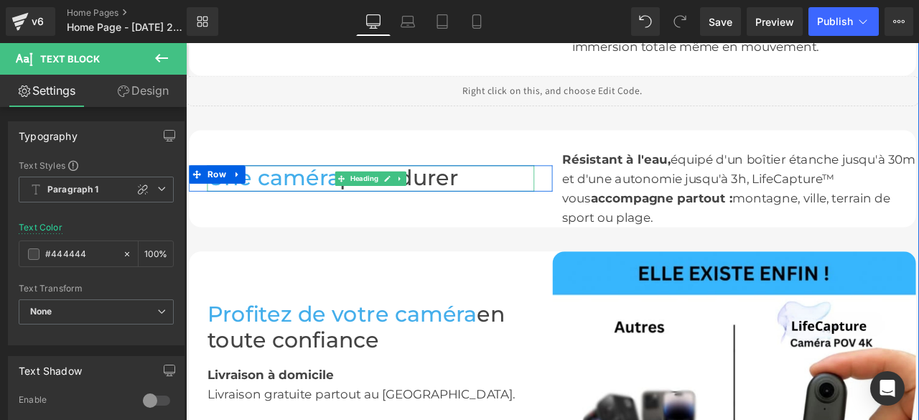
click at [526, 199] on h1 "Une caméra pour durer" at bounding box center [405, 203] width 388 height 31
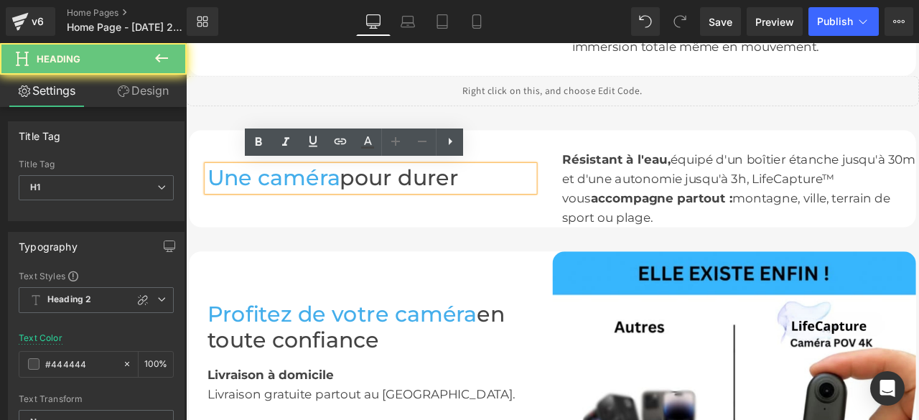
click at [522, 202] on h1 "Une caméra pour durer" at bounding box center [405, 203] width 388 height 31
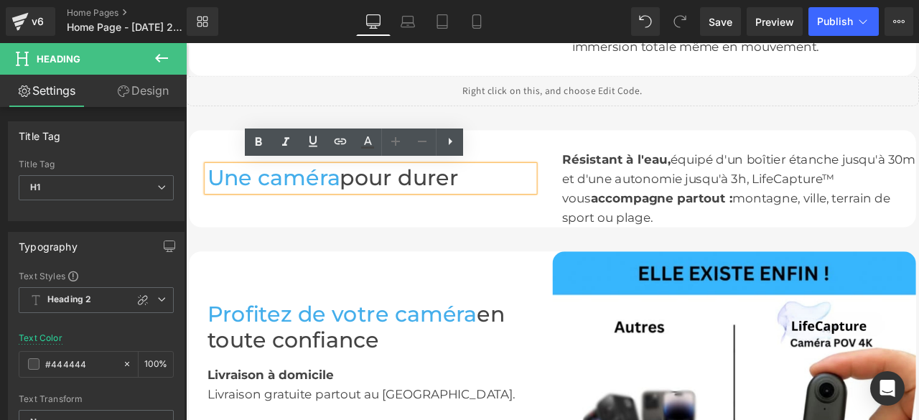
drag, startPoint x: 522, startPoint y: 202, endPoint x: 209, endPoint y: 203, distance: 313.1
click at [211, 203] on h1 "Une caméra pour durer" at bounding box center [405, 203] width 388 height 31
copy h1 "Une caméra pour durer"
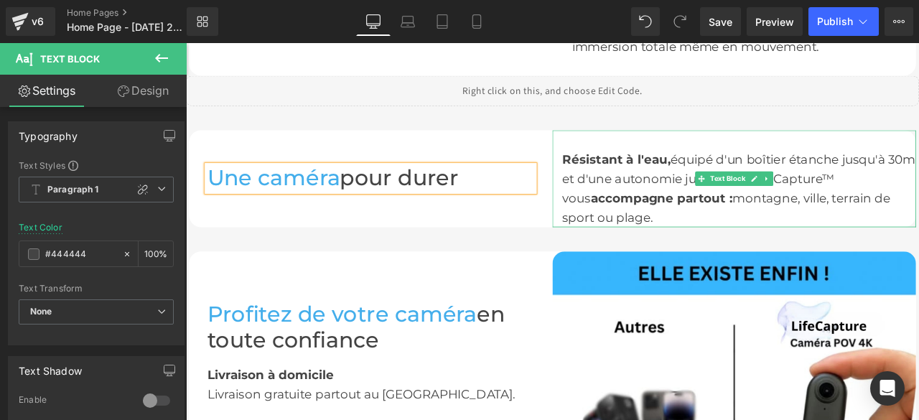
drag, startPoint x: 628, startPoint y: 177, endPoint x: 703, endPoint y: 244, distance: 100.7
click at [703, 244] on div "Résistant à l'eau, équipé d'un boîtier étanche jusqu'à 30m et d'une autonomie j…" at bounding box center [835, 203] width 431 height 115
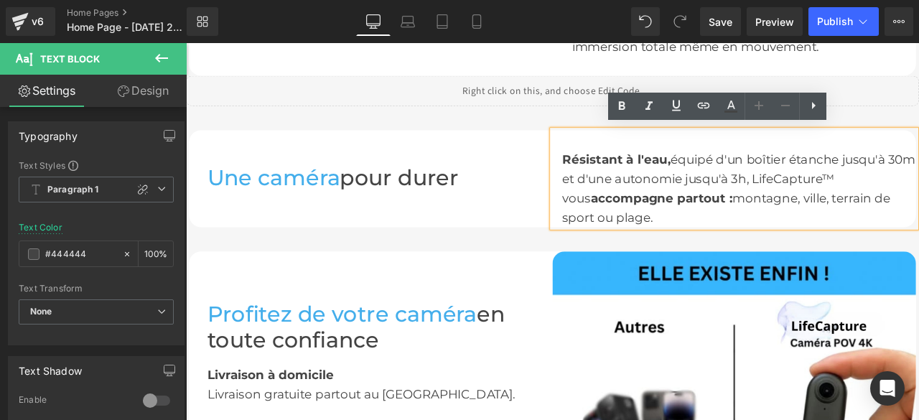
copy div "Résistant à l'eau, équipé d'un boîtier étanche jusqu'à 30m et d'une autonomie j…"
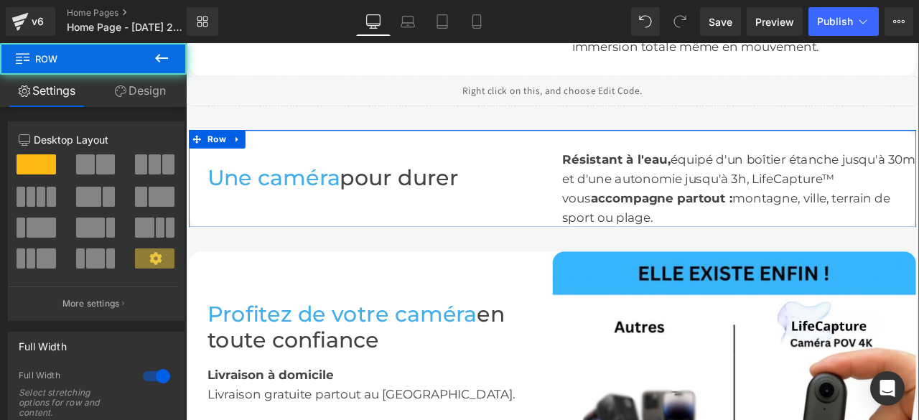
scroll to position [1364, 0]
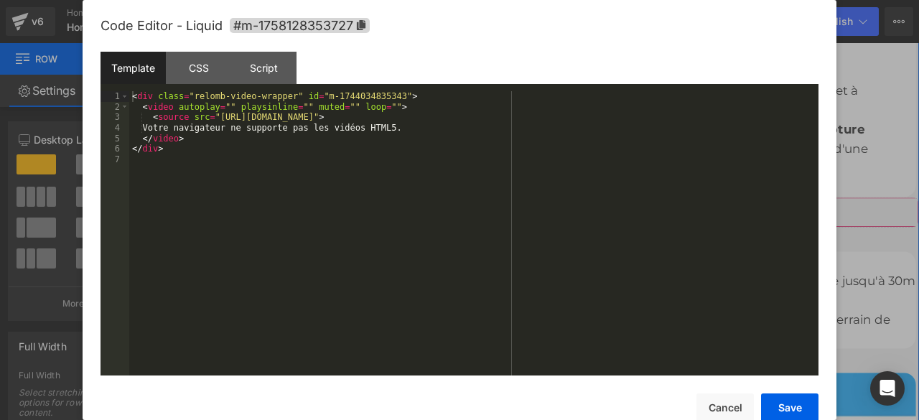
click at [635, 232] on div "Liquid" at bounding box center [620, 243] width 869 height 36
click at [559, 118] on div "< div class = "relomb-video-wrapper" id = "m-1744034835343" > < video autoplay …" at bounding box center [473, 243] width 689 height 305
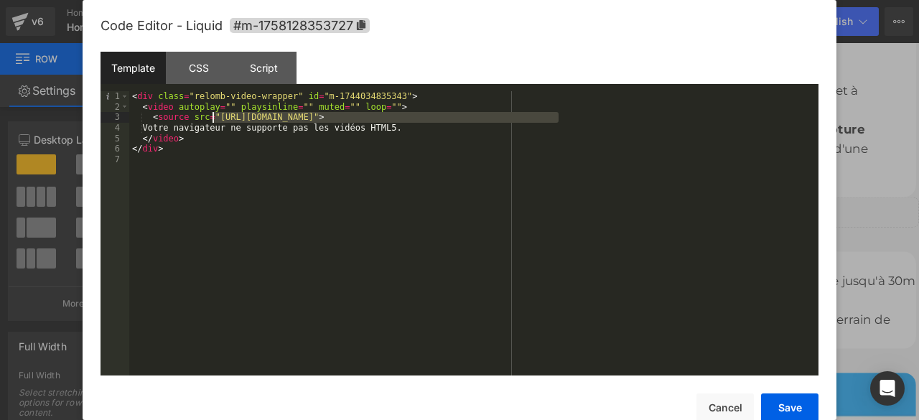
drag, startPoint x: 559, startPoint y: 118, endPoint x: 226, endPoint y: 113, distance: 332.5
click at [226, 113] on div "< div class = "relomb-video-wrapper" id = "m-1744034835343" > < video autoplay …" at bounding box center [473, 243] width 689 height 305
click at [734, 406] on button "Cancel" at bounding box center [725, 407] width 57 height 29
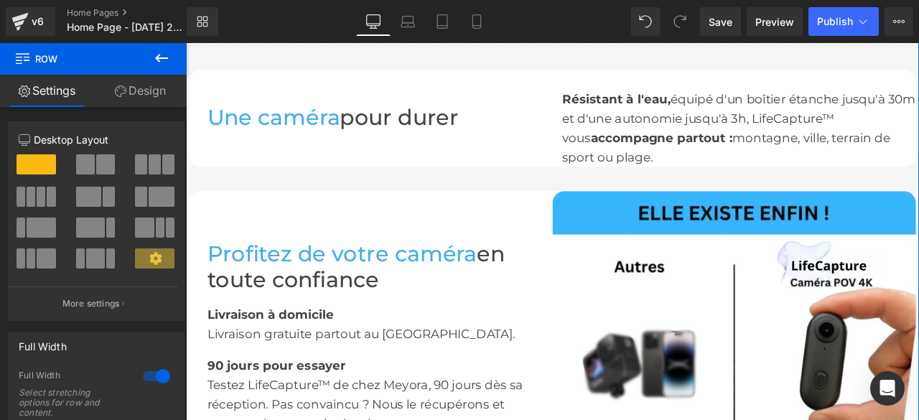
scroll to position [1723, 0]
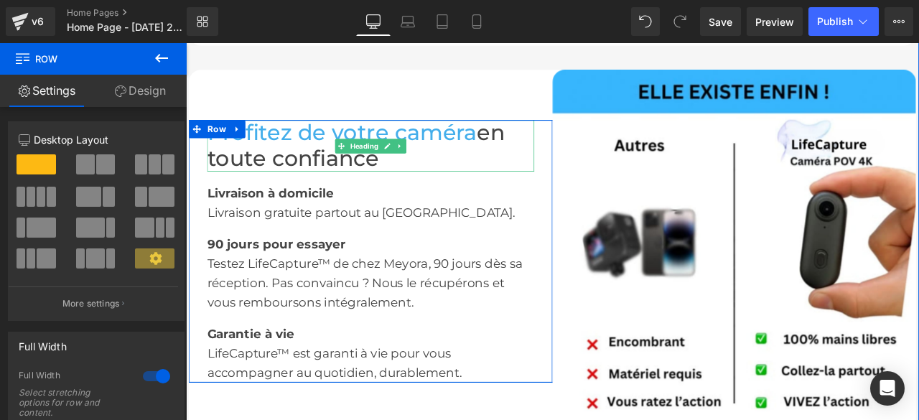
click at [422, 180] on h1 "Profitez de votre caméra en toute confiance" at bounding box center [405, 164] width 388 height 61
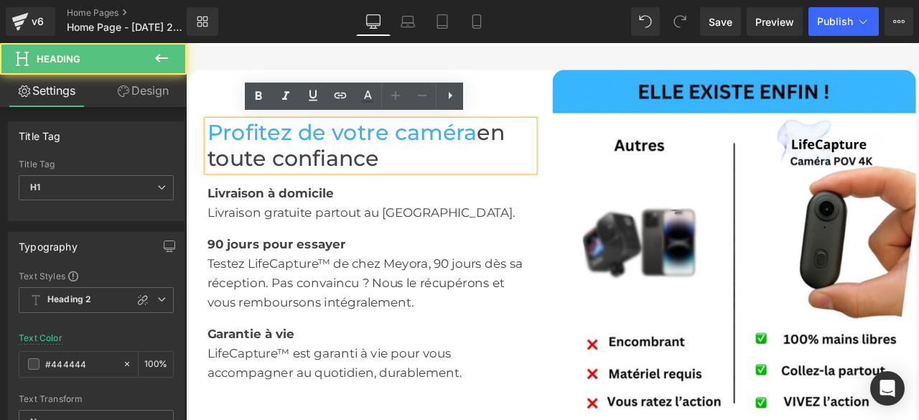
click at [414, 180] on h1 "Profitez de votre caméra en toute confiance" at bounding box center [405, 164] width 388 height 61
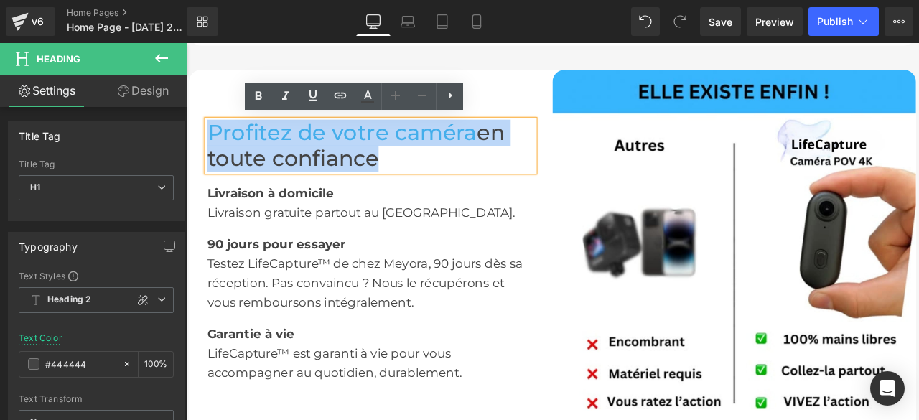
drag, startPoint x: 415, startPoint y: 180, endPoint x: 211, endPoint y: 148, distance: 206.4
click at [211, 148] on h1 "Profitez de votre caméra en toute confiance" at bounding box center [405, 164] width 388 height 61
copy h1 "Profitez de votre caméra en toute confiance"
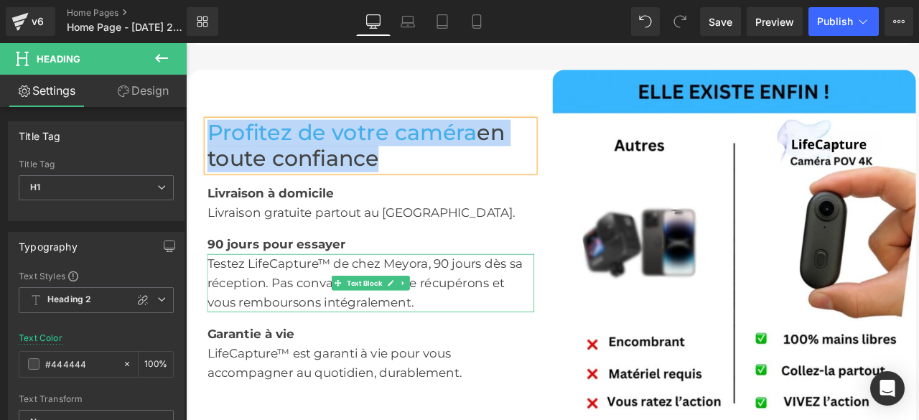
click at [467, 304] on font "Testez LifeCapture™ de chez Meyora, 90 jours dès sa réception. Pas convaincu ? …" at bounding box center [398, 327] width 374 height 63
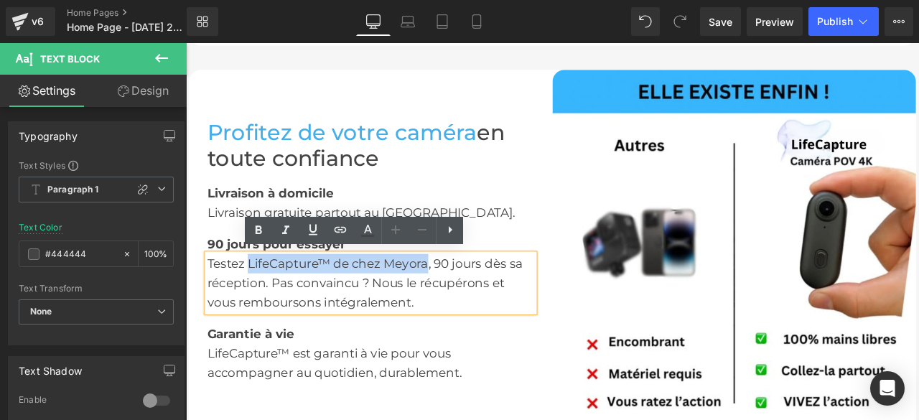
drag, startPoint x: 467, startPoint y: 304, endPoint x: 257, endPoint y: 299, distance: 209.7
click at [257, 299] on font "Testez LifeCapture™ de chez Meyora, 90 jours dès sa réception. Pas convaincu ? …" at bounding box center [398, 327] width 374 height 63
copy font "LifeCapture™ de chez Meyora"
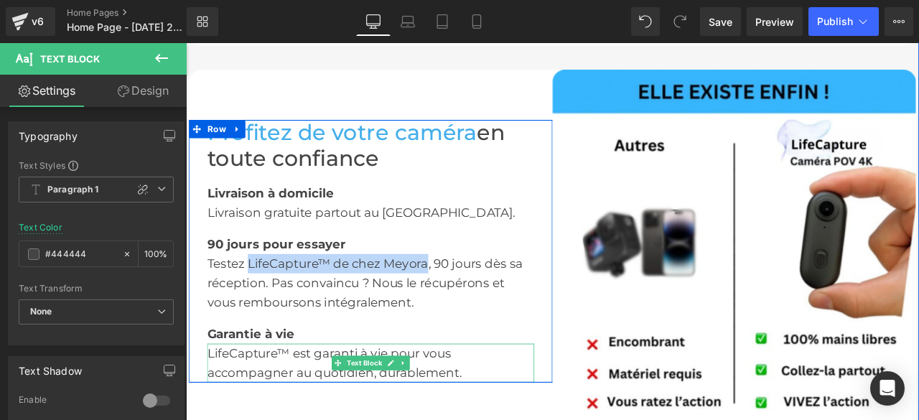
click at [300, 409] on font "LifeCapture™ est garanti à vie pour vous accompagner au quotidien, durablement." at bounding box center [362, 422] width 302 height 40
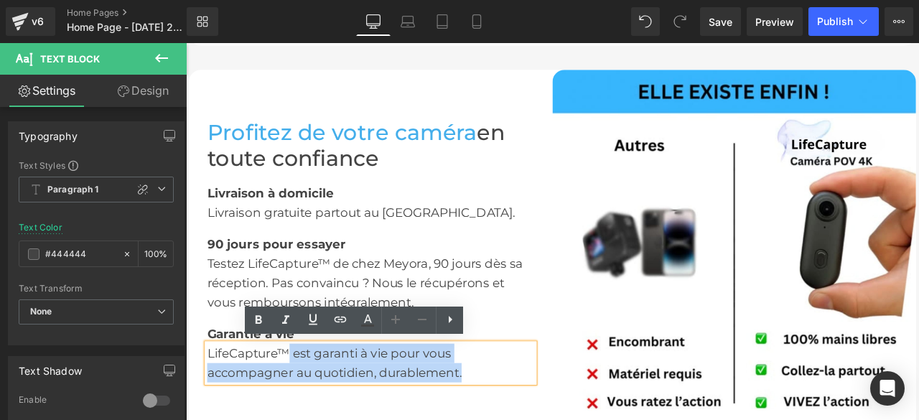
drag, startPoint x: 301, startPoint y: 406, endPoint x: 203, endPoint y: 407, distance: 97.7
click at [211, 407] on div "LifeCapture™ est garanti à vie pour vous accompagner au quotidien, durablement." at bounding box center [405, 422] width 388 height 46
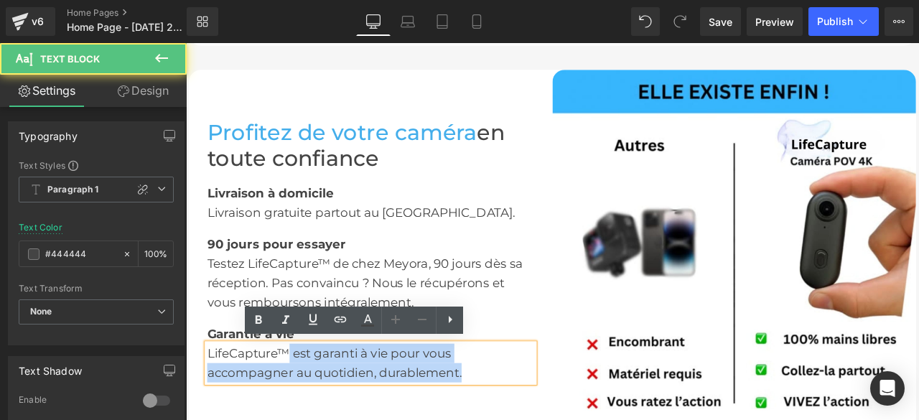
click at [306, 409] on font "LifeCapture™ est garanti à vie pour vous accompagner au quotidien, durablement." at bounding box center [362, 422] width 302 height 40
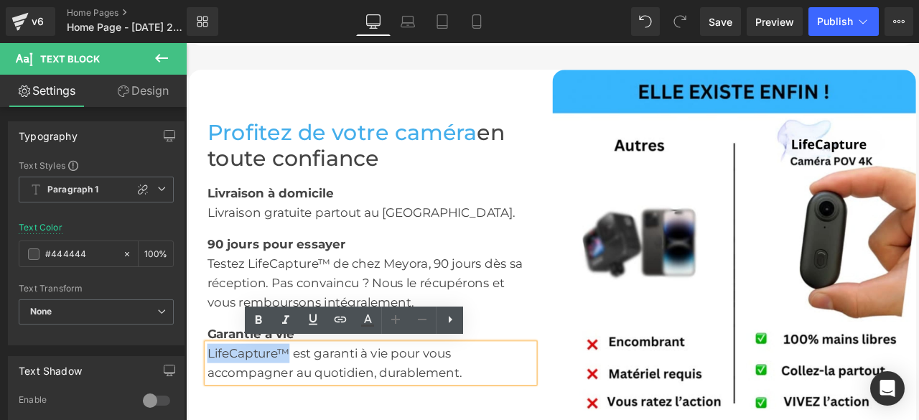
drag, startPoint x: 303, startPoint y: 405, endPoint x: 208, endPoint y: 403, distance: 94.8
click at [211, 403] on font "LifeCapture™ est garanti à vie pour vous accompagner au quotidien, durablement." at bounding box center [362, 422] width 302 height 40
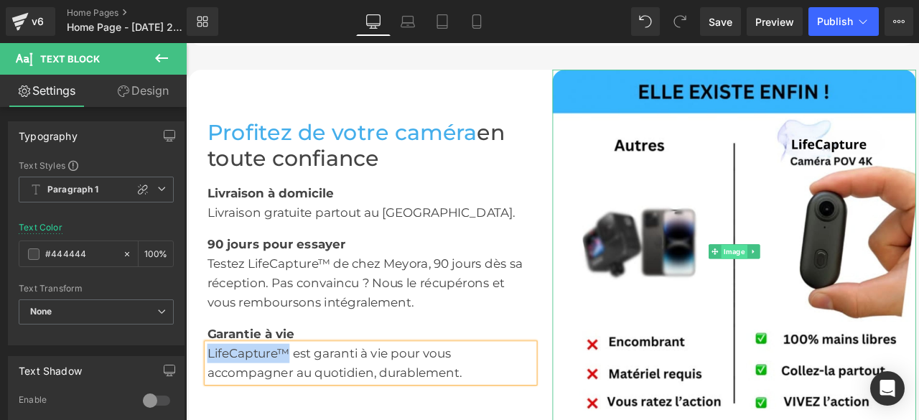
click at [830, 286] on span "Image" at bounding box center [836, 290] width 31 height 17
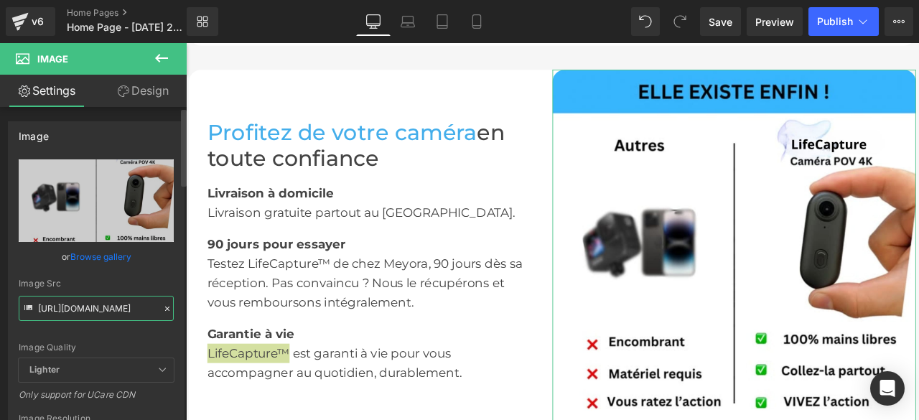
scroll to position [0, 251]
drag, startPoint x: 37, startPoint y: 306, endPoint x: 160, endPoint y: 308, distance: 122.8
click at [160, 308] on div "Image Src https://cdn.shopify.com/s/files/1/0968/3809/1028/files/7_3000x3000.jp…" at bounding box center [96, 300] width 155 height 42
